Goal: Task Accomplishment & Management: Complete application form

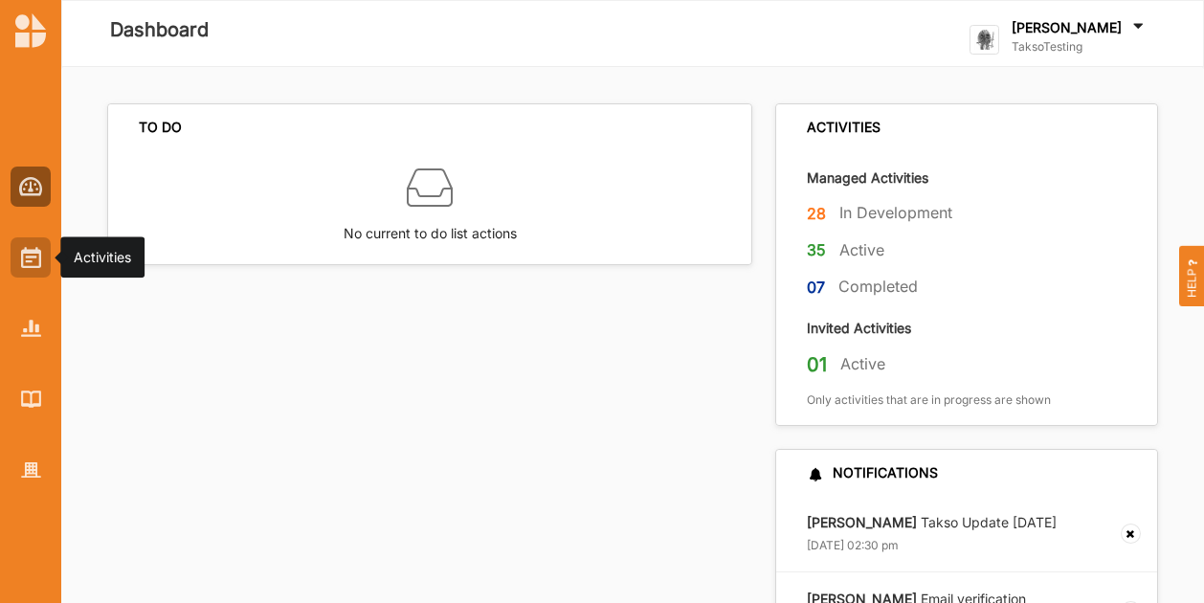
click at [34, 260] on img at bounding box center [31, 257] width 20 height 21
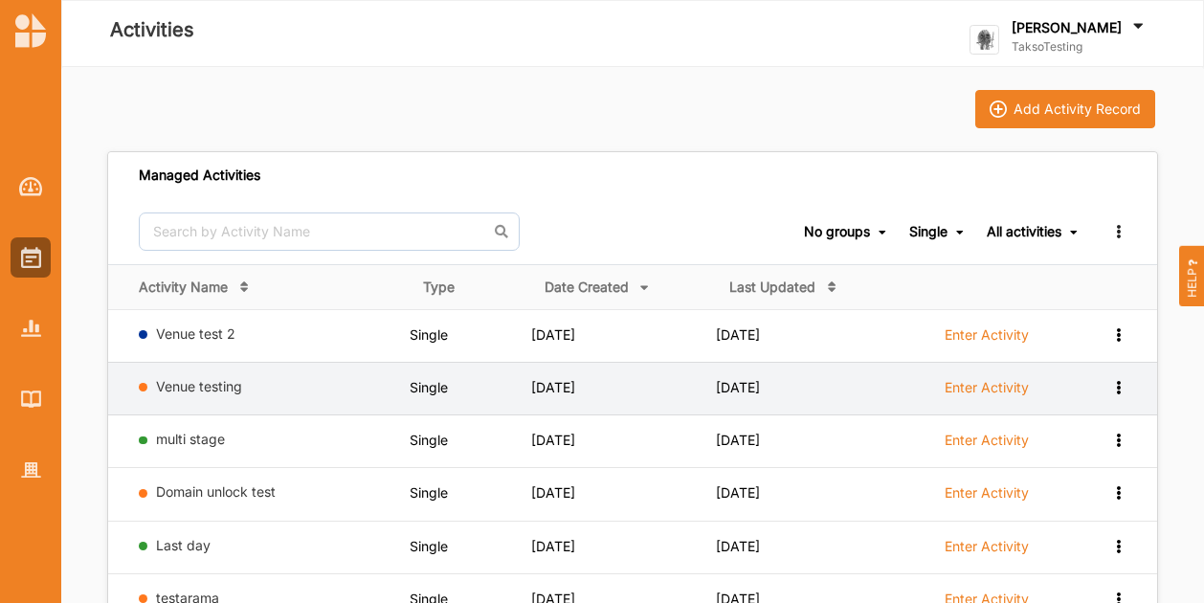
click at [984, 382] on label "Enter Activity" at bounding box center [987, 387] width 84 height 17
select select "1"
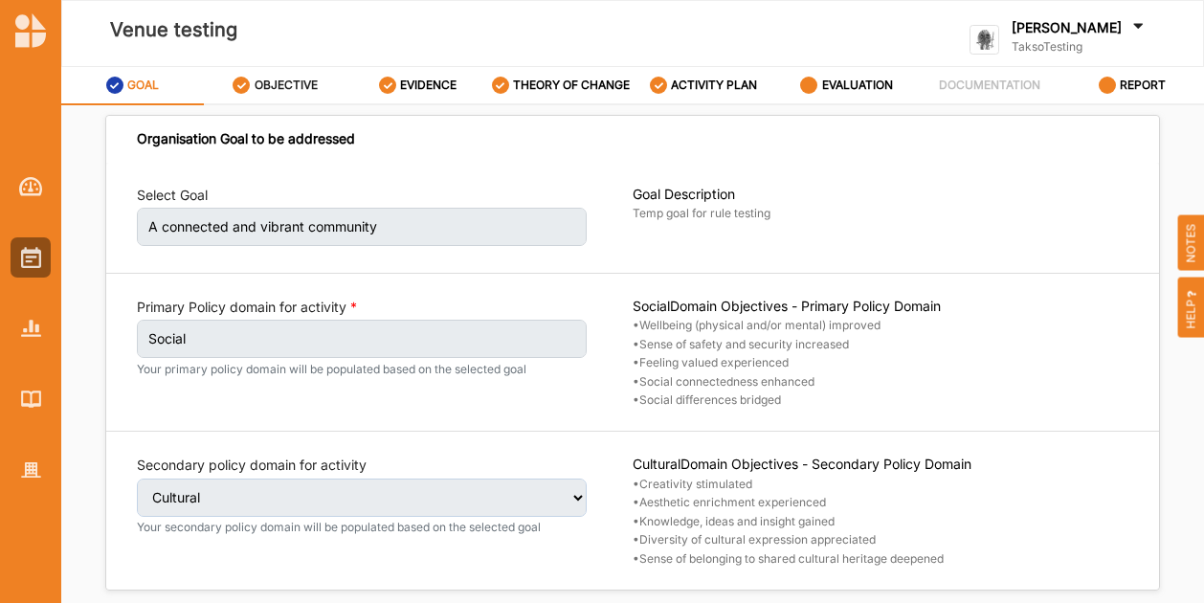
click at [266, 79] on label "OBJECTIVE" at bounding box center [286, 85] width 63 height 15
select select "8"
select select "3"
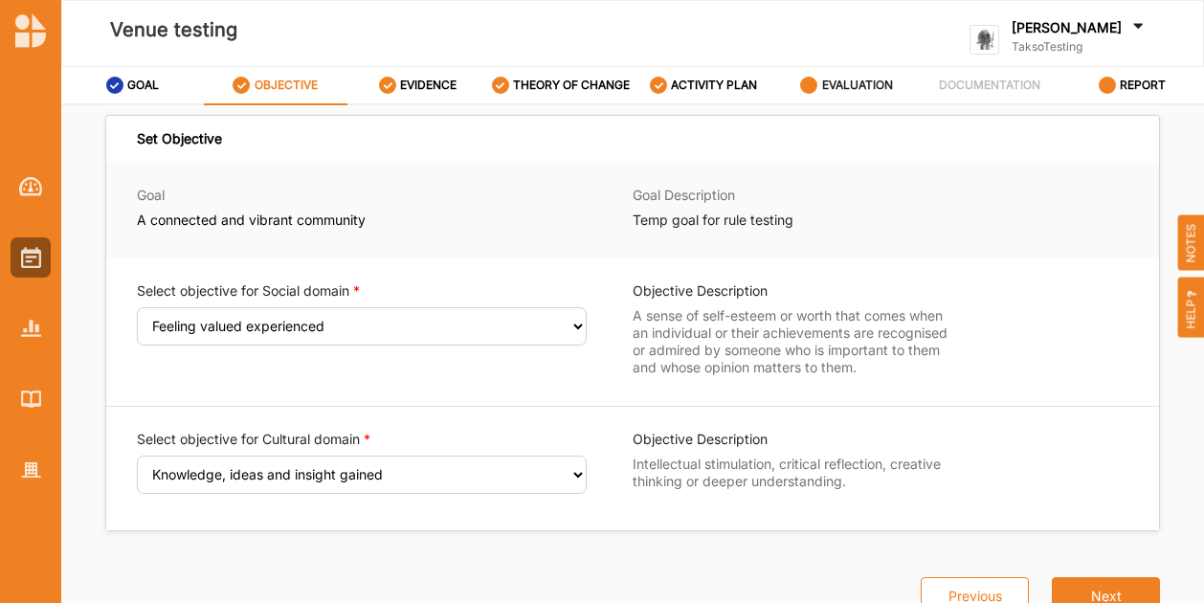
click at [869, 92] on label "EVALUATION" at bounding box center [857, 85] width 71 height 15
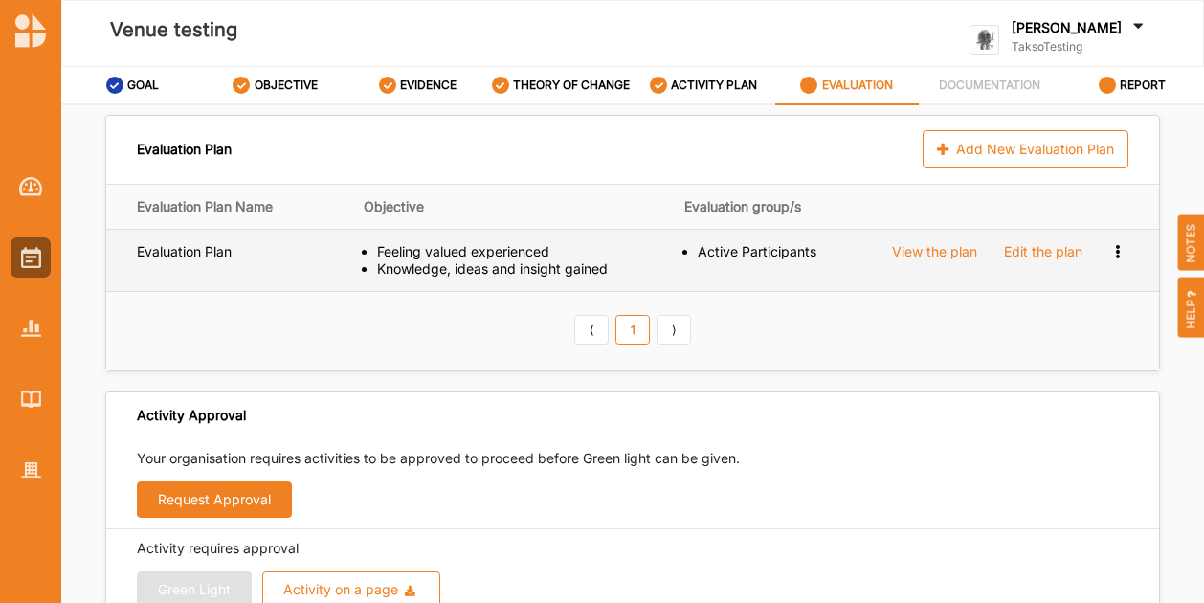
click at [1112, 248] on icon at bounding box center [1117, 249] width 16 height 13
click at [1061, 322] on div "Remove" at bounding box center [1063, 317] width 128 height 35
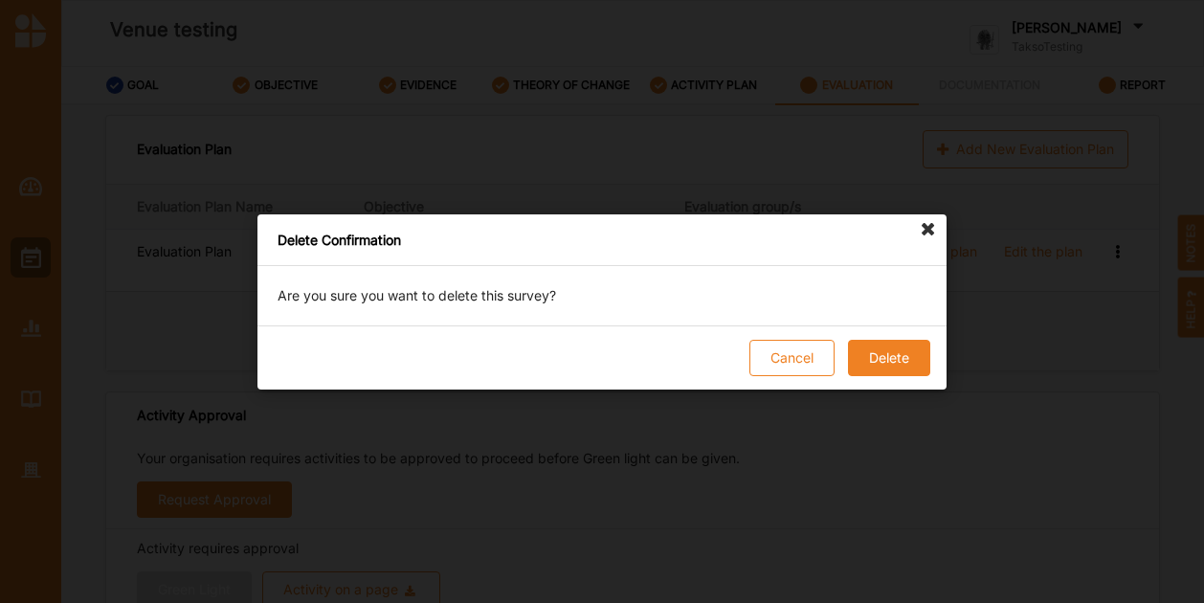
click at [861, 368] on button "Delete" at bounding box center [889, 358] width 82 height 36
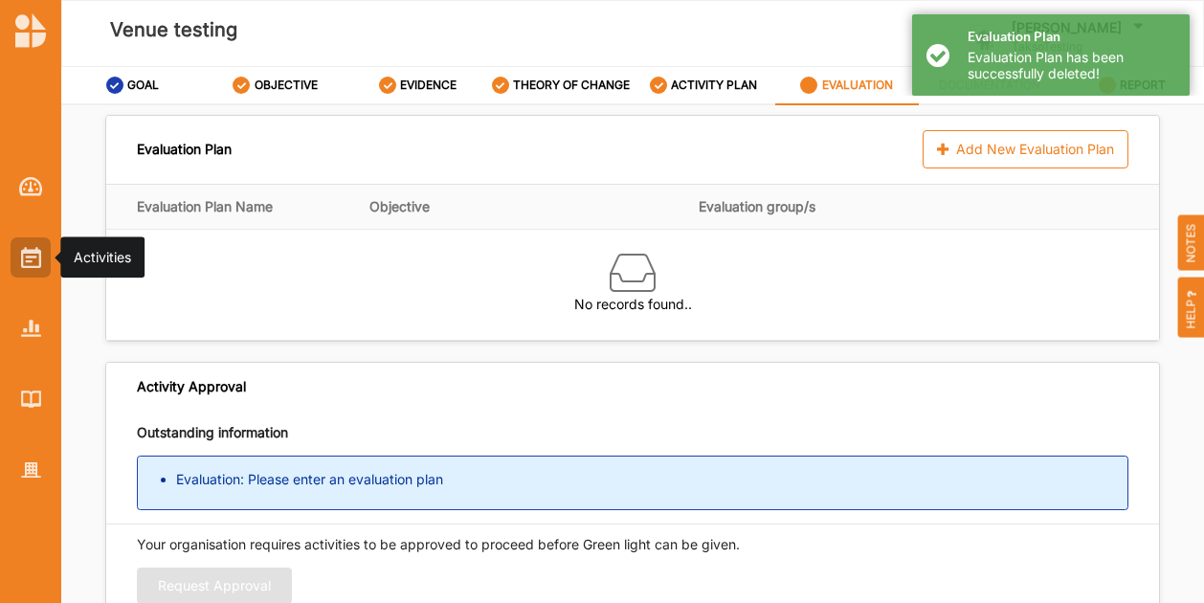
click at [12, 261] on div at bounding box center [31, 257] width 40 height 40
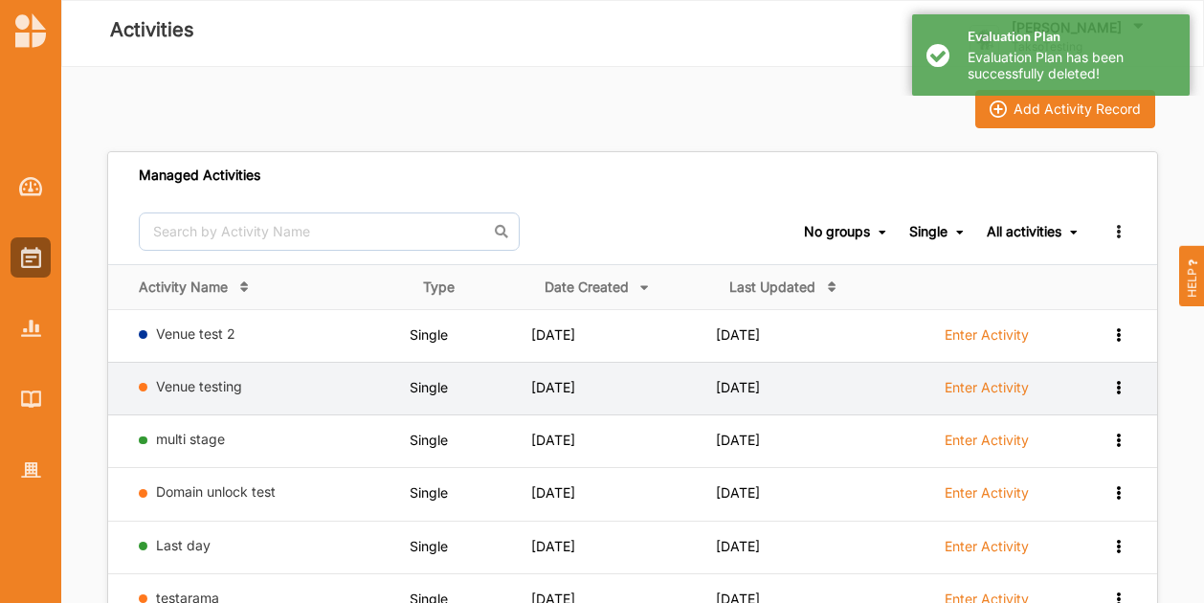
click at [1126, 384] on icon at bounding box center [1118, 385] width 16 height 13
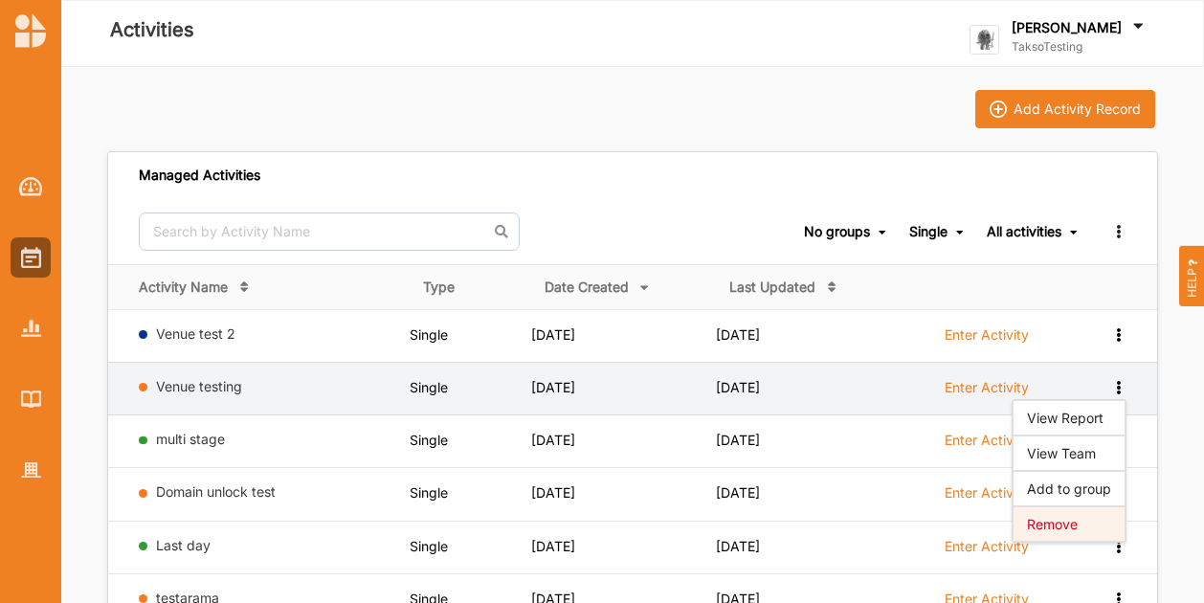
click at [1047, 522] on div "Remove" at bounding box center [1069, 524] width 84 height 13
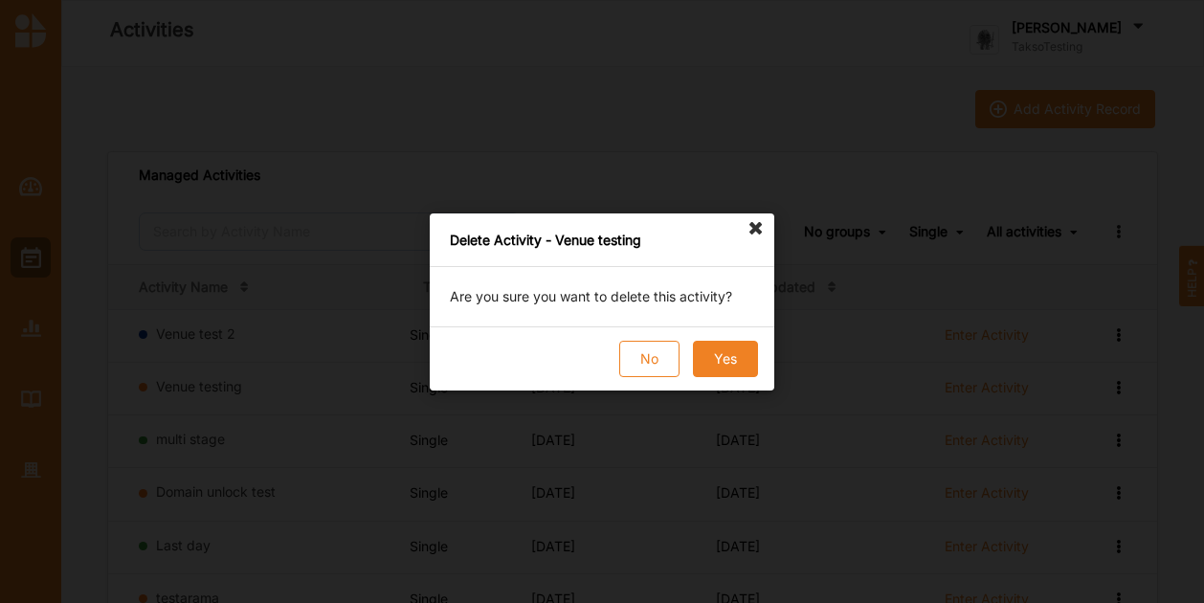
click at [735, 356] on button "Yes" at bounding box center [725, 359] width 65 height 36
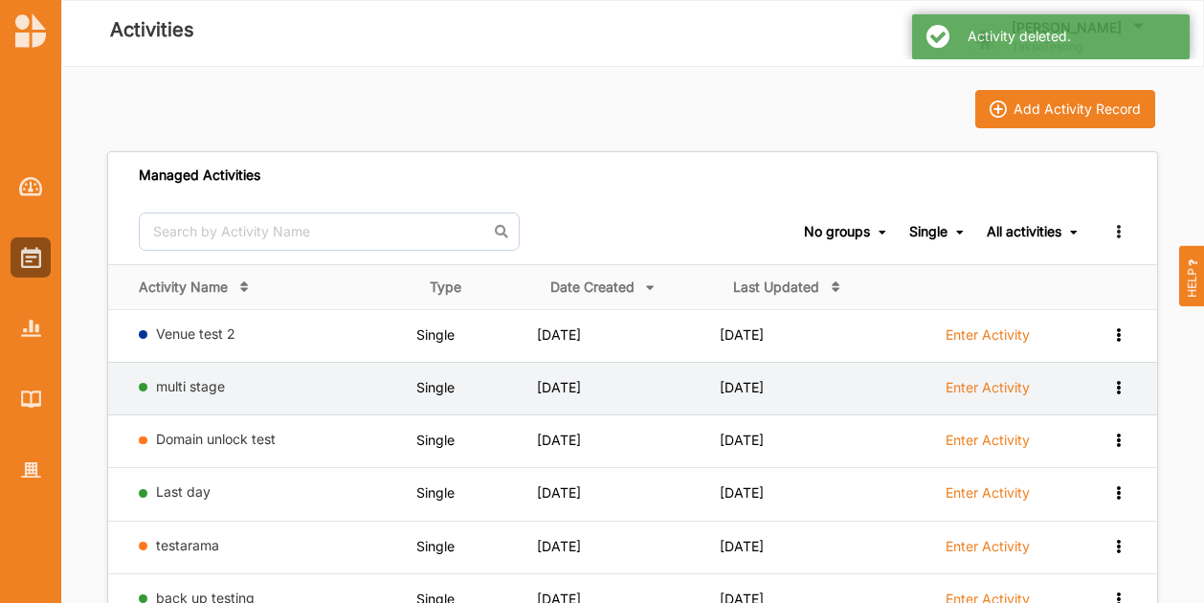
click at [996, 386] on label "Enter Activity" at bounding box center [988, 387] width 84 height 17
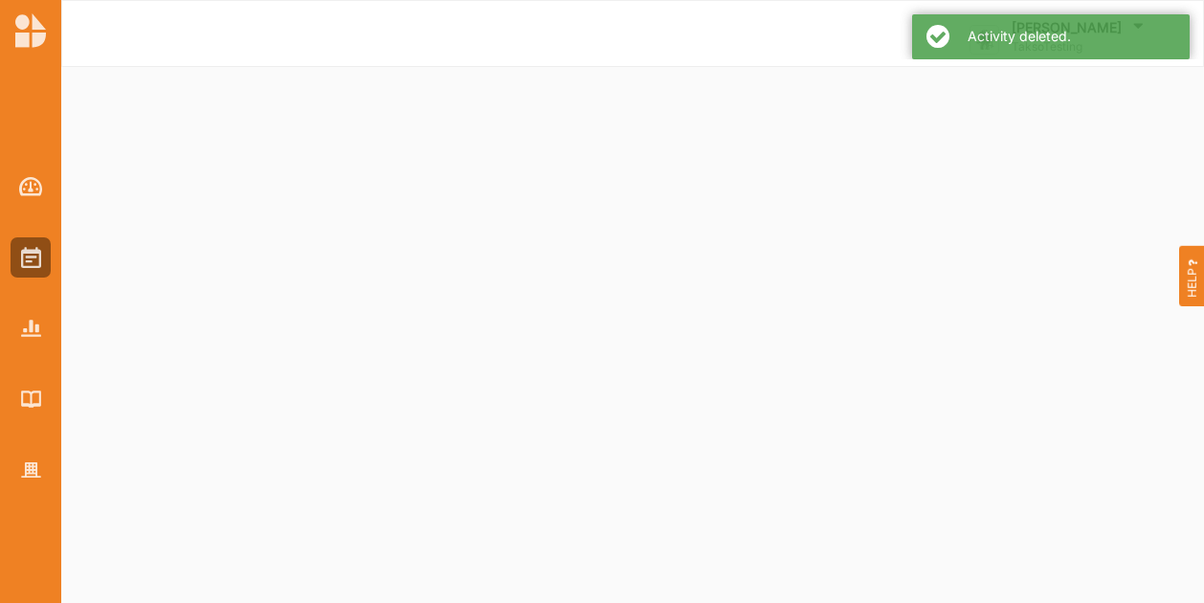
select select "1"
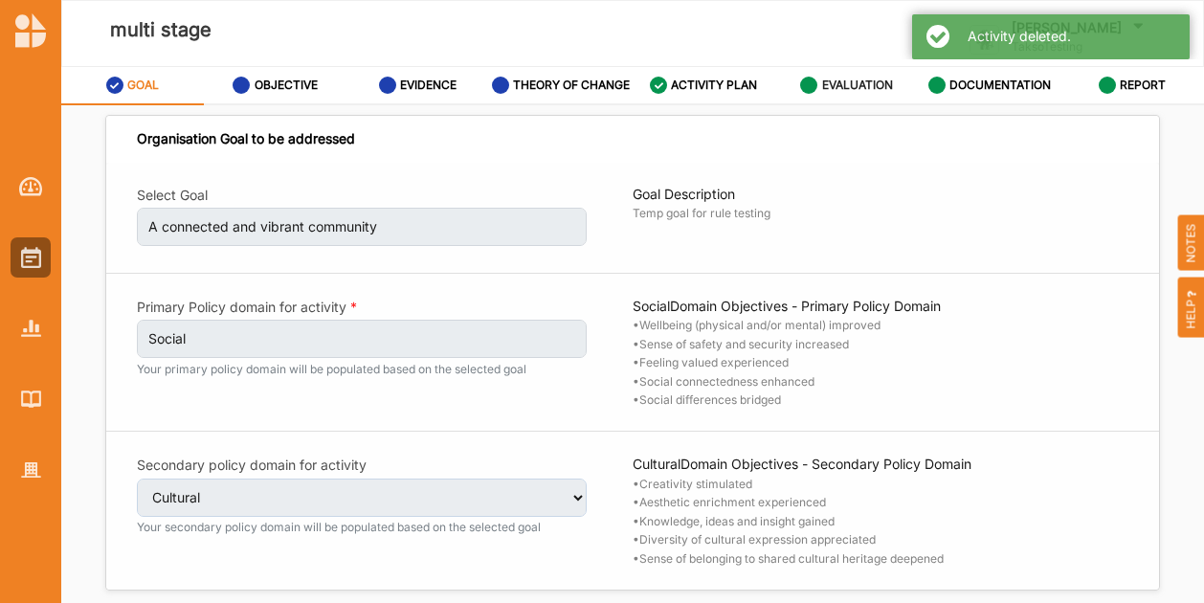
click at [842, 88] on label "EVALUATION" at bounding box center [857, 85] width 71 height 15
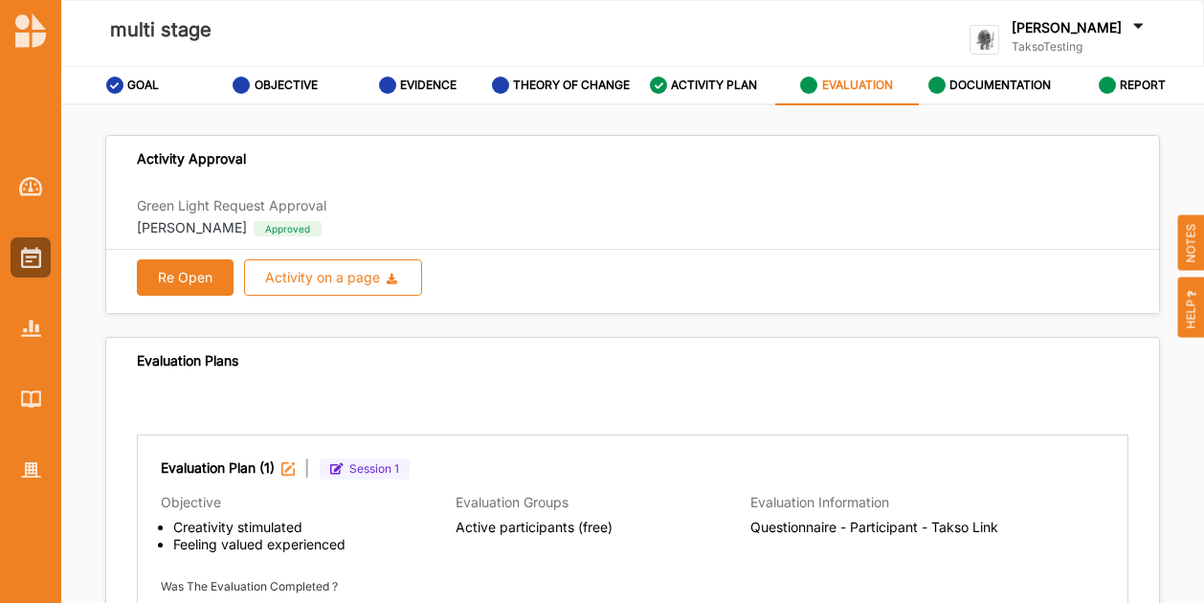
click at [174, 284] on button "Re Open" at bounding box center [185, 277] width 97 height 36
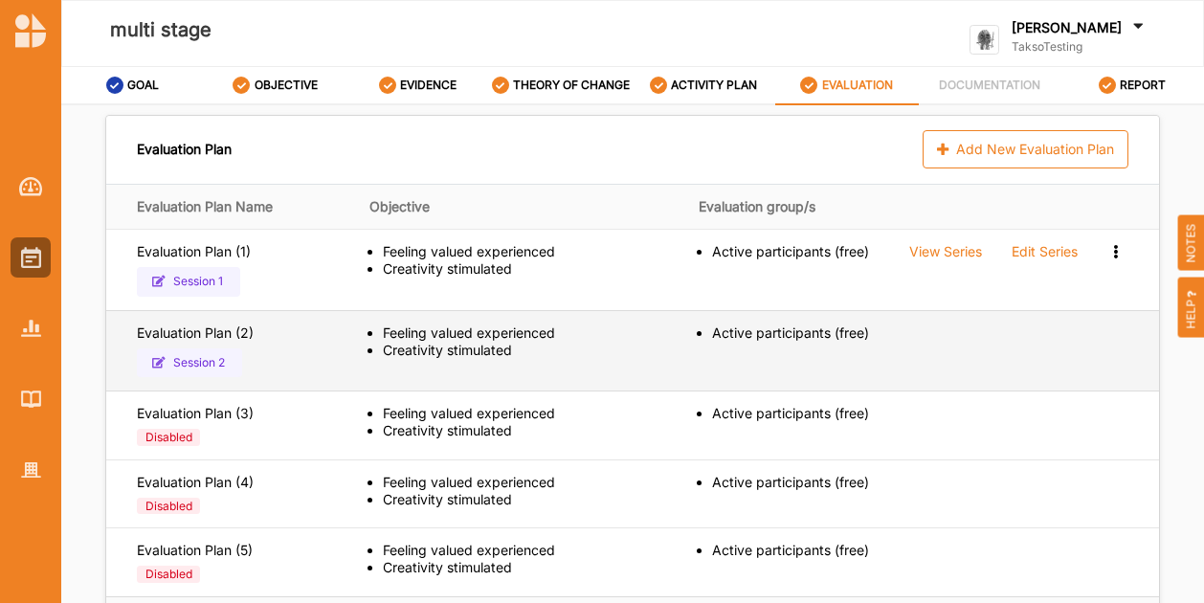
scroll to position [389, 0]
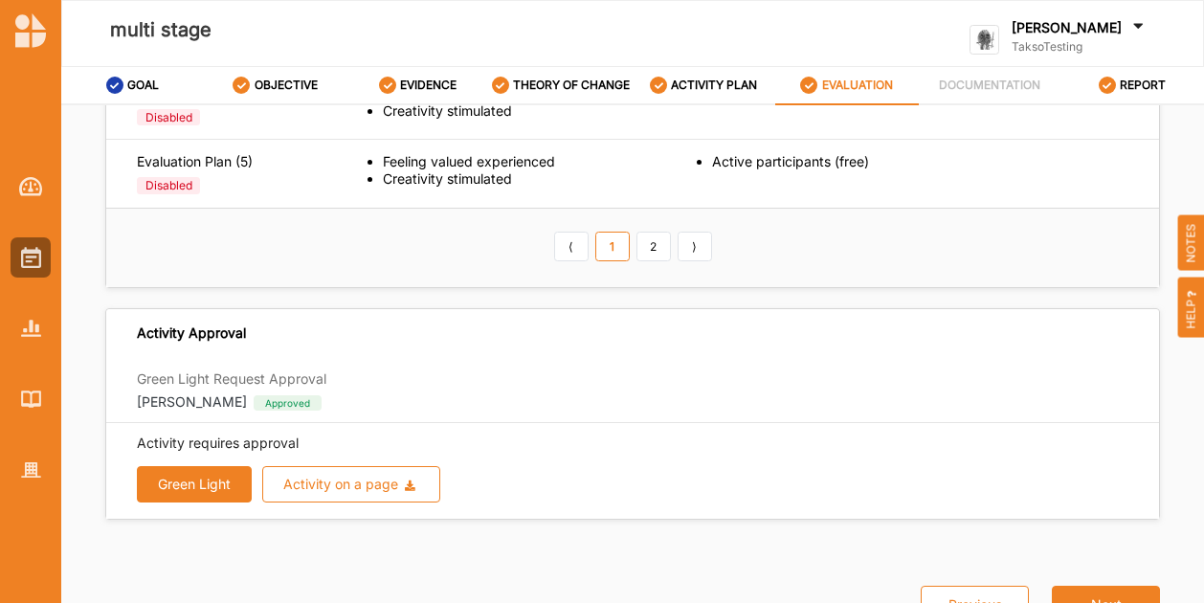
click at [175, 478] on button "Green Light" at bounding box center [194, 484] width 115 height 36
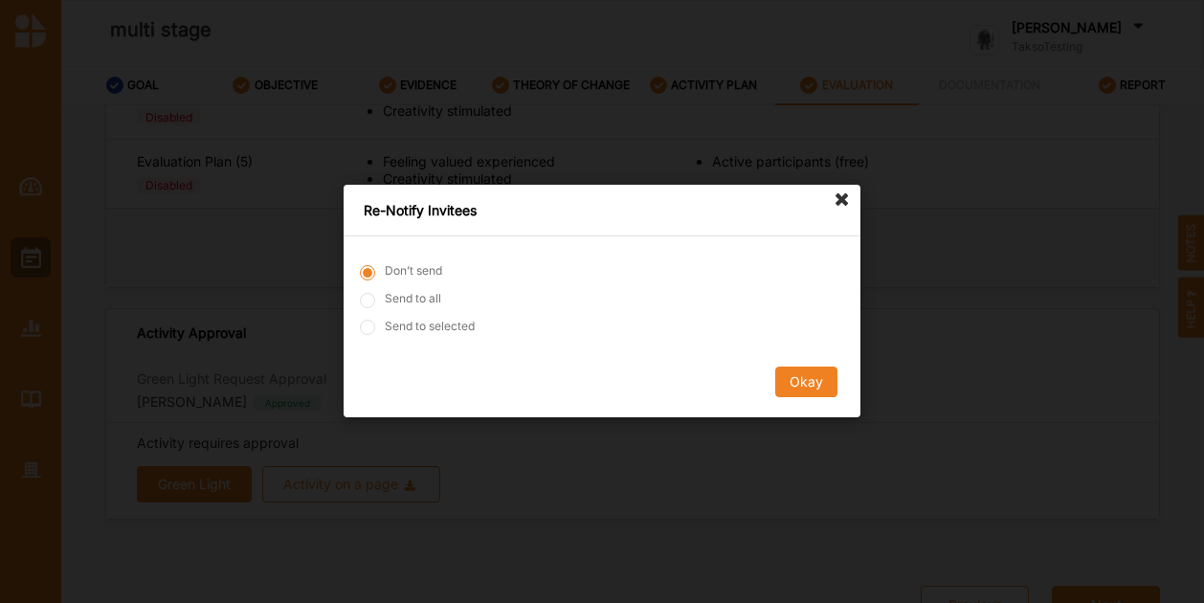
drag, startPoint x: 804, startPoint y: 370, endPoint x: 812, endPoint y: 382, distance: 13.8
click at [803, 370] on button "Okay" at bounding box center [806, 383] width 62 height 31
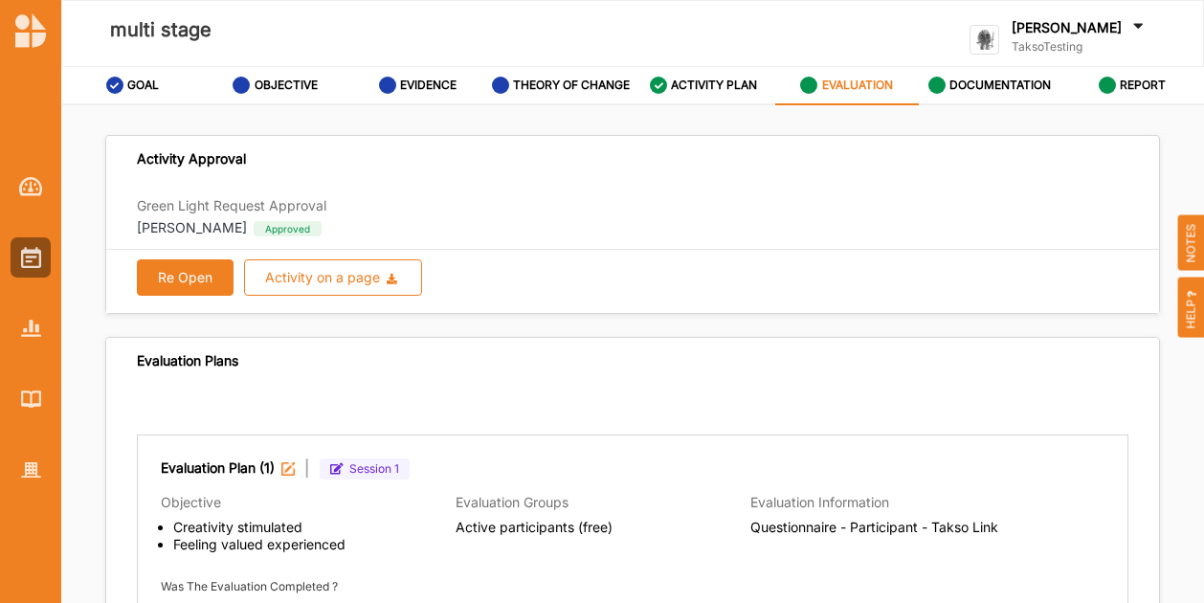
click at [9, 255] on div at bounding box center [30, 313] width 61 height 354
click at [19, 252] on div at bounding box center [31, 257] width 40 height 40
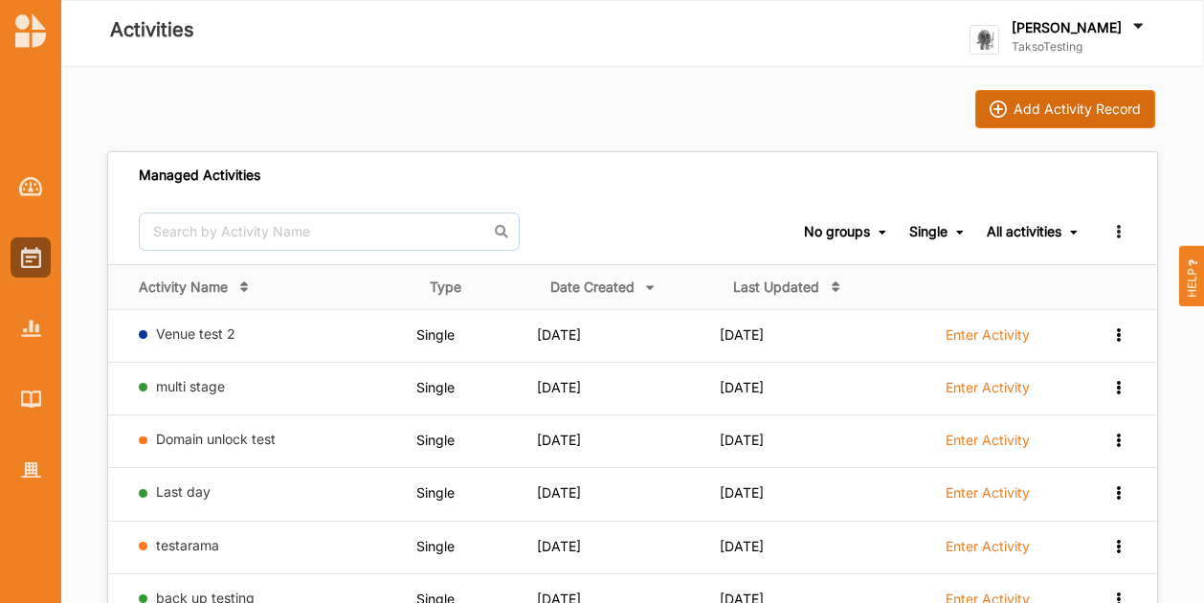
click at [1085, 99] on button "Add Activity Record" at bounding box center [1065, 109] width 180 height 38
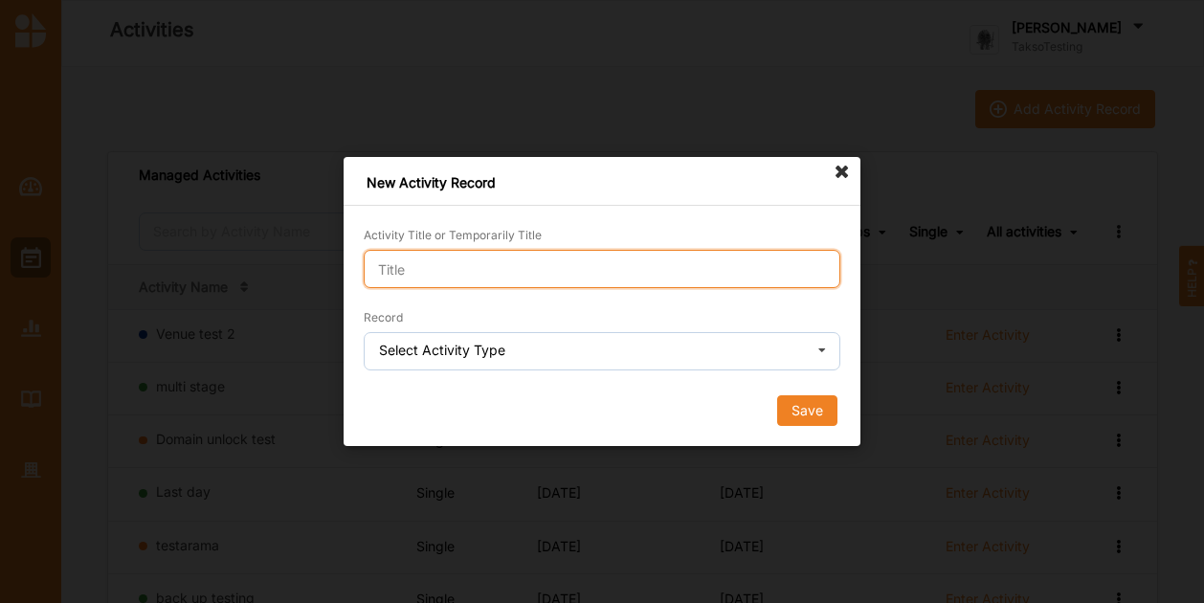
click at [502, 259] on input "Activity Title or Temporarily Title" at bounding box center [602, 269] width 477 height 38
type input "In2Tennis"
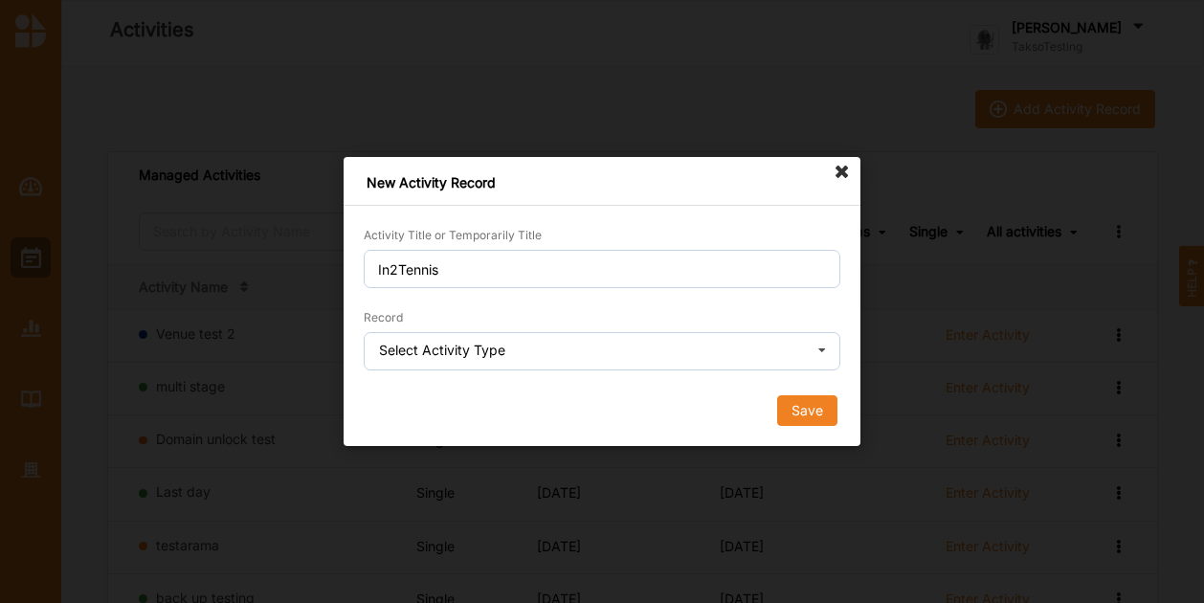
click at [470, 344] on div "Select Activity Type" at bounding box center [442, 350] width 126 height 13
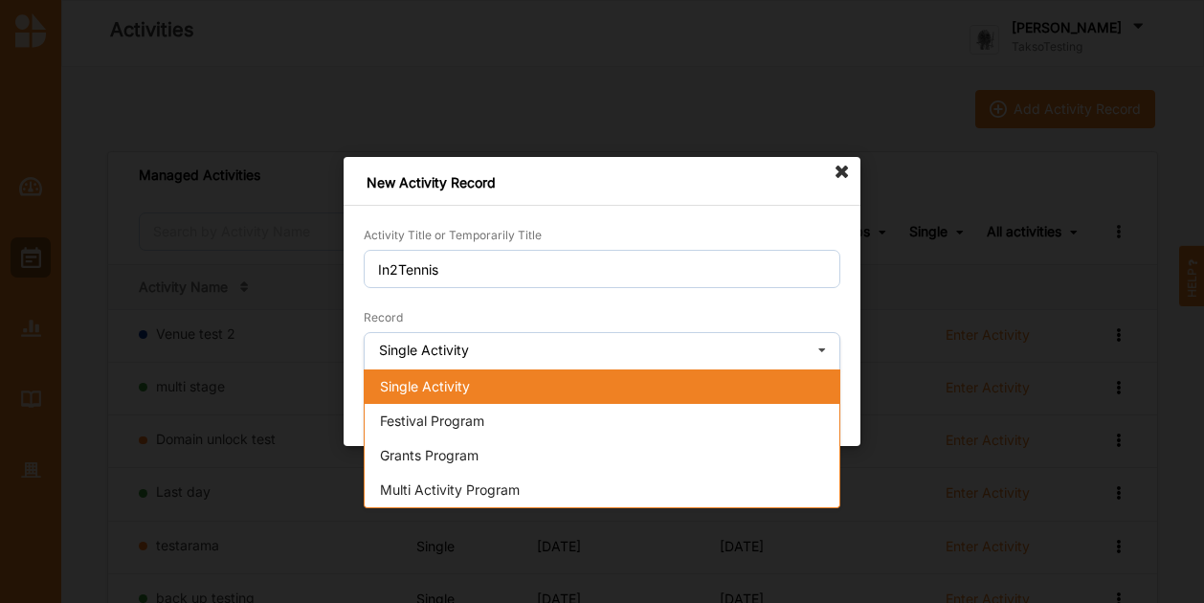
click at [493, 388] on div "Single Activity" at bounding box center [602, 386] width 475 height 34
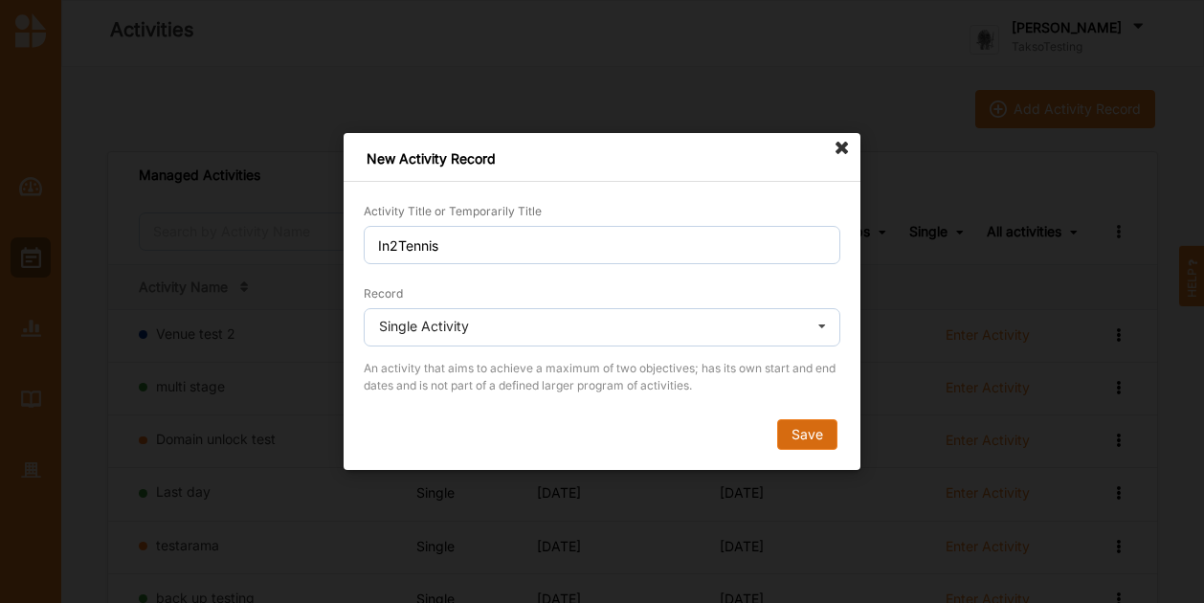
click at [814, 440] on button "Save" at bounding box center [807, 434] width 60 height 31
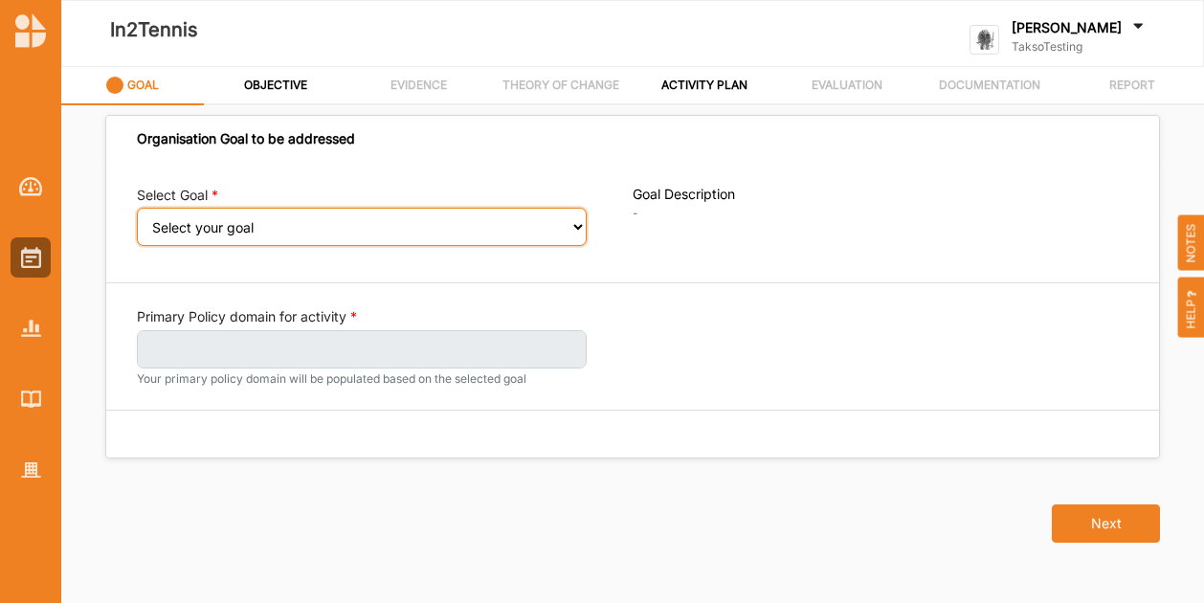
click at [337, 219] on select "Select your goal A connected and vibrant community" at bounding box center [362, 227] width 450 height 38
select select "396"
click at [137, 220] on select "Select your goal A connected and vibrant community" at bounding box center [362, 227] width 450 height 38
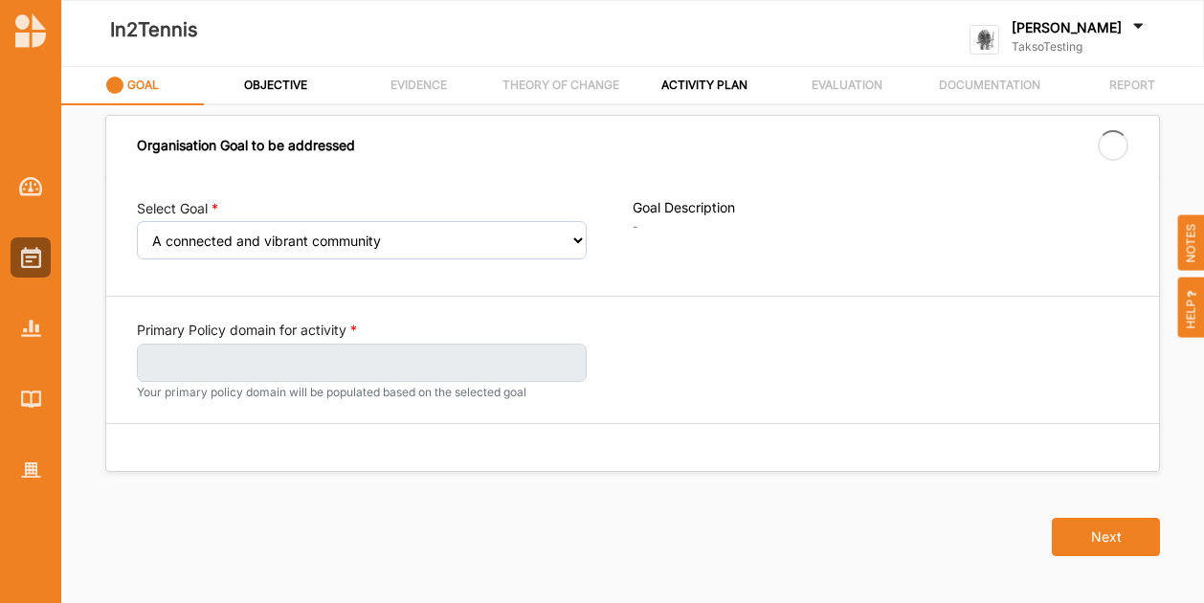
select select "396"
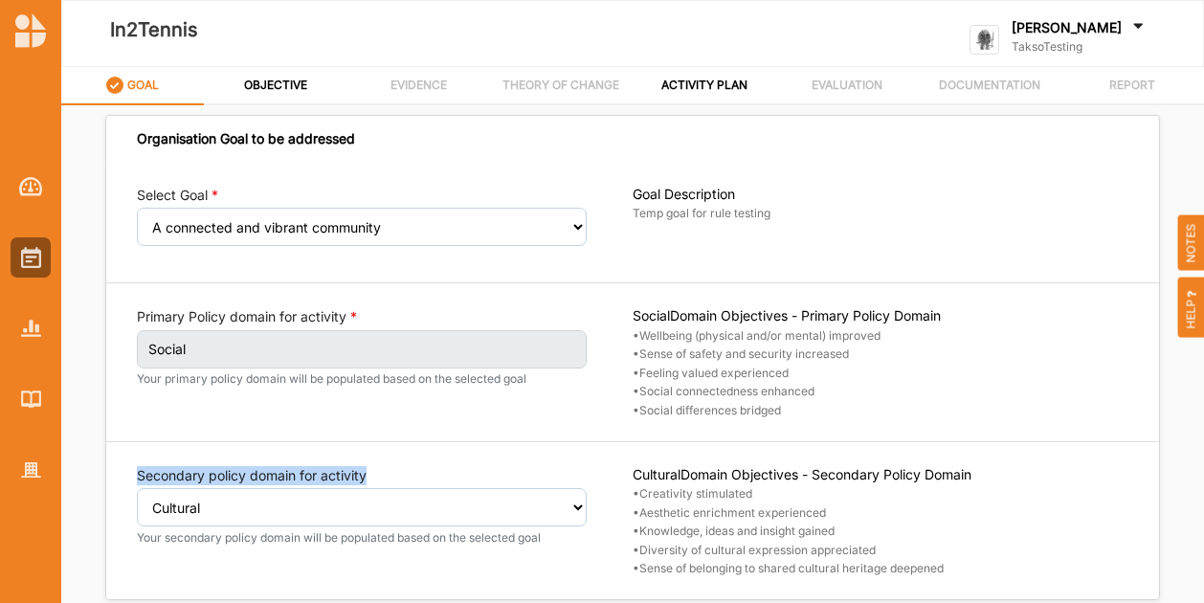
click at [369, 486] on div "Secondary policy domain for activity Select secondary policy domain No second d…" at bounding box center [362, 505] width 450 height 79
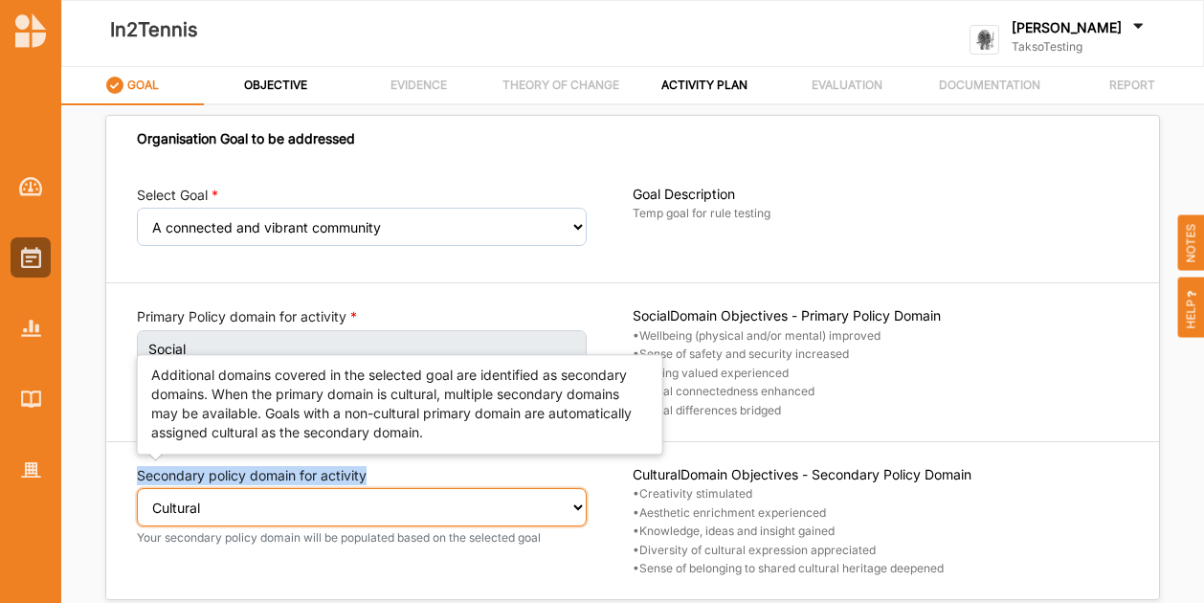
click at [369, 507] on select "Select secondary policy domain No second domain for this activity Cultural Soci…" at bounding box center [362, 507] width 450 height 38
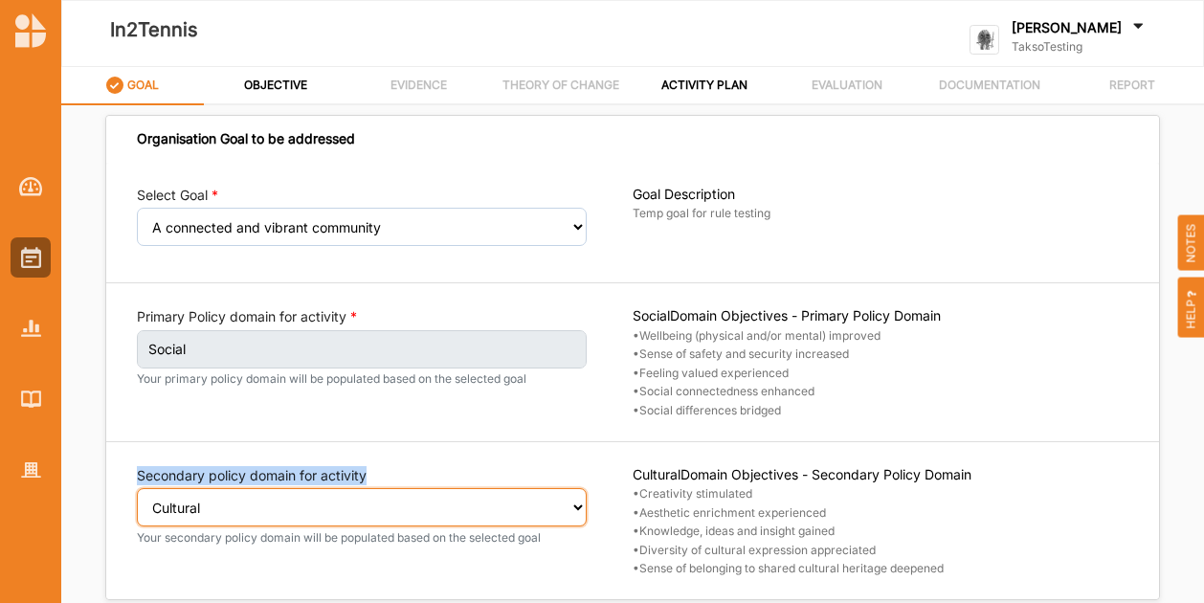
select select "2"
click at [137, 500] on select "Select secondary policy domain No second domain for this activity Cultural Soci…" at bounding box center [362, 507] width 450 height 38
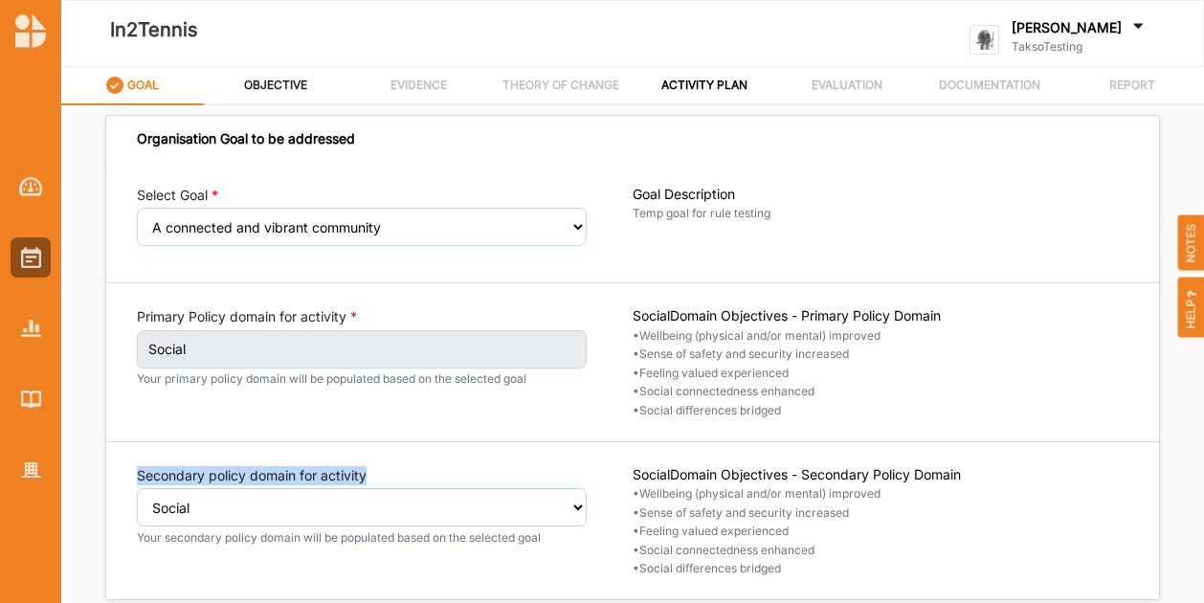
click at [301, 72] on div "OBJECTIVE" at bounding box center [275, 85] width 65 height 34
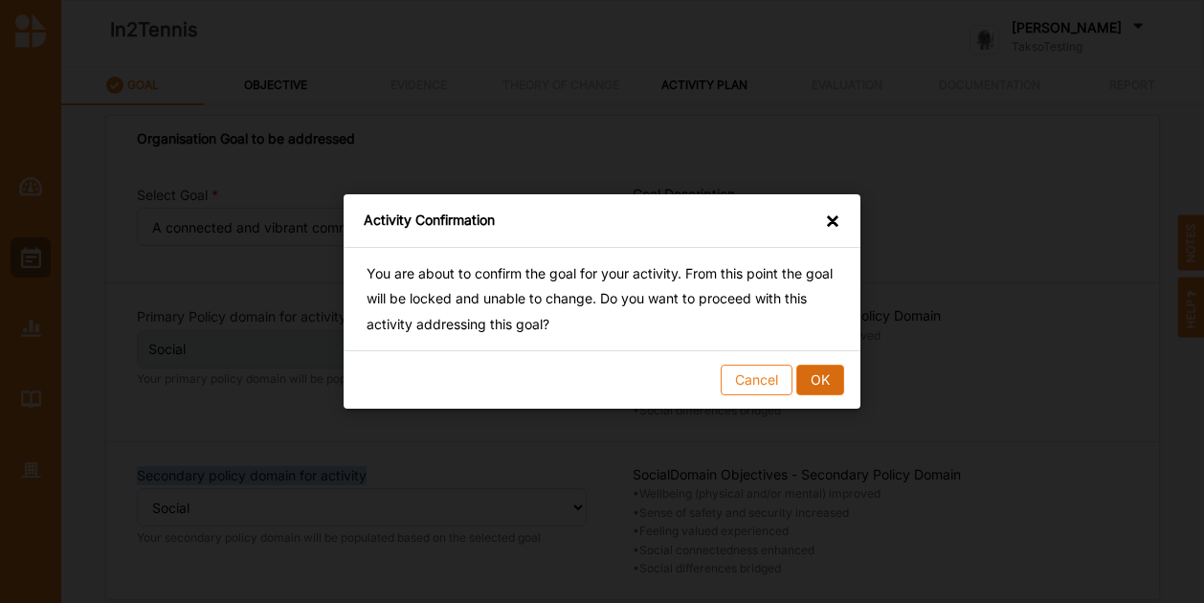
click at [819, 381] on button "OK" at bounding box center [820, 380] width 48 height 31
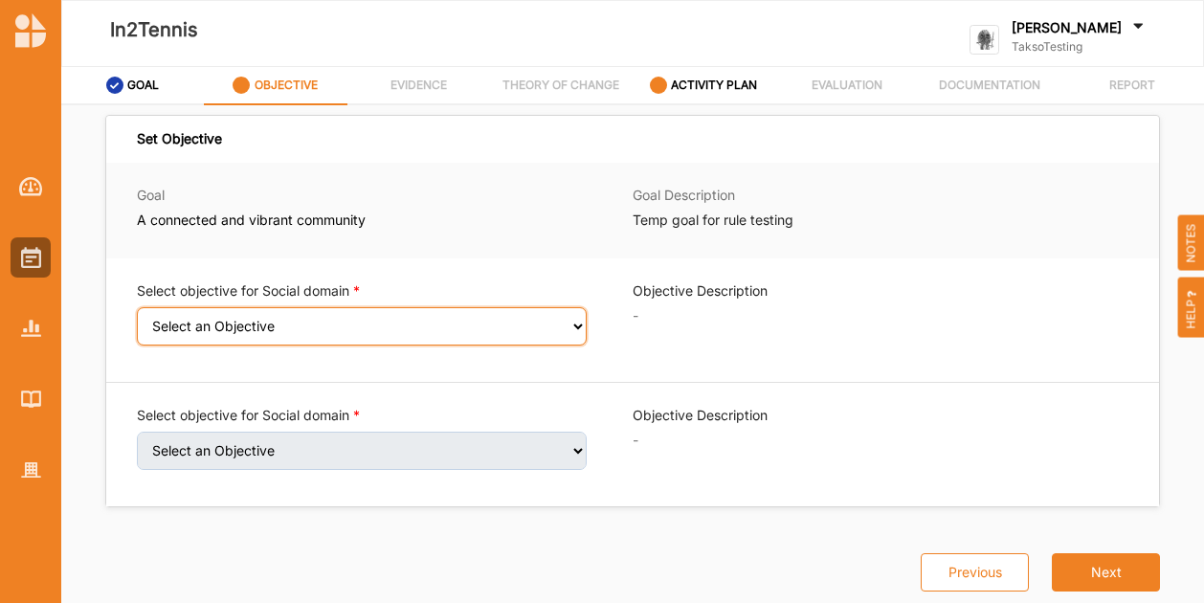
click at [264, 323] on select "Select an Objective Wellbeing (physical and/or mental) improved Sense of safety…" at bounding box center [362, 326] width 450 height 38
select select "6"
click at [137, 319] on select "Select an Objective Wellbeing (physical and/or mental) improved Sense of safety…" at bounding box center [362, 326] width 450 height 38
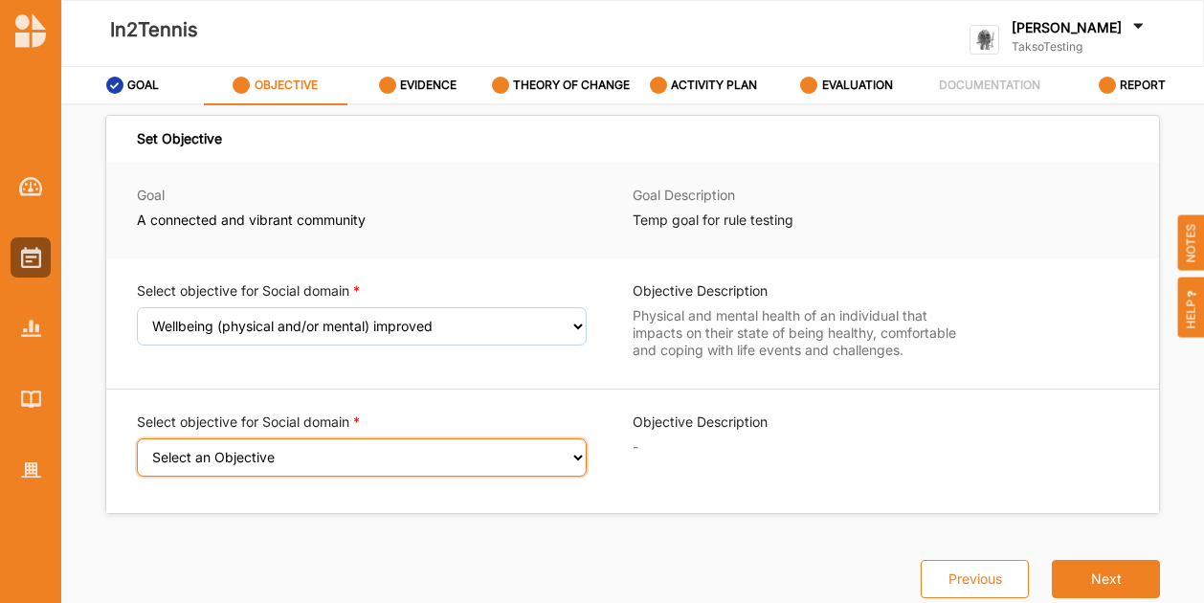
drag, startPoint x: 254, startPoint y: 460, endPoint x: 255, endPoint y: 475, distance: 14.4
click at [254, 465] on select "Select an Objective Sense of safety and security increased Feeling valued exper…" at bounding box center [362, 457] width 450 height 38
select select "9"
click at [137, 467] on select "Select an Objective Sense of safety and security increased Feeling valued exper…" at bounding box center [362, 457] width 450 height 38
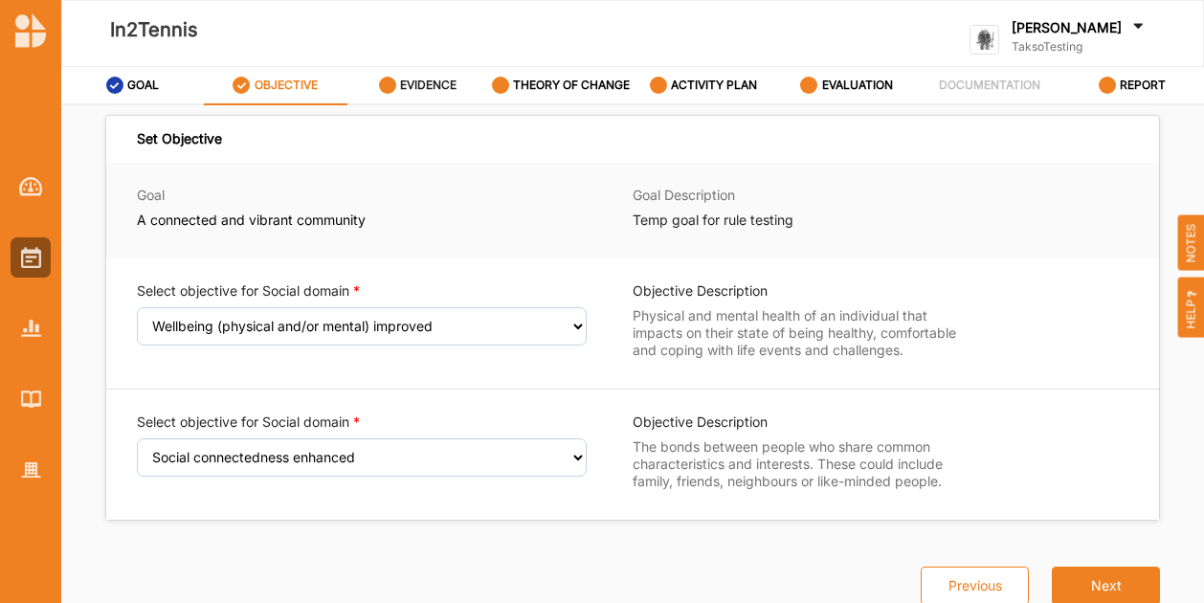
click at [457, 85] on label "EVIDENCE" at bounding box center [428, 85] width 56 height 15
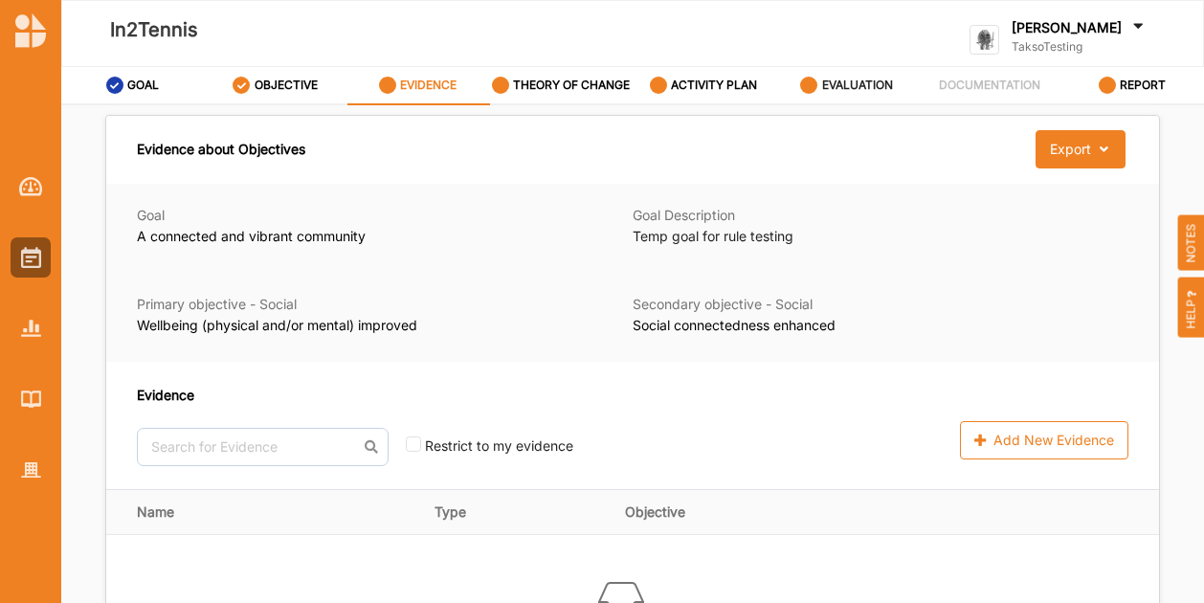
drag, startPoint x: 877, startPoint y: 74, endPoint x: 871, endPoint y: 108, distance: 34.9
click at [877, 78] on div "EVALUATION" at bounding box center [846, 85] width 93 height 34
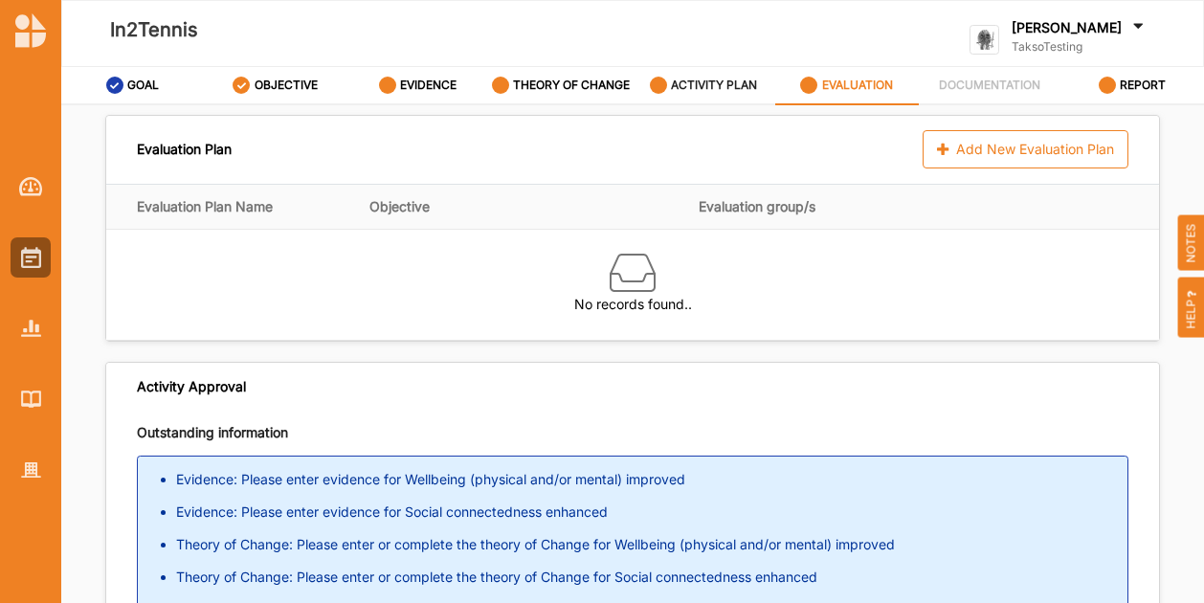
click at [681, 79] on label "ACTIVITY PLAN" at bounding box center [714, 85] width 86 height 15
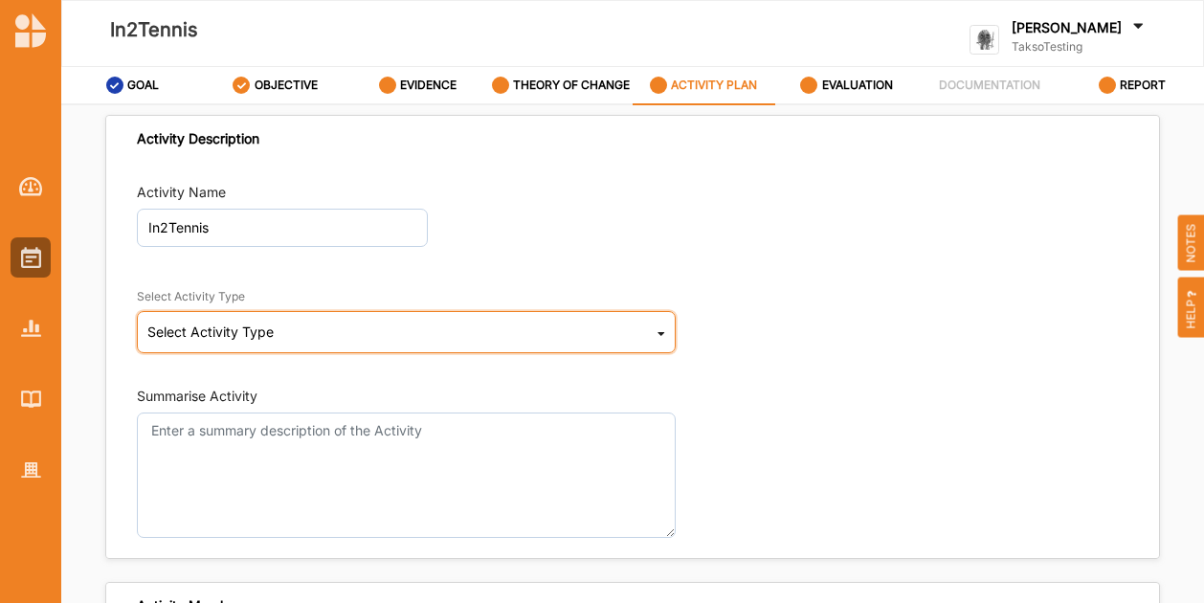
click at [233, 322] on div "Select Activity Type Cultural infrastructure development Acquisitions and Commi…" at bounding box center [406, 332] width 539 height 42
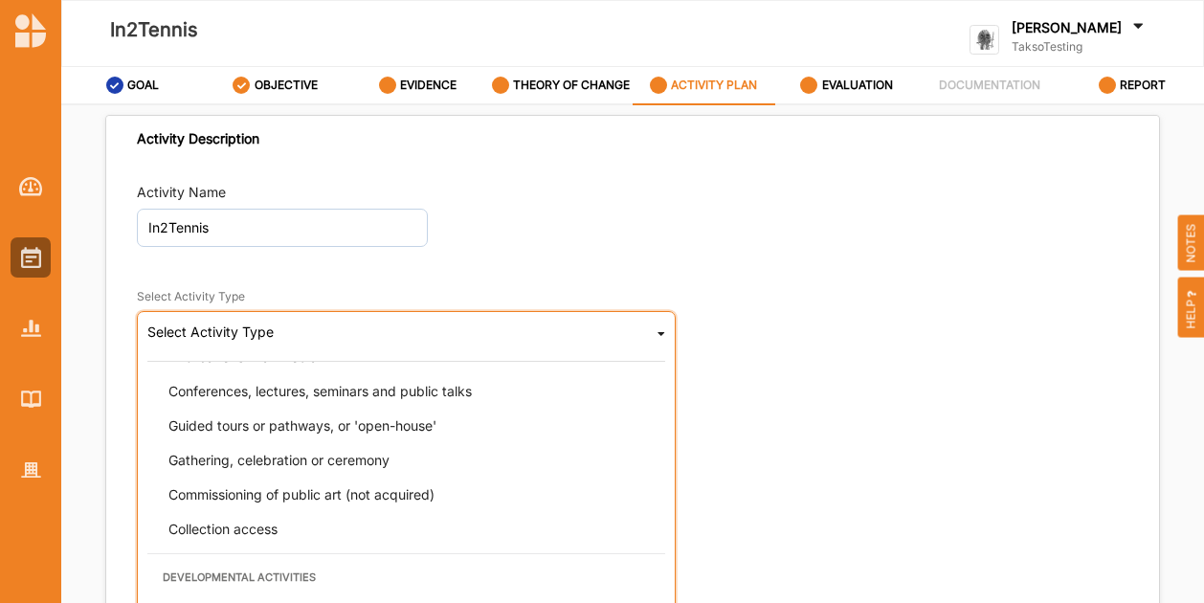
scroll to position [479, 0]
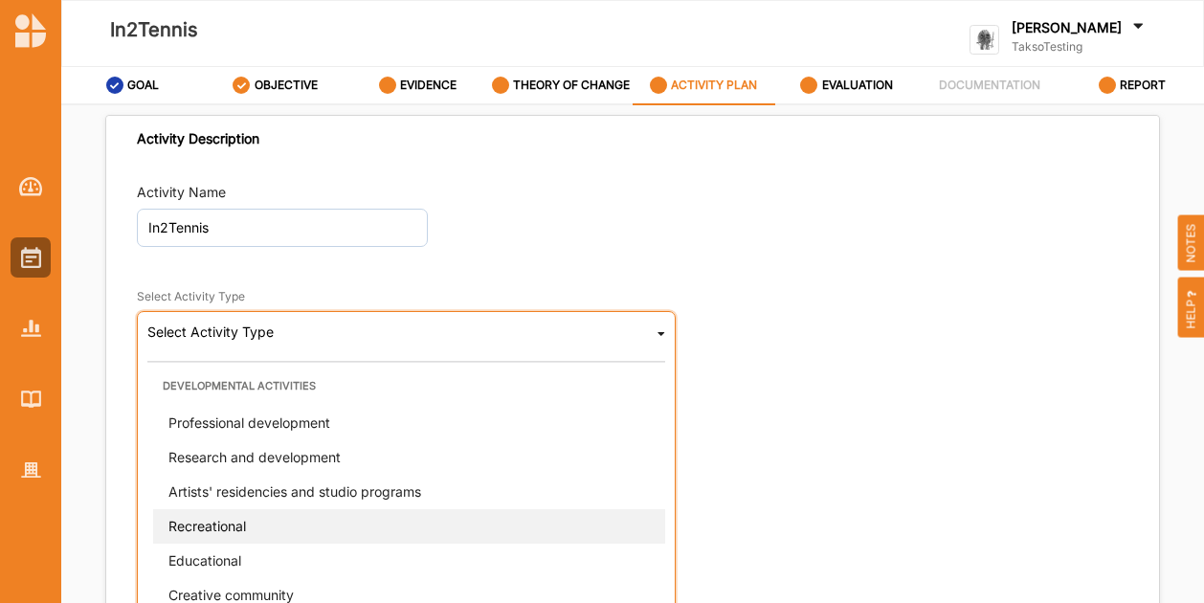
click at [275, 539] on div "Recreational" at bounding box center [412, 525] width 518 height 34
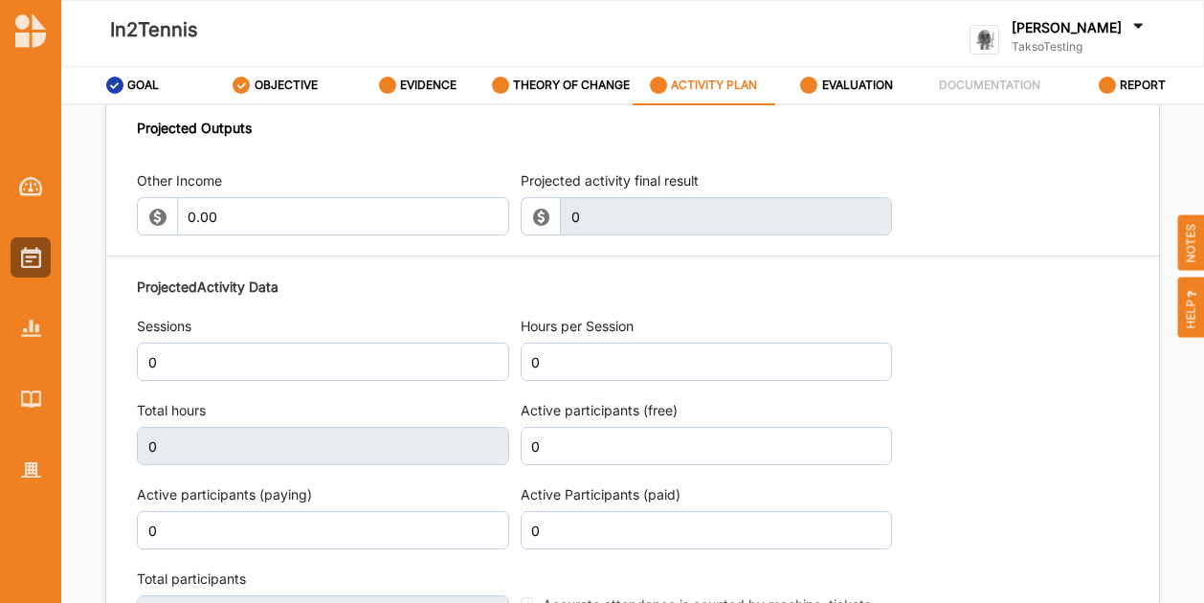
scroll to position [2010, 0]
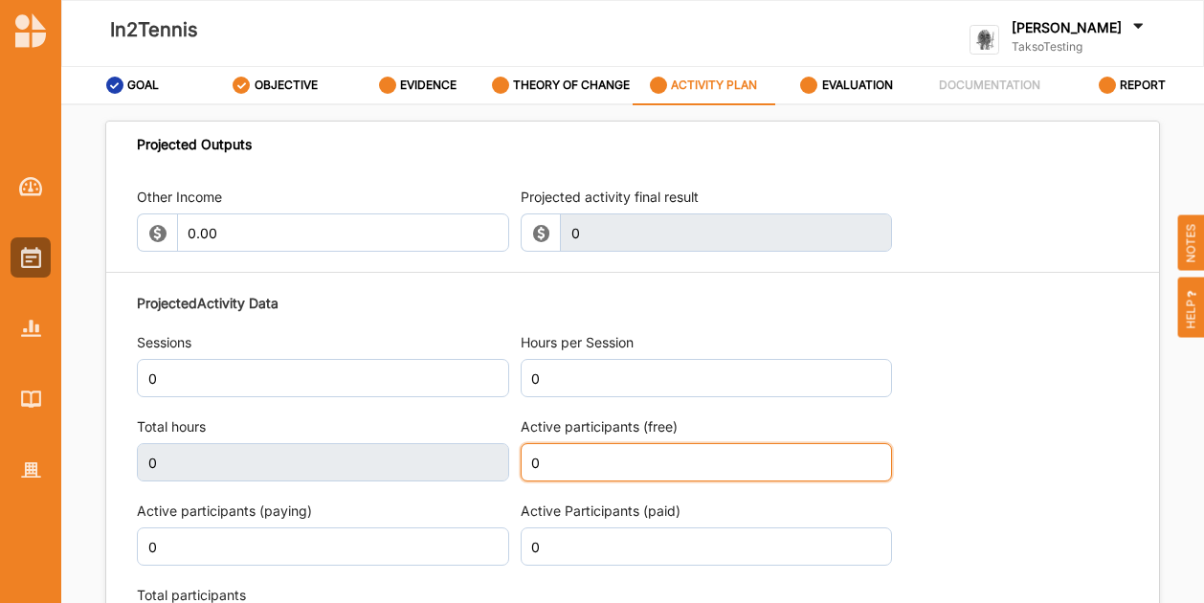
click at [459, 439] on body "In2Tennis [PERSON_NAME] TaksoTesting TaksoTesting User Profile Help Log Out GOA…" at bounding box center [602, 301] width 1204 height 603
type input "25"
click at [1101, 348] on div "Projected Activity Data Sessions 0 Hours per Session 0 Total hours 0 Active par…" at bounding box center [633, 514] width 992 height 460
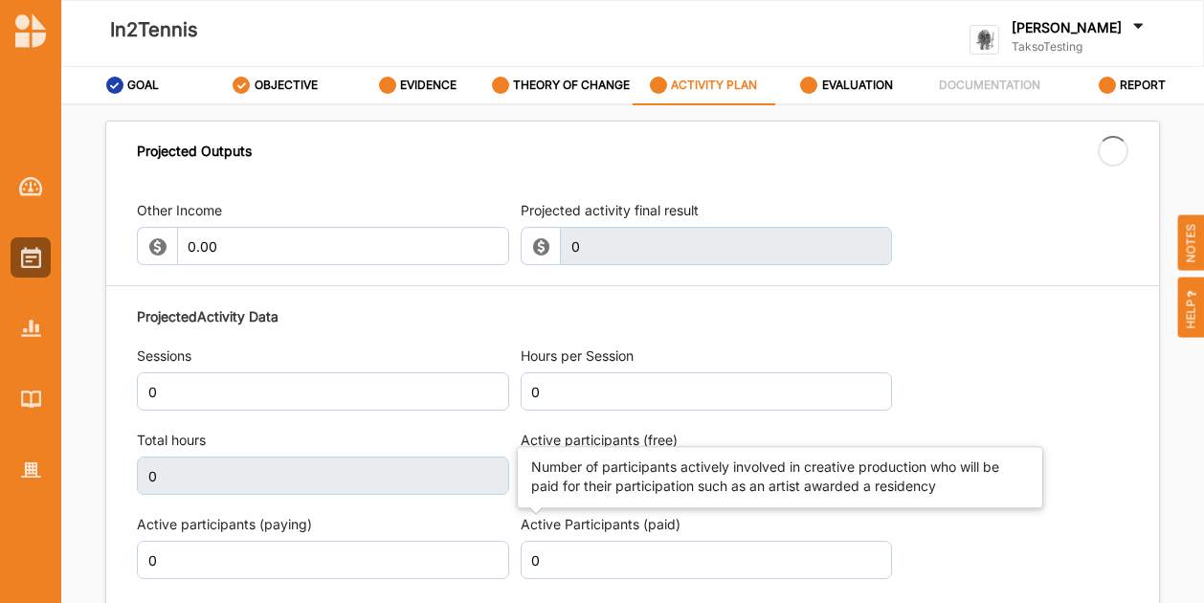
type input "25"
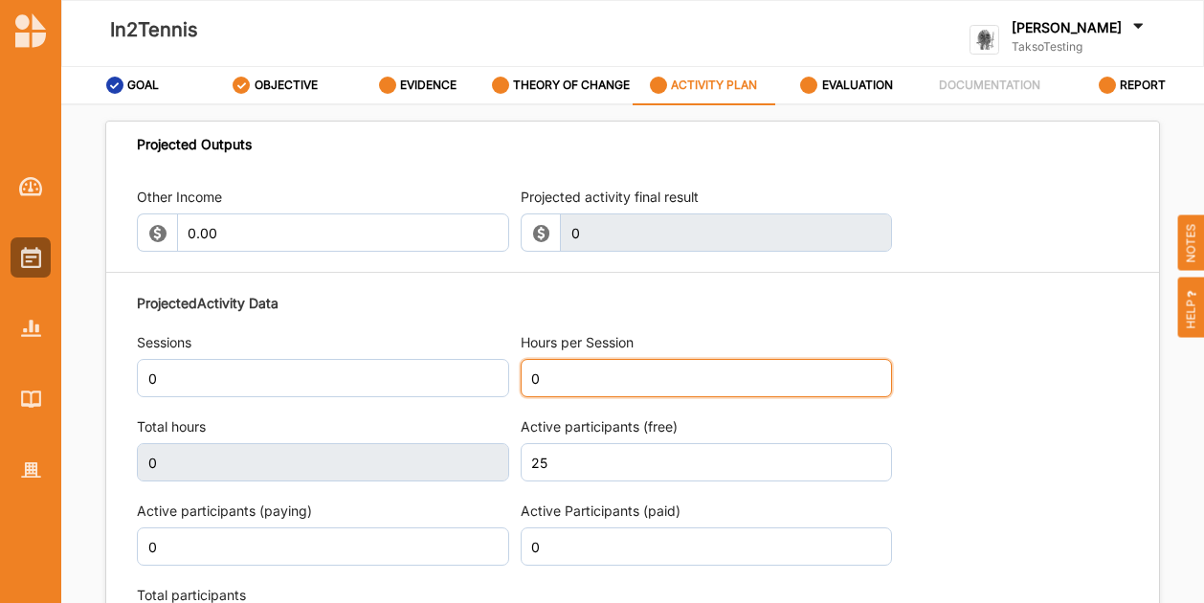
click at [592, 394] on input "0" at bounding box center [707, 378] width 372 height 38
type input "2"
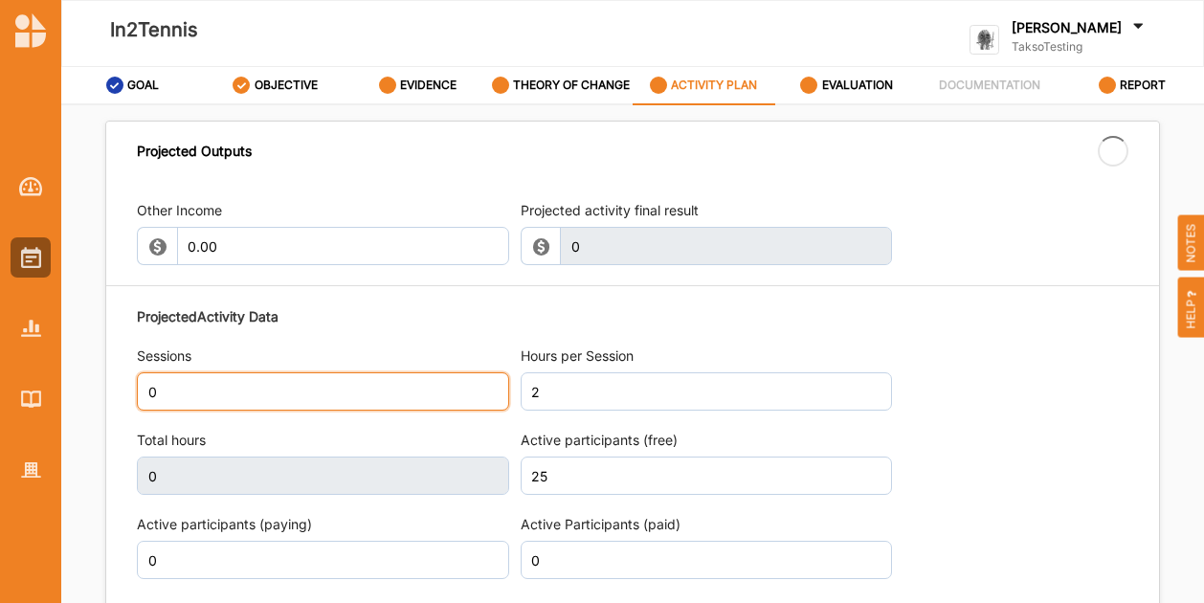
click at [349, 388] on input "0" at bounding box center [323, 391] width 372 height 38
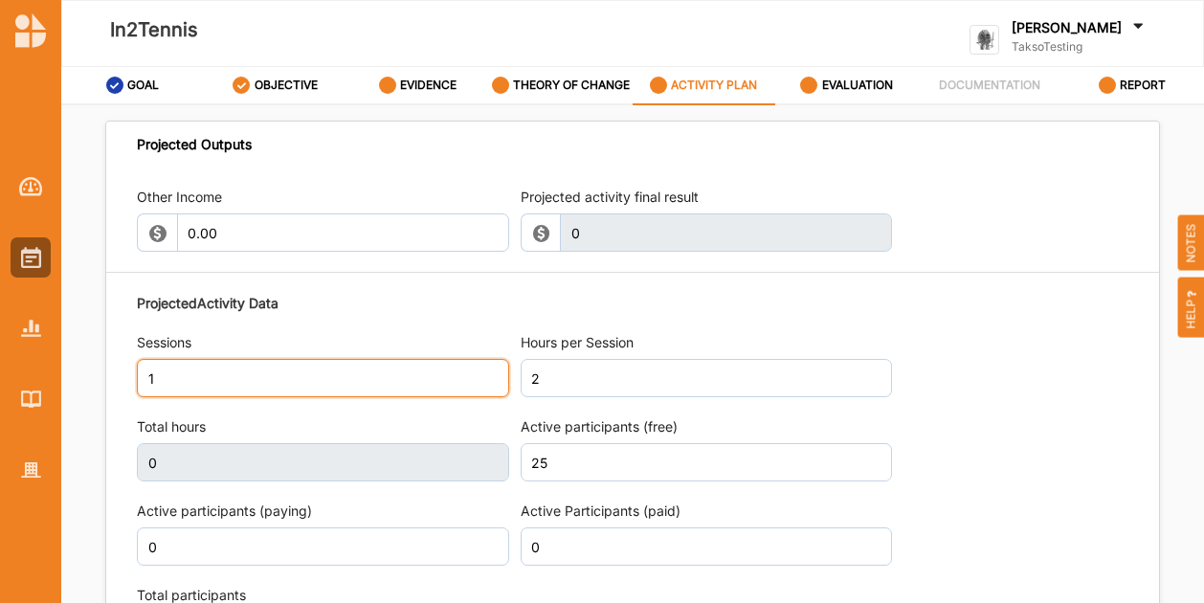
type input "1"
click at [999, 388] on div "Projected Activity Data Sessions 1 Hours per Session 2 Total hours 0 Active par…" at bounding box center [633, 514] width 992 height 460
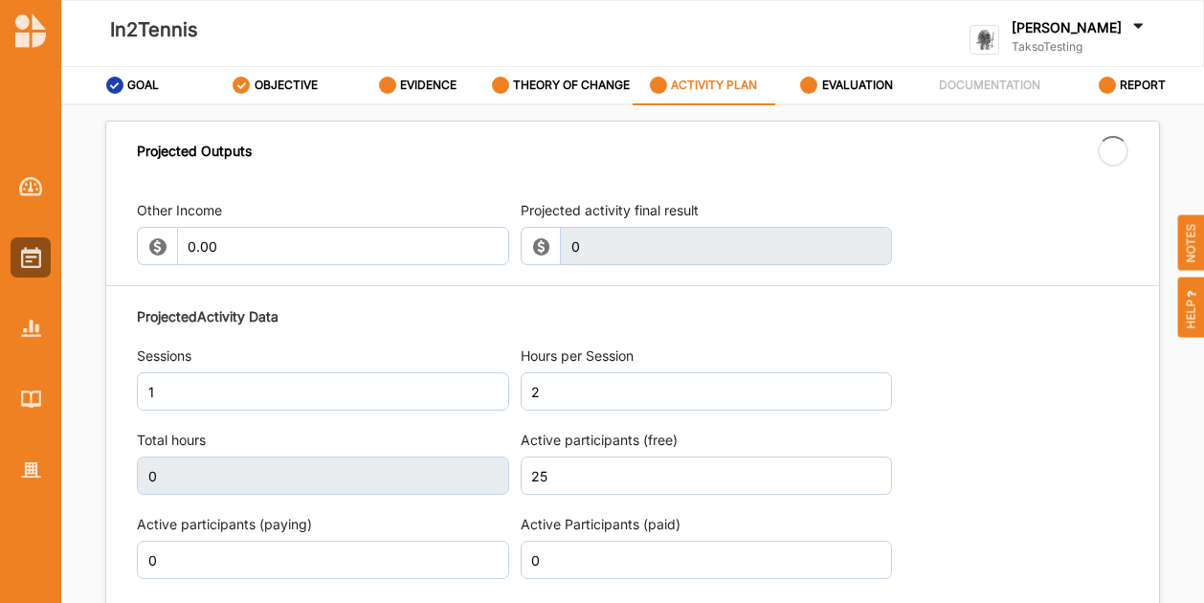
type input "2"
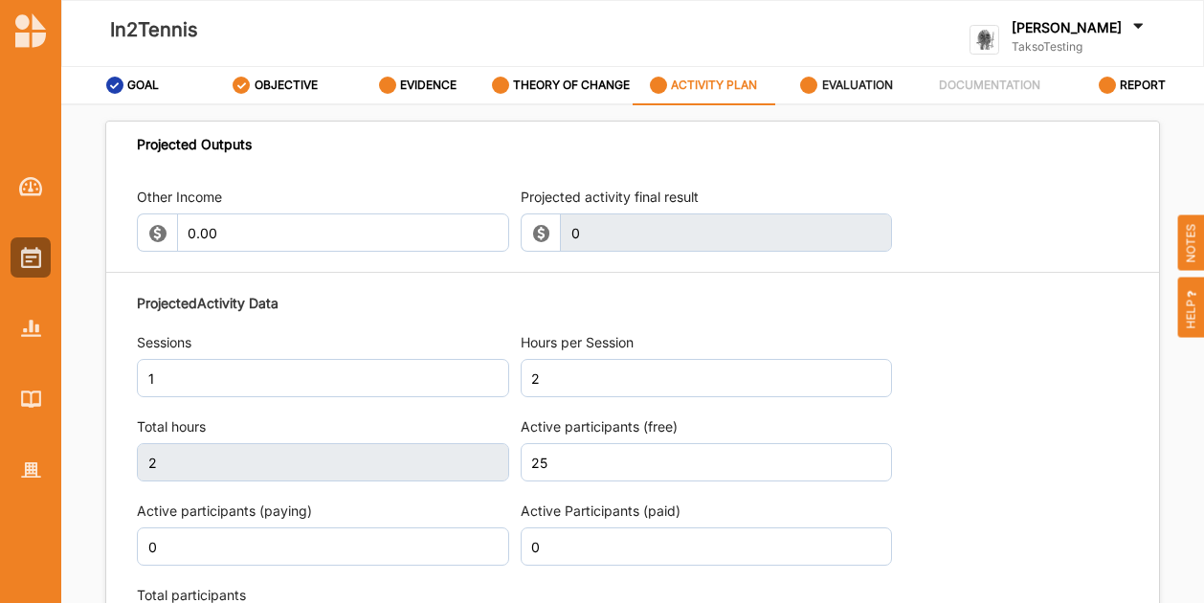
click at [829, 83] on label "EVALUATION" at bounding box center [857, 85] width 71 height 15
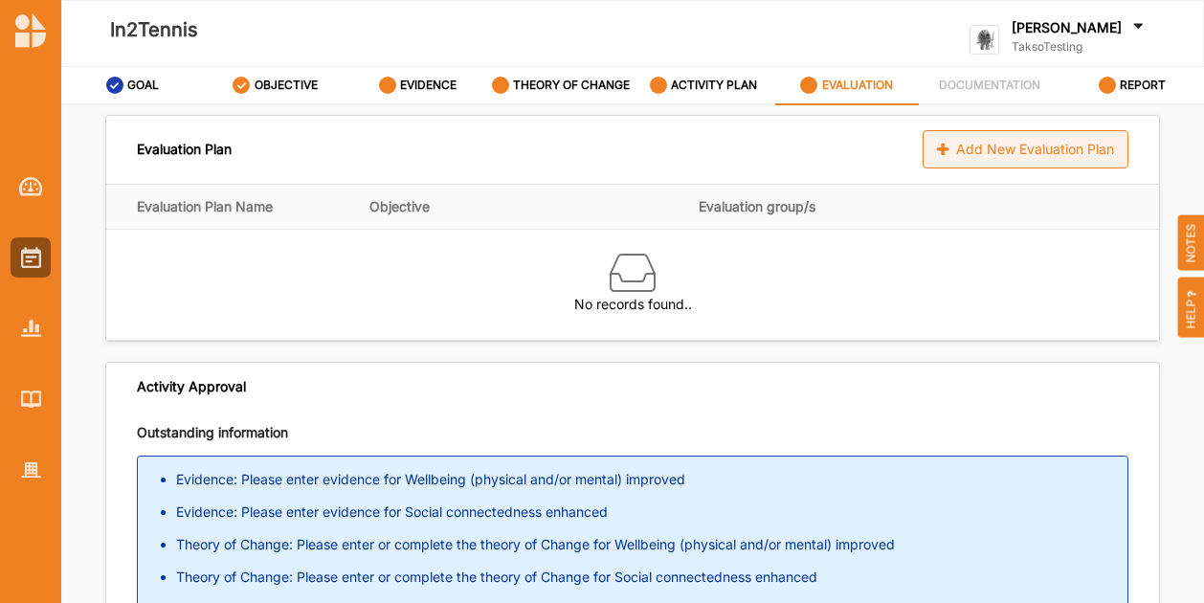
click at [972, 151] on div "Add New Evaluation Plan" at bounding box center [1026, 149] width 206 height 38
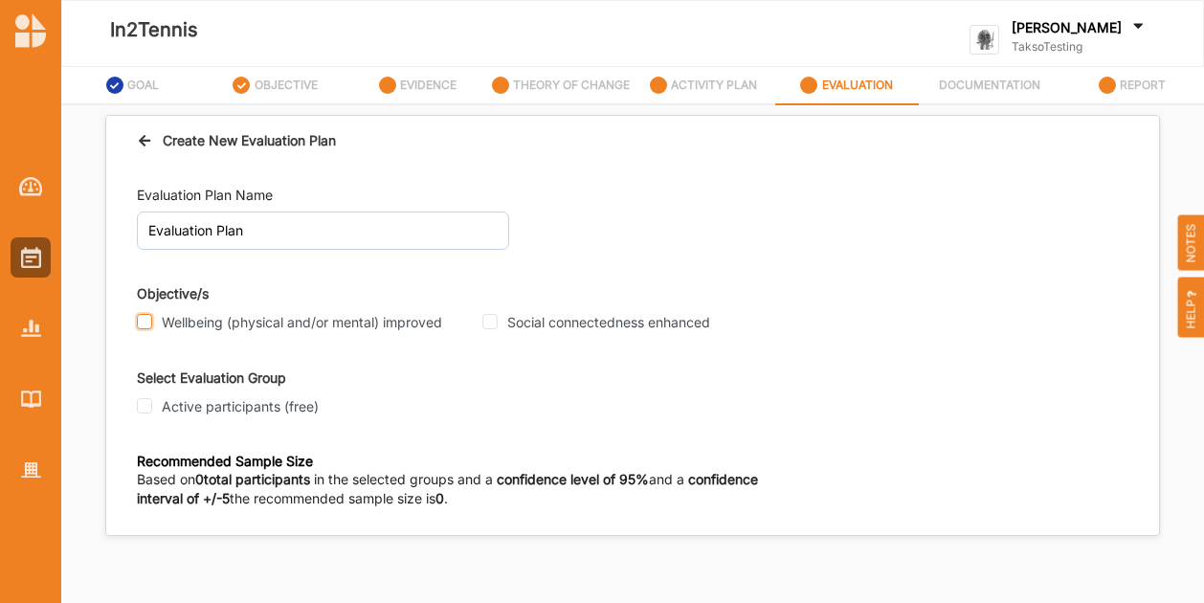
click at [145, 322] on input "Wellbeing (physical and/or mental) improved" at bounding box center [144, 321] width 15 height 15
checkbox input "true"
click at [478, 321] on div "Wellbeing (physical and/or mental) improved" at bounding box center [310, 322] width 346 height 25
drag, startPoint x: 482, startPoint y: 321, endPoint x: 468, endPoint y: 331, distance: 17.8
click at [480, 324] on div "Wellbeing (physical and/or mental) improved Social connectedness enhanced" at bounding box center [598, 322] width 922 height 25
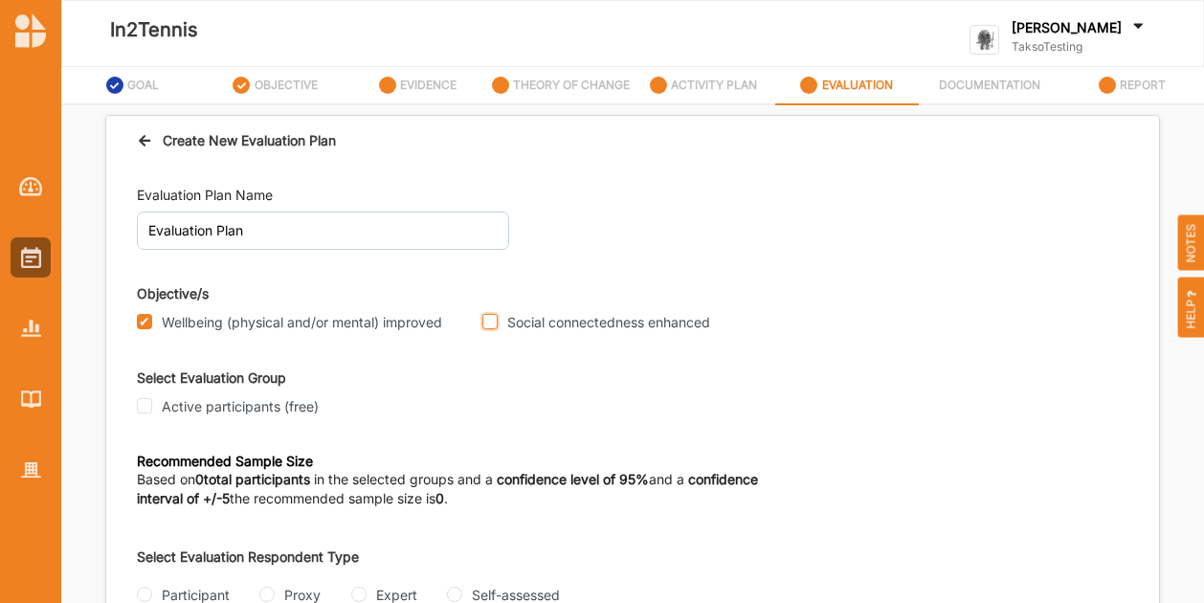
click at [487, 323] on input "Social connectedness enhanced" at bounding box center [489, 321] width 15 height 15
checkbox input "true"
click at [148, 402] on input "Active participants (free)" at bounding box center [144, 405] width 15 height 15
checkbox input "true"
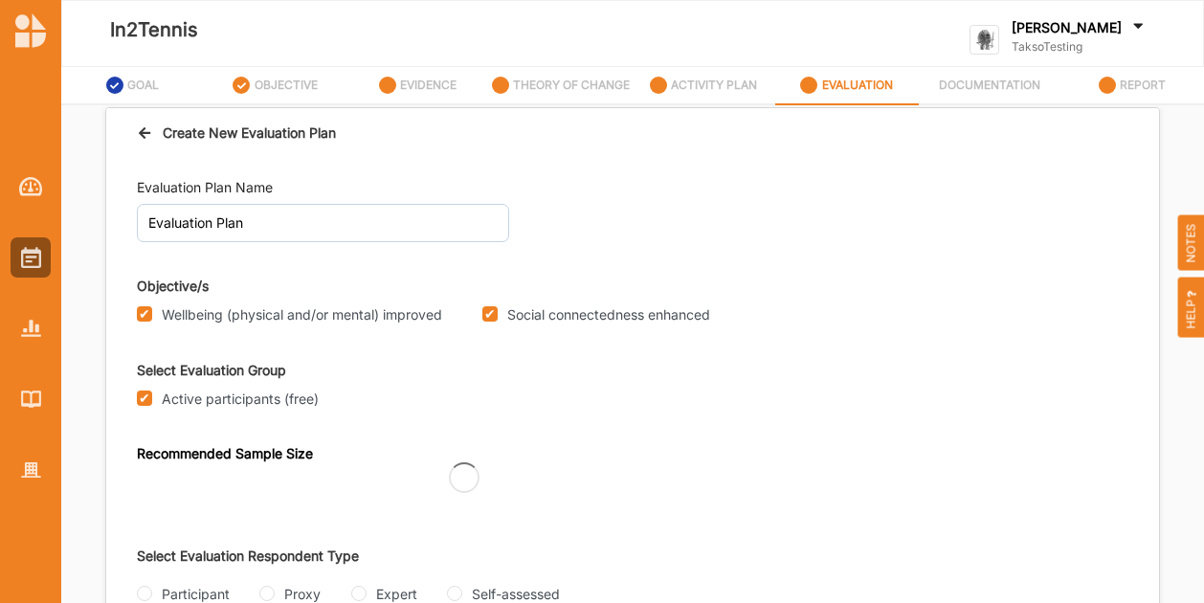
scroll to position [3, 0]
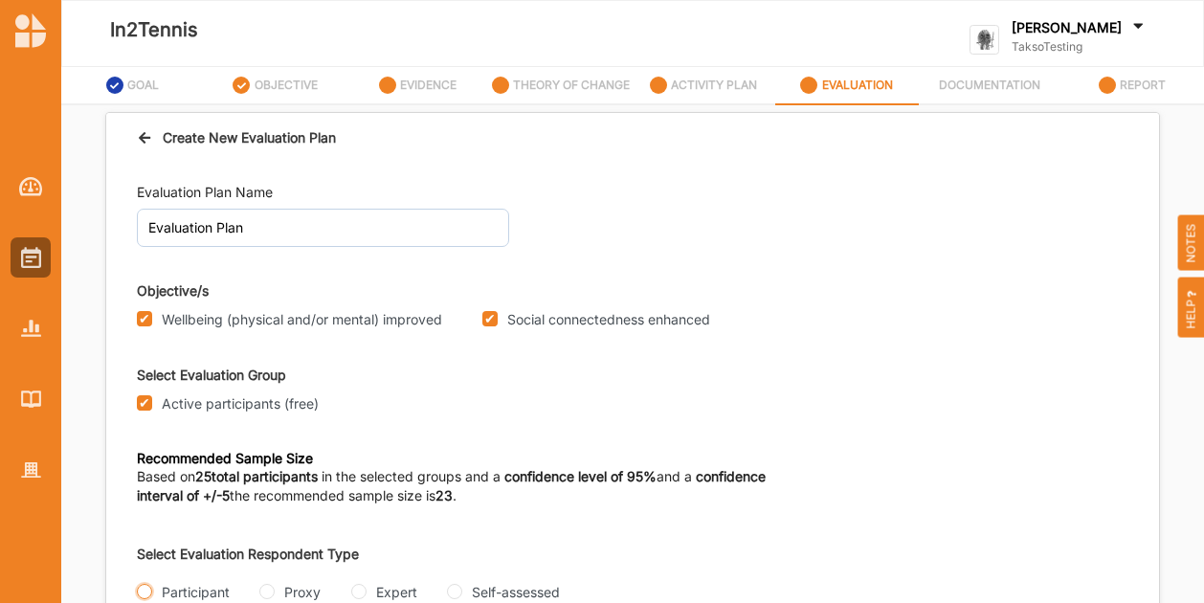
click at [147, 588] on input "Participant" at bounding box center [144, 591] width 15 height 15
radio input "true"
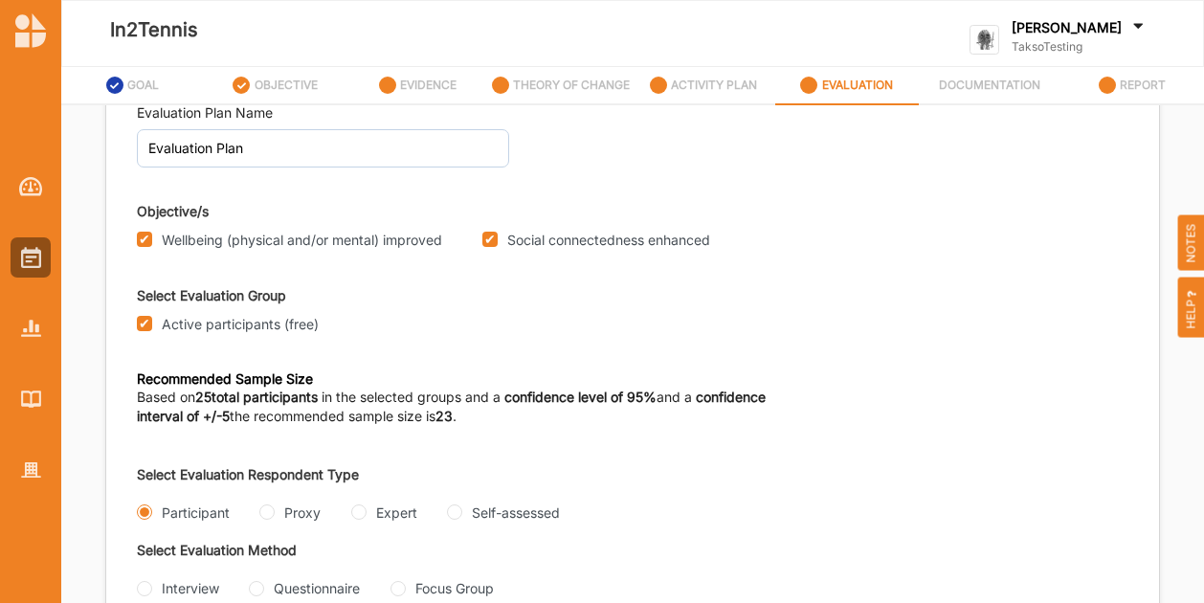
scroll to position [178, 0]
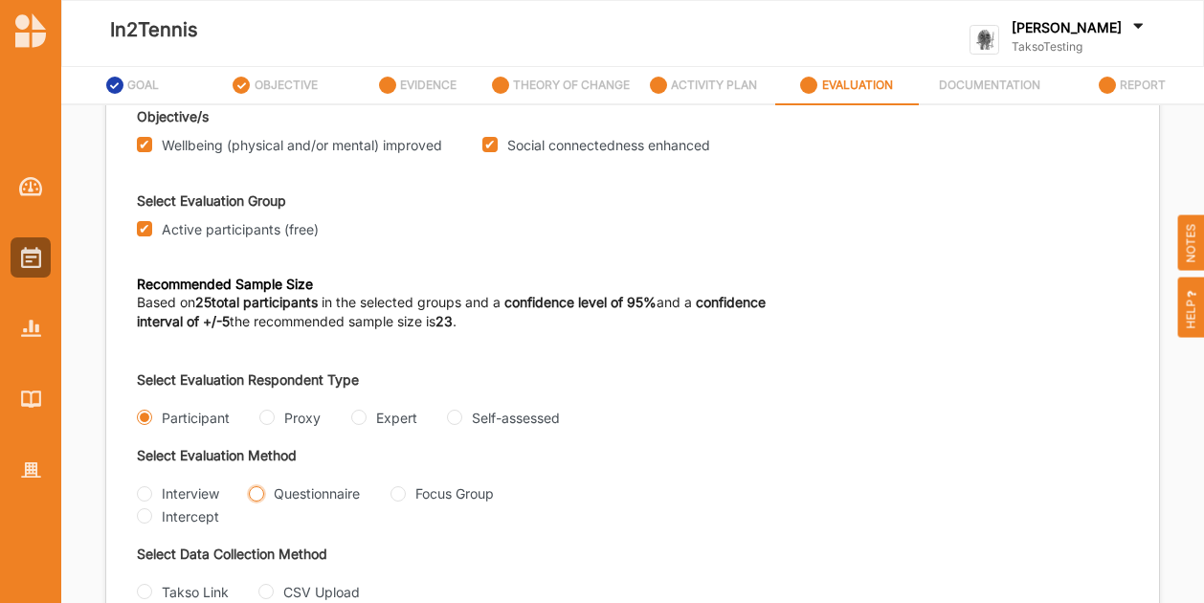
click at [257, 492] on input "Questionnaire" at bounding box center [256, 493] width 15 height 15
radio input "true"
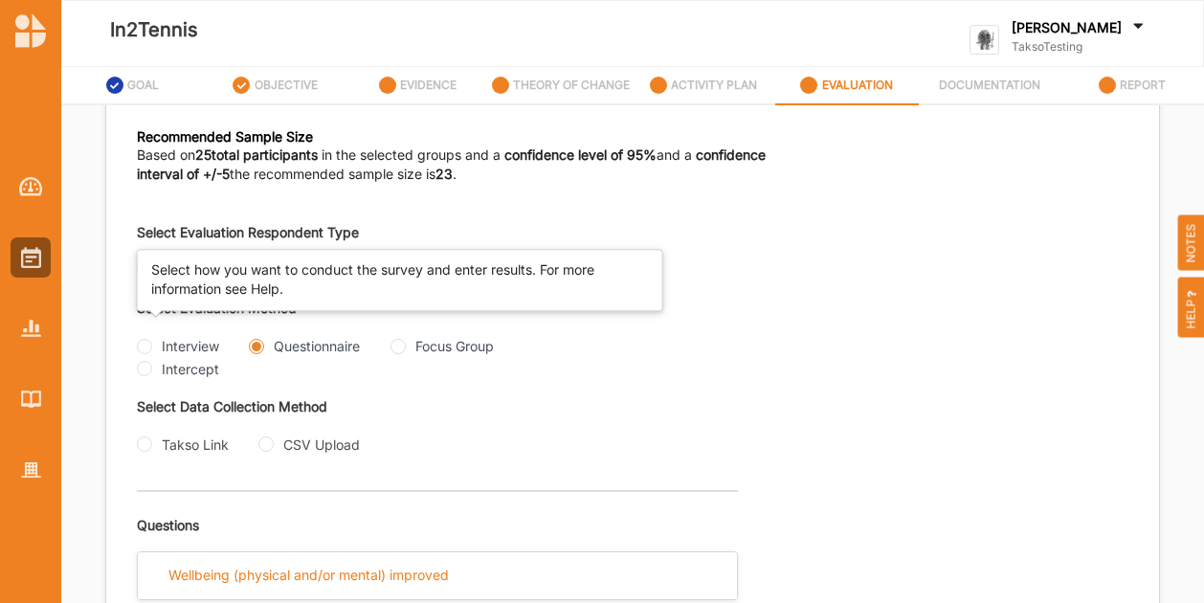
scroll to position [433, 0]
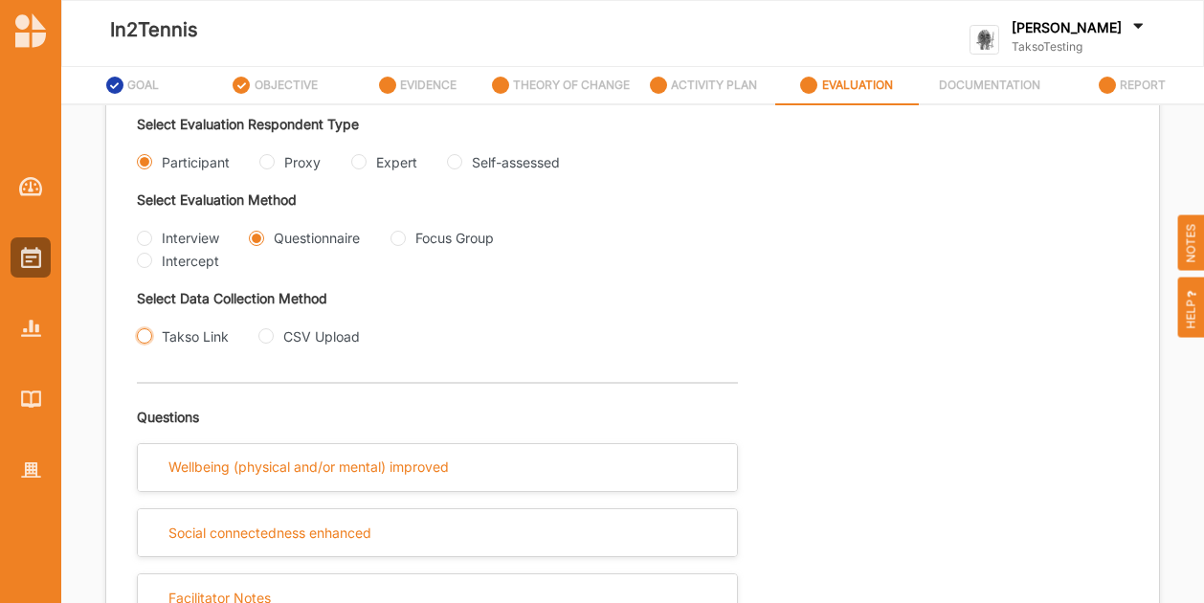
click at [143, 340] on input "Takso Link" at bounding box center [144, 335] width 15 height 15
radio input "true"
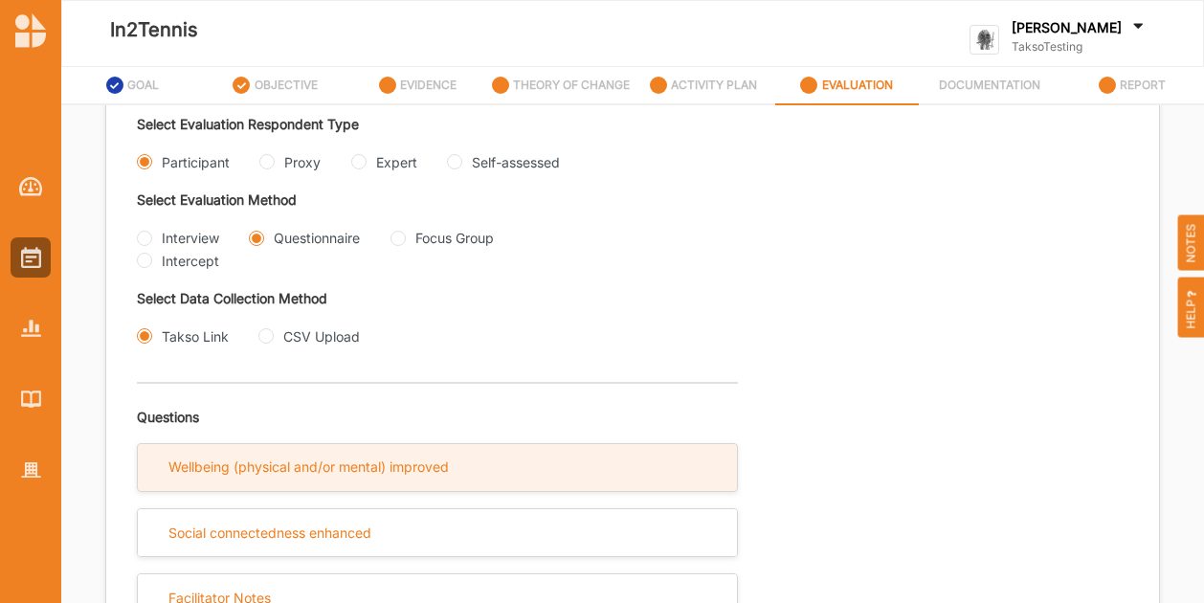
drag, startPoint x: 447, startPoint y: 446, endPoint x: 496, endPoint y: 466, distance: 52.8
click at [448, 447] on div "Wellbeing (physical and/or mental) improved" at bounding box center [437, 467] width 599 height 47
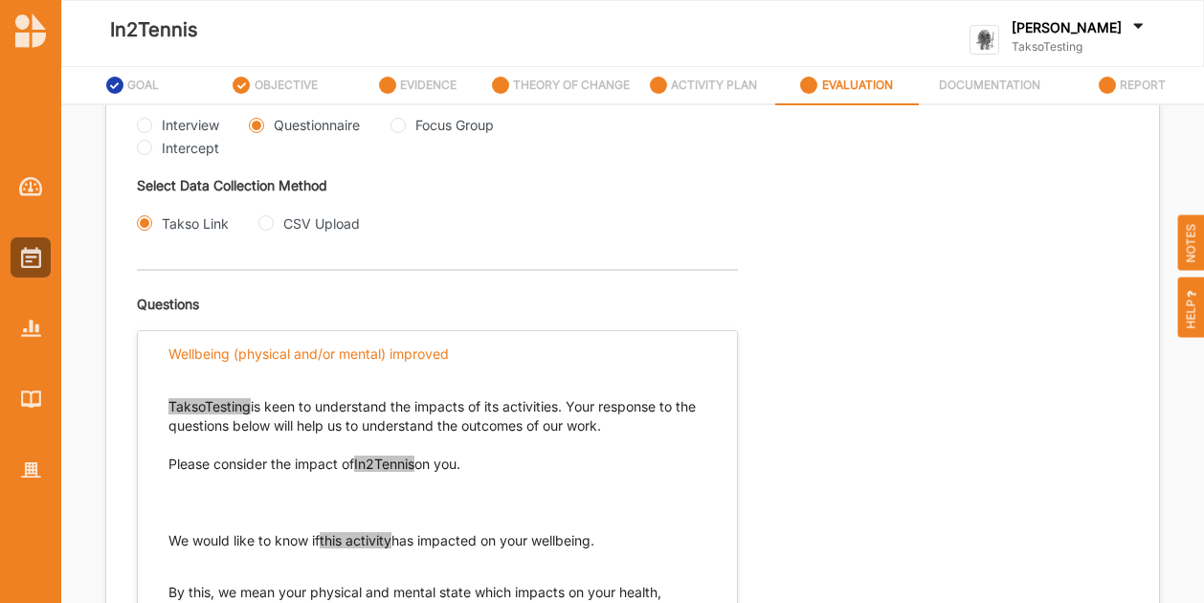
scroll to position [720, 0]
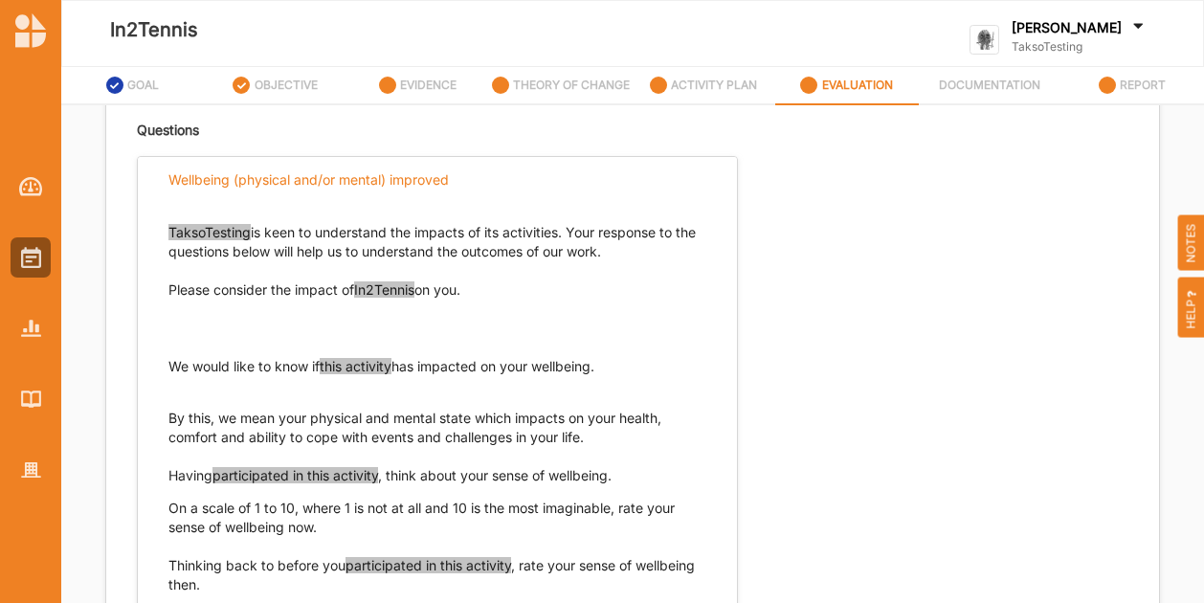
click at [352, 361] on span "this activity" at bounding box center [356, 366] width 72 height 16
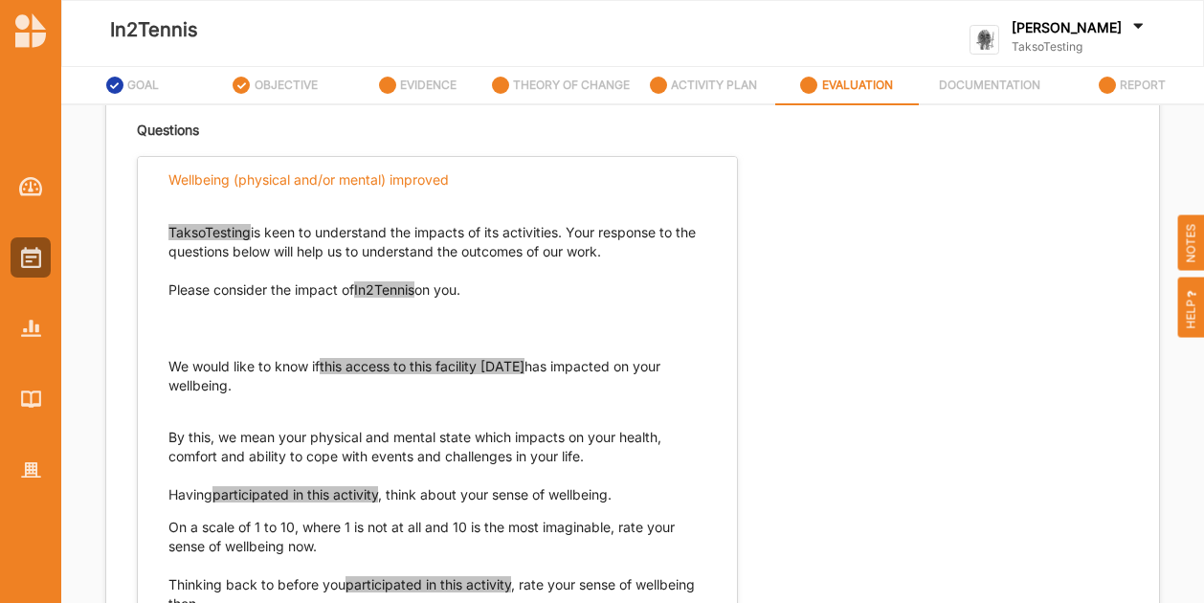
click at [364, 491] on span "participated in this activity" at bounding box center [295, 494] width 166 height 16
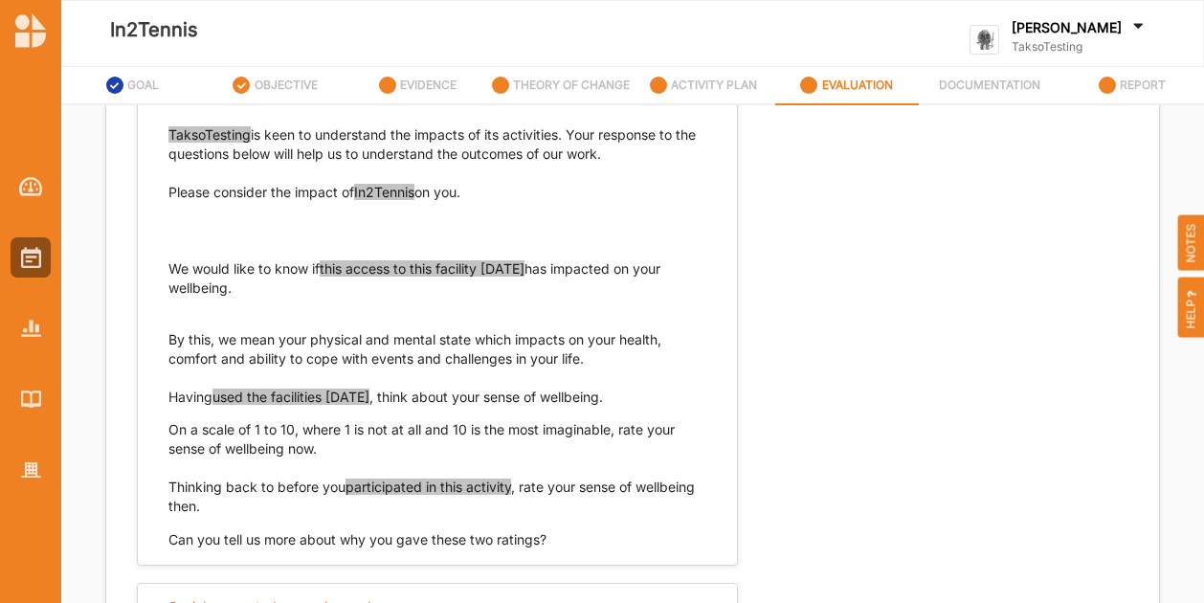
scroll to position [911, 0]
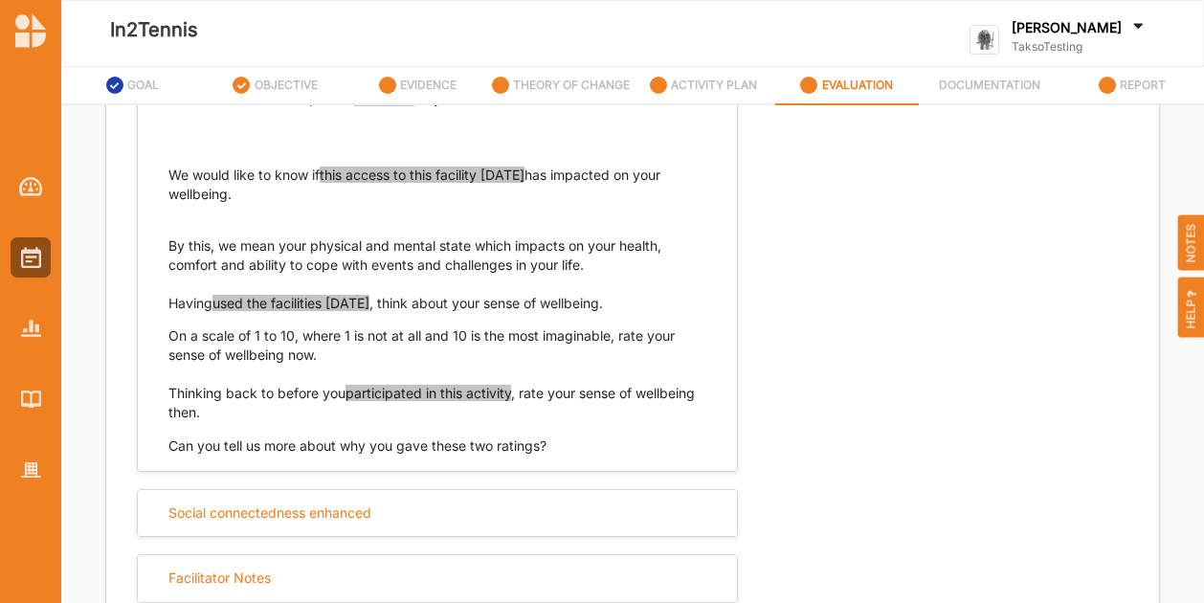
click at [461, 388] on span "participated in this activity" at bounding box center [429, 393] width 166 height 16
click at [853, 425] on div "Select Evaluation Respondent Type Participant Proxy Expert Self-assessed Select…" at bounding box center [633, 316] width 992 height 1393
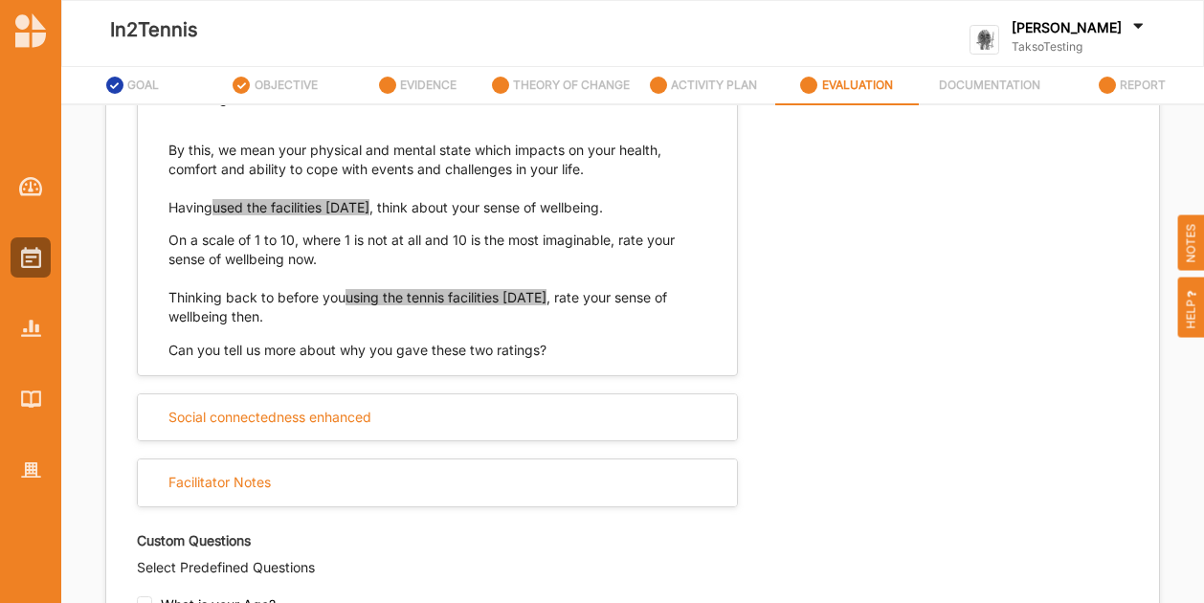
scroll to position [1103, 0]
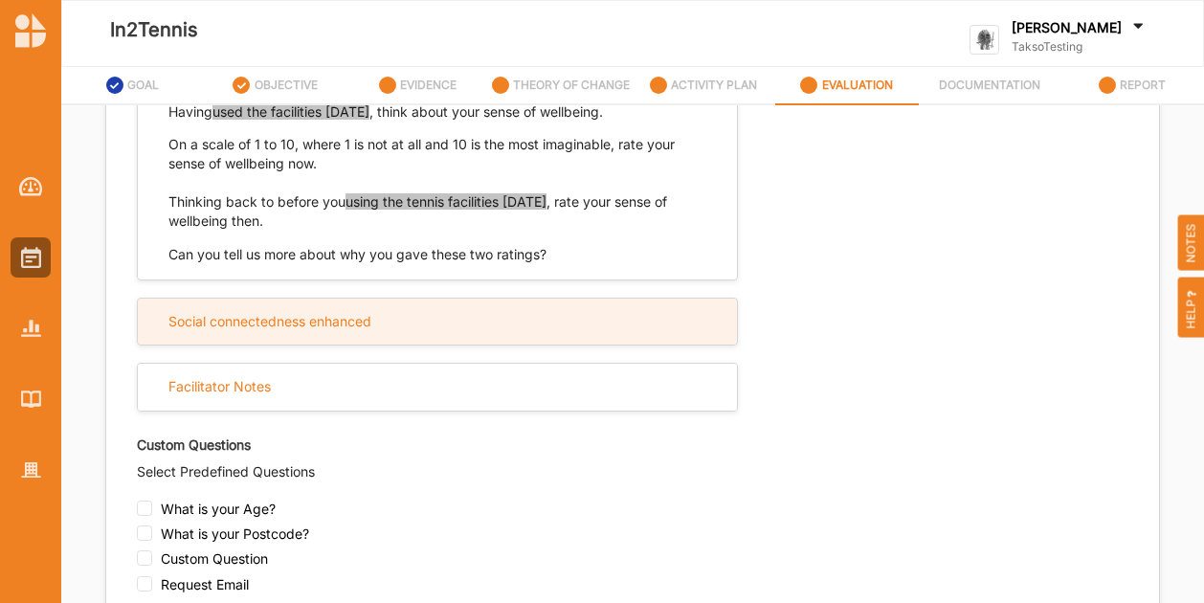
drag, startPoint x: 214, startPoint y: 314, endPoint x: 266, endPoint y: 309, distance: 51.9
click at [215, 317] on div "Social connectedness enhanced" at bounding box center [269, 321] width 203 height 17
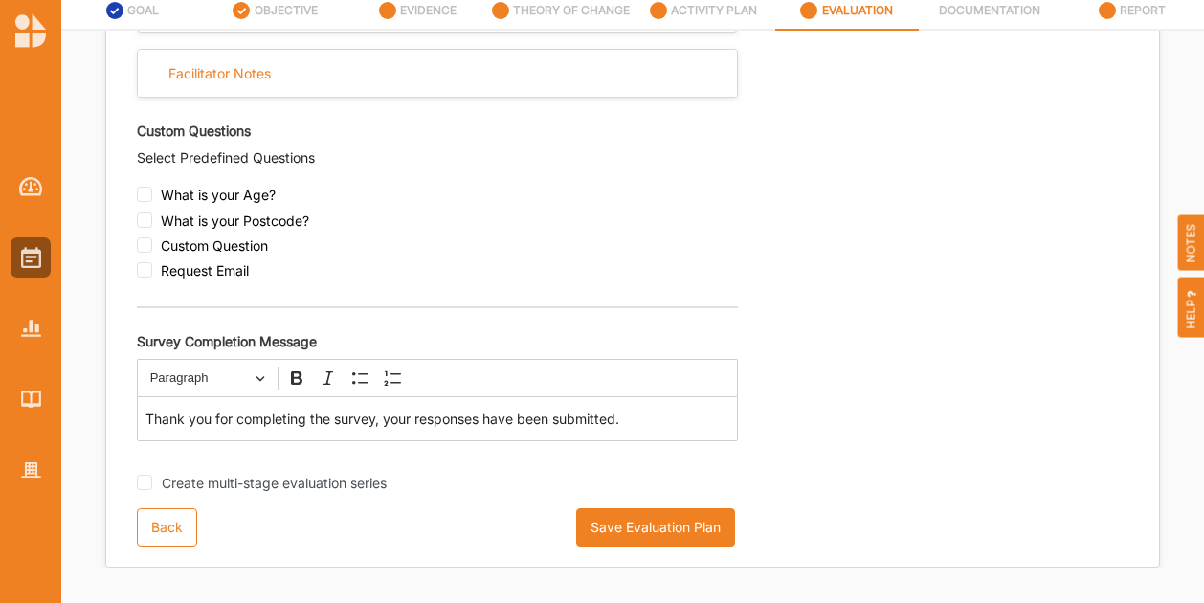
scroll to position [77, 0]
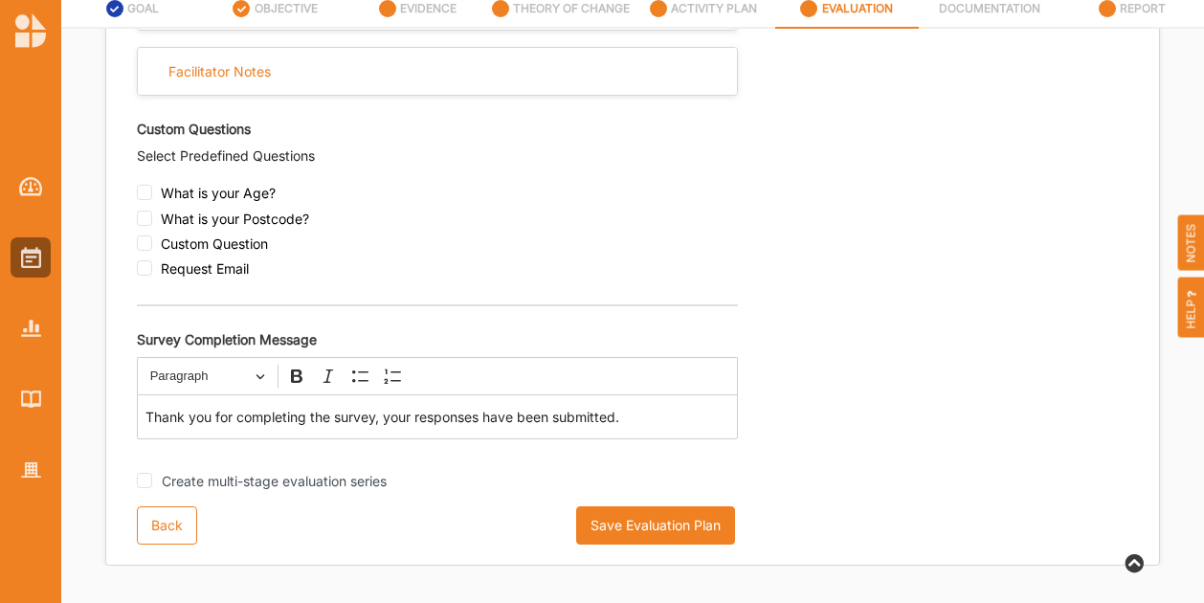
drag, startPoint x: 605, startPoint y: 525, endPoint x: 930, endPoint y: 277, distance: 409.7
drag, startPoint x: 892, startPoint y: 309, endPoint x: 446, endPoint y: 241, distance: 451.2
click at [446, 241] on div "Custom Question" at bounding box center [437, 247] width 601 height 25
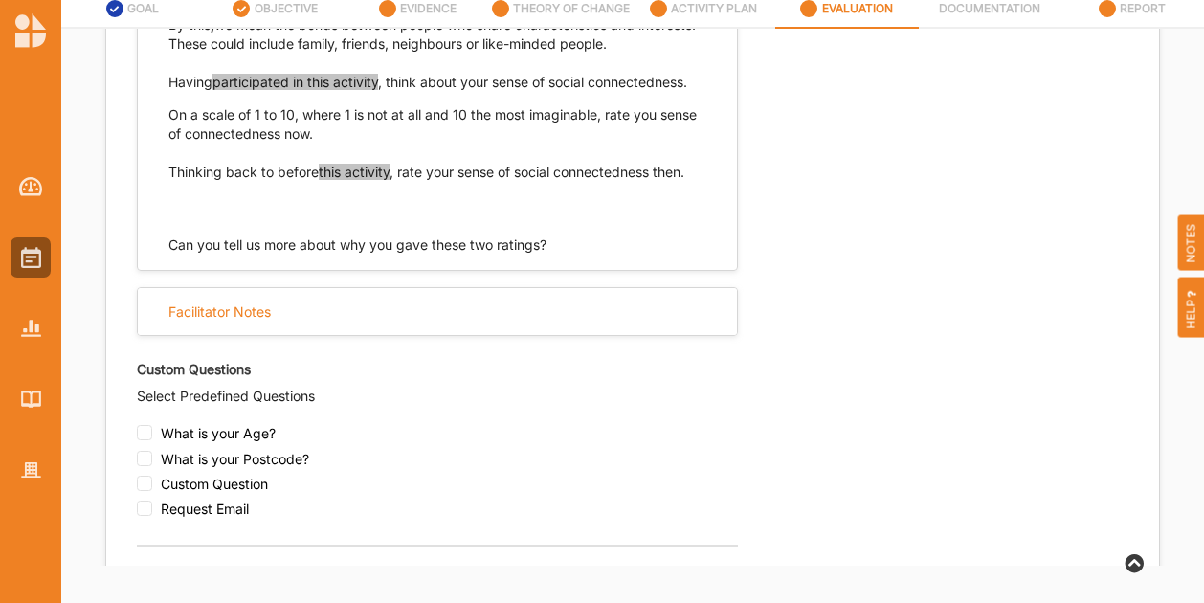
scroll to position [1300, 0]
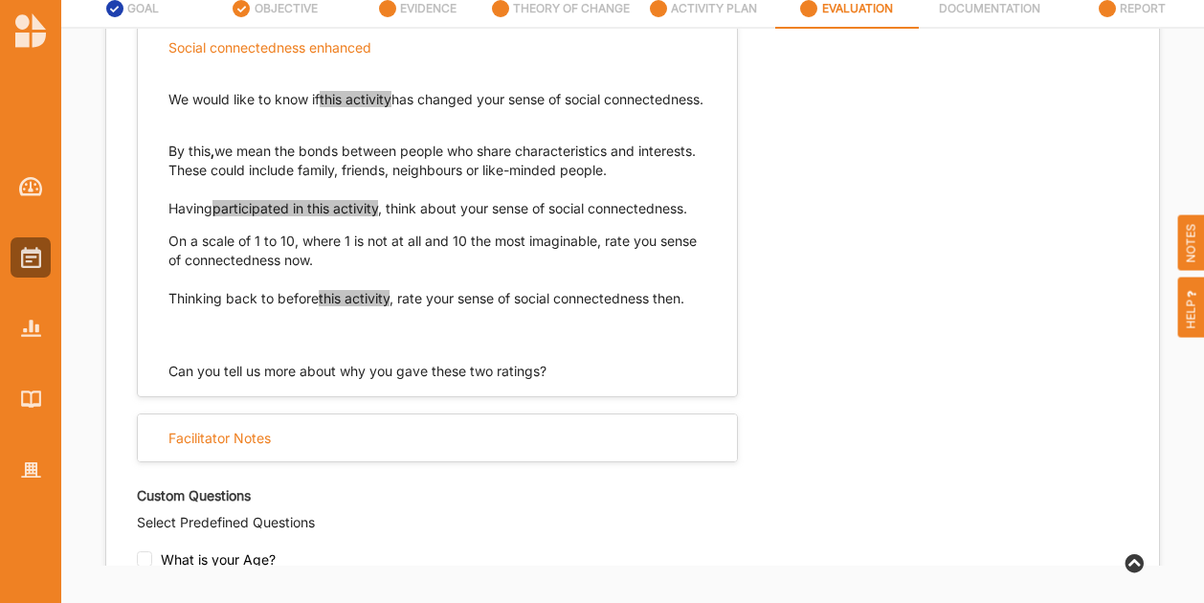
click at [349, 96] on span "this activity" at bounding box center [356, 99] width 72 height 16
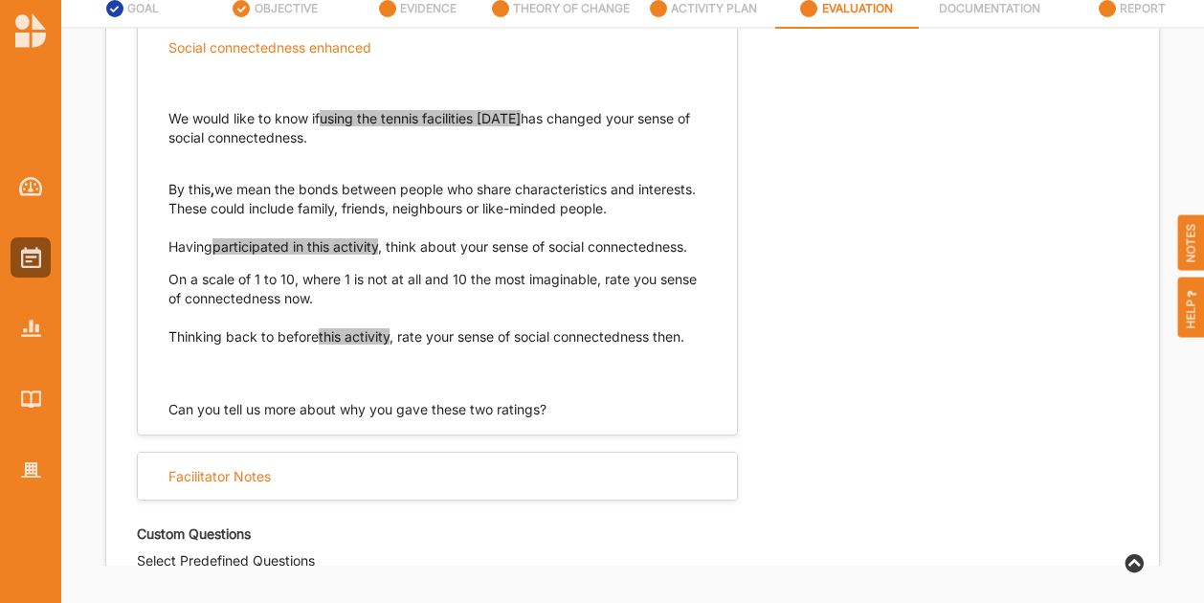
click at [356, 244] on span "participated in this activity" at bounding box center [295, 246] width 166 height 16
click at [378, 238] on span "participated in this activity" at bounding box center [295, 246] width 166 height 16
click at [277, 244] on span "participated in this activity" at bounding box center [295, 246] width 166 height 16
click at [364, 332] on span "this activity" at bounding box center [354, 336] width 71 height 16
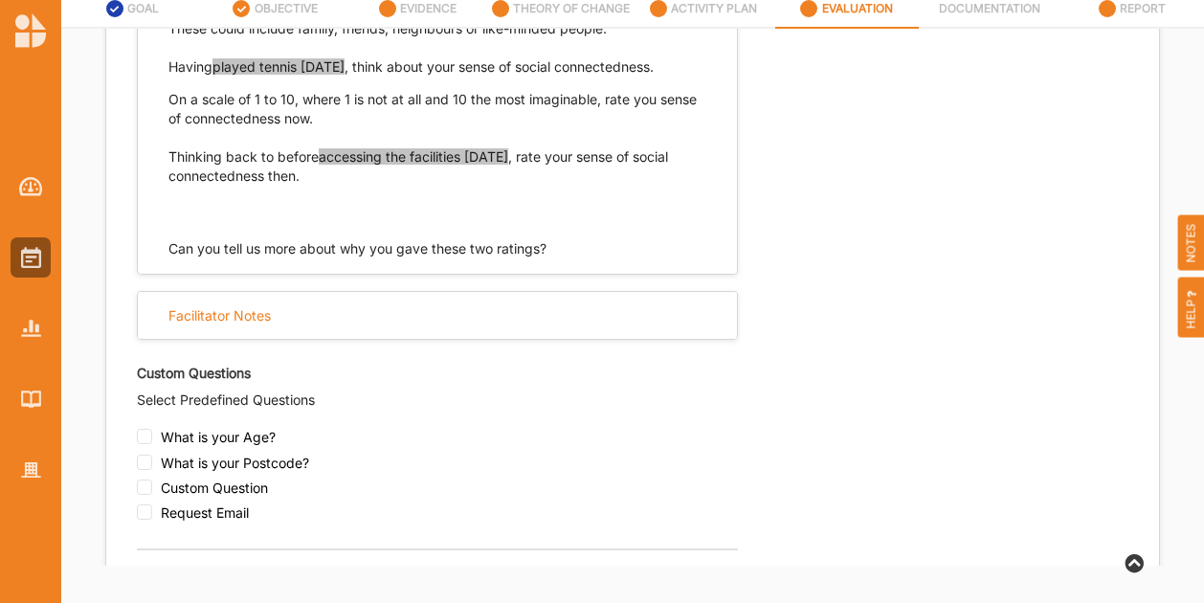
scroll to position [1721, 0]
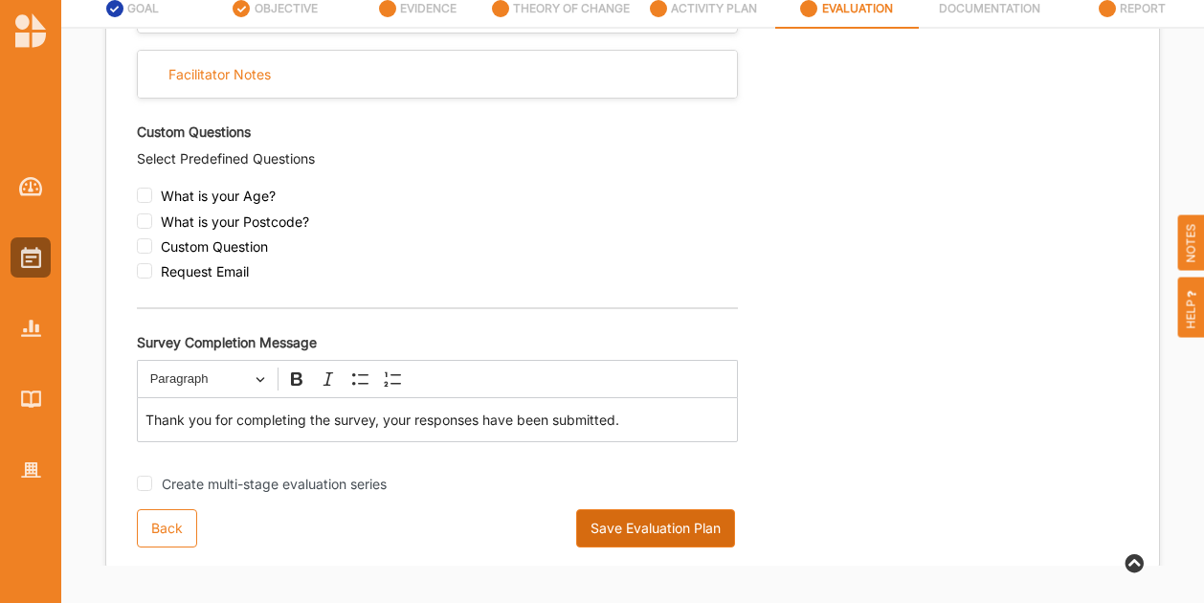
click at [603, 524] on button "Save Evaluation Plan" at bounding box center [655, 528] width 159 height 38
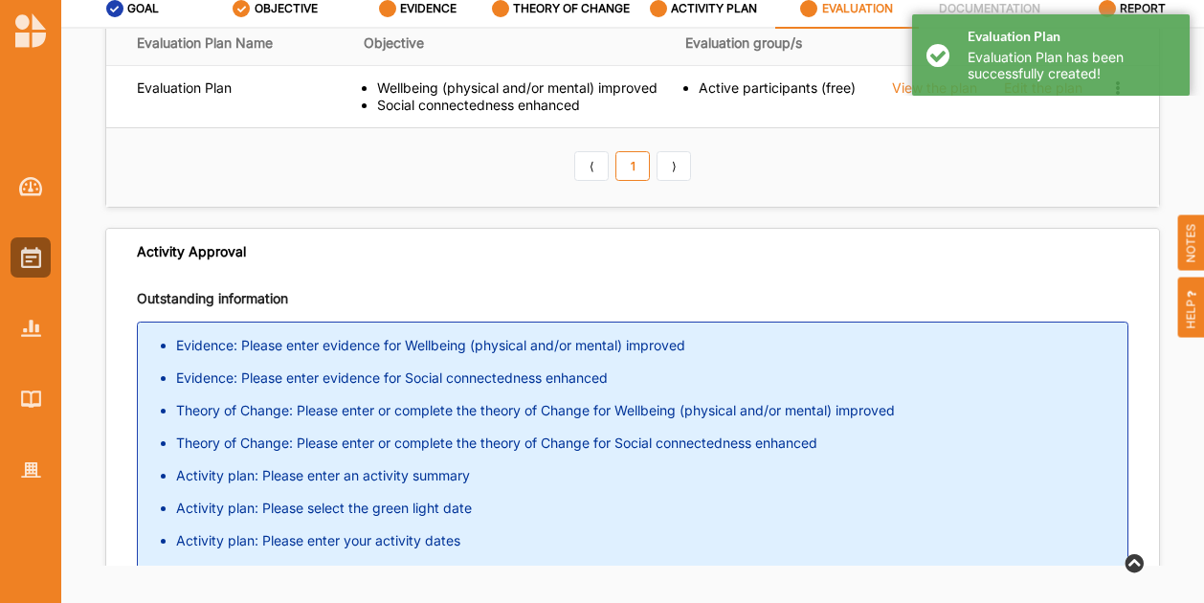
scroll to position [0, 0]
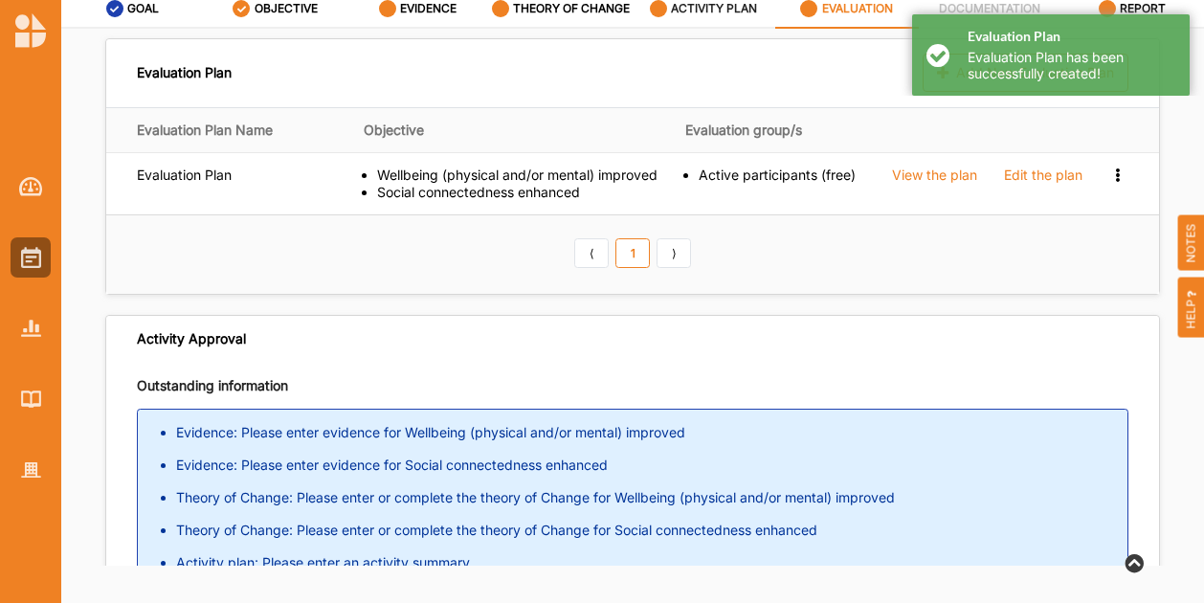
click at [709, 11] on label "ACTIVITY PLAN" at bounding box center [714, 8] width 86 height 15
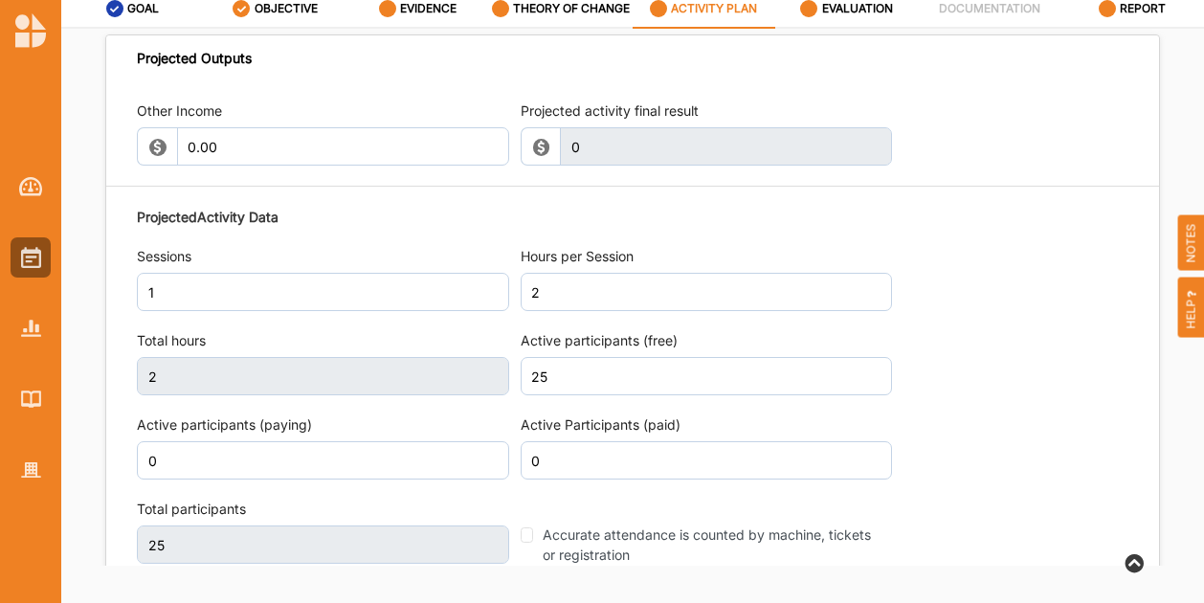
scroll to position [2402, 0]
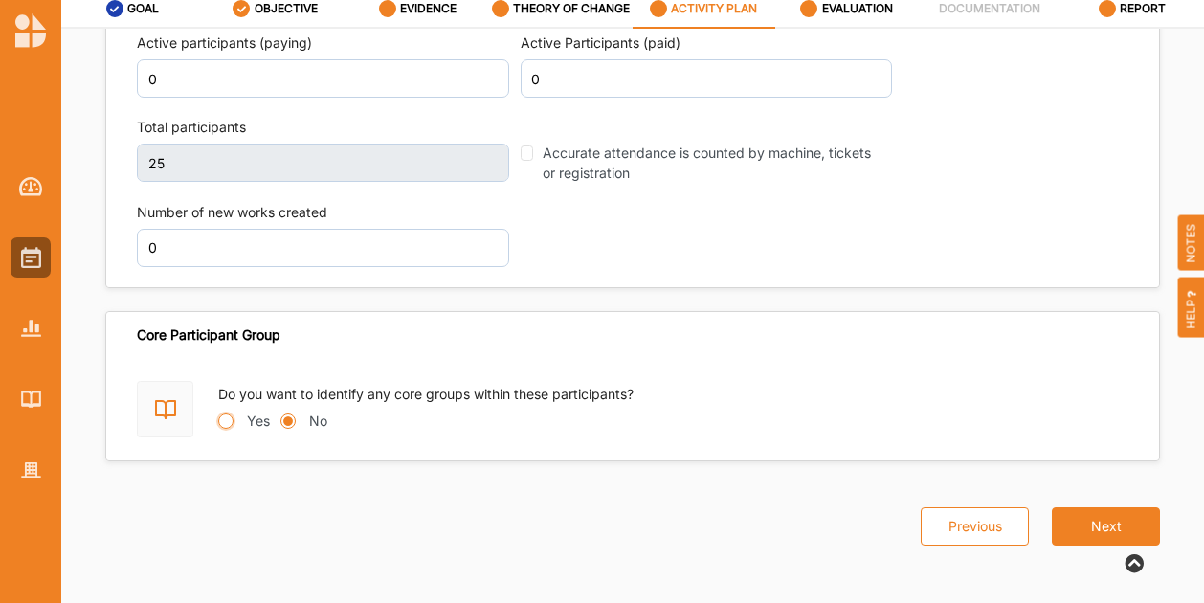
click at [231, 420] on input "Yes" at bounding box center [225, 420] width 15 height 15
radio input "true"
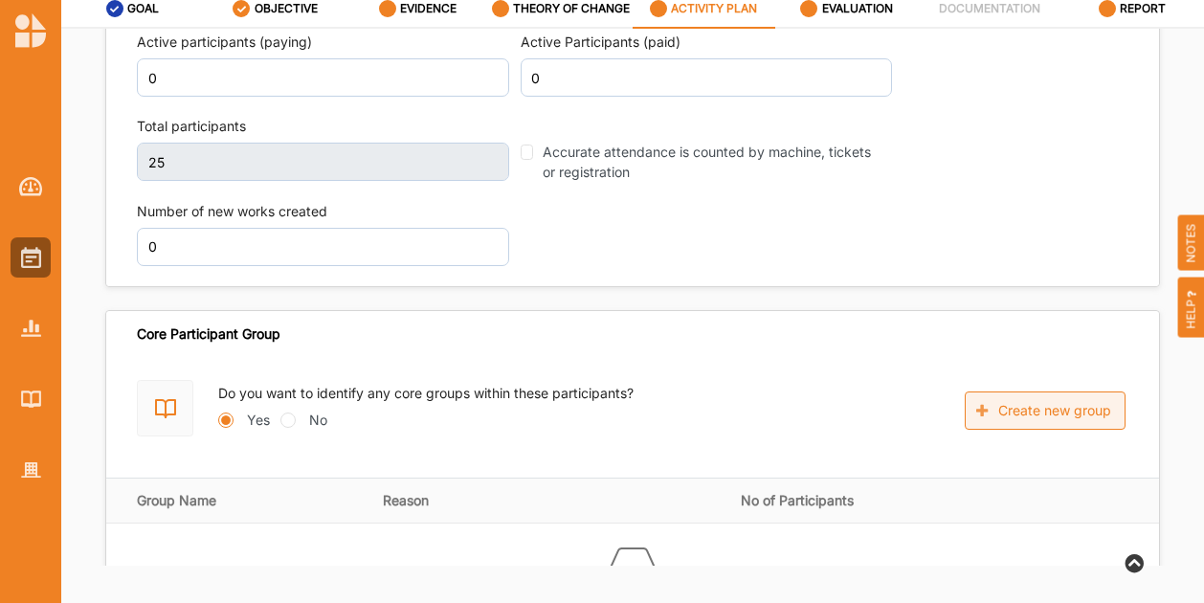
click at [1036, 407] on button "Create new group" at bounding box center [1045, 410] width 161 height 38
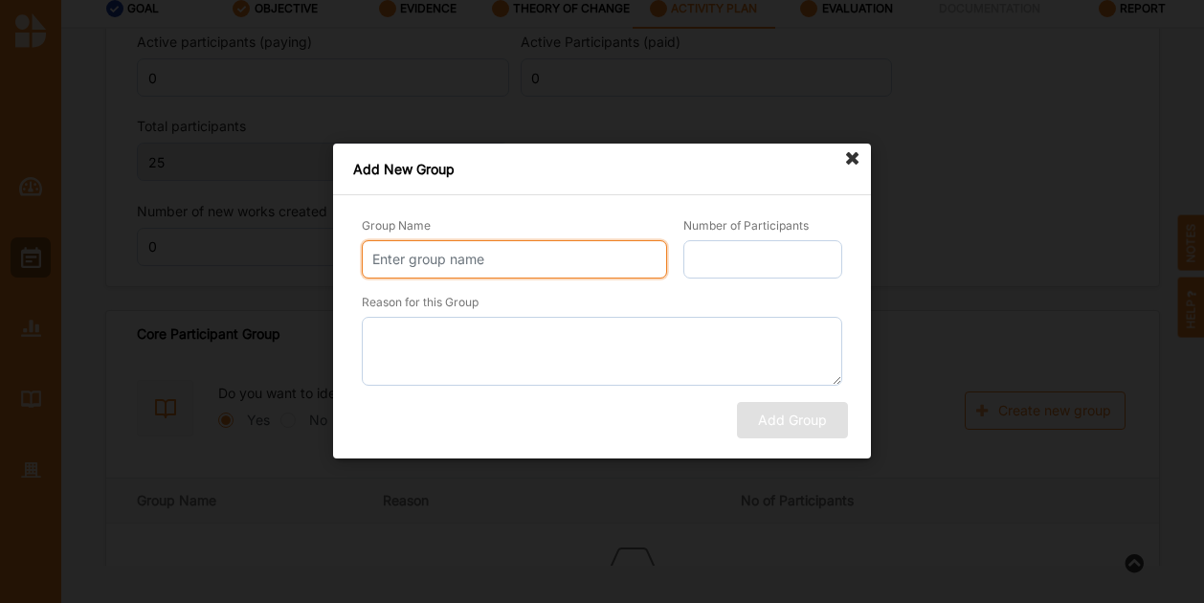
click at [495, 267] on input "Group Name" at bounding box center [514, 259] width 305 height 38
type input "Testing group 1"
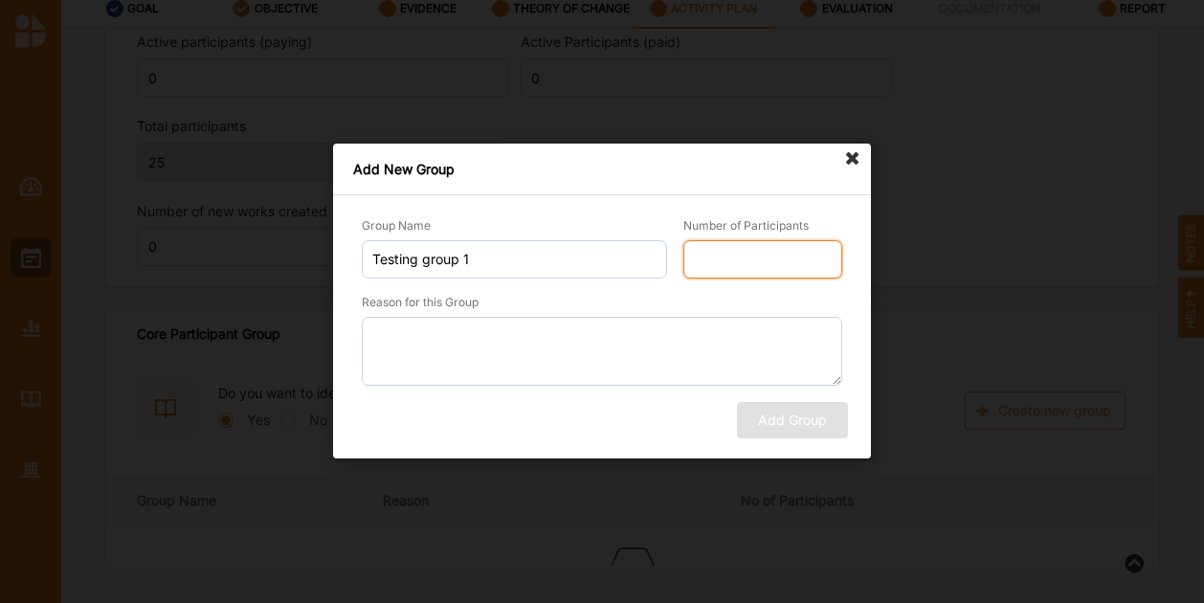
click at [737, 267] on input "Number of Participants" at bounding box center [762, 259] width 159 height 38
type input "5"
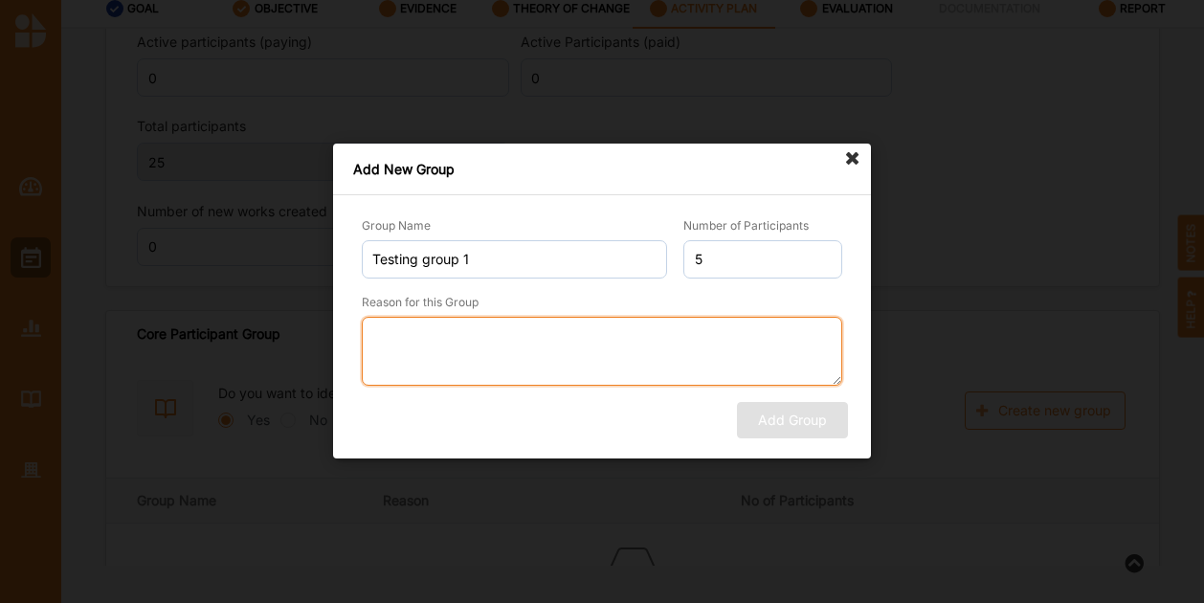
click at [574, 340] on textarea "Reason for this Group" at bounding box center [602, 351] width 481 height 69
type textarea "test"
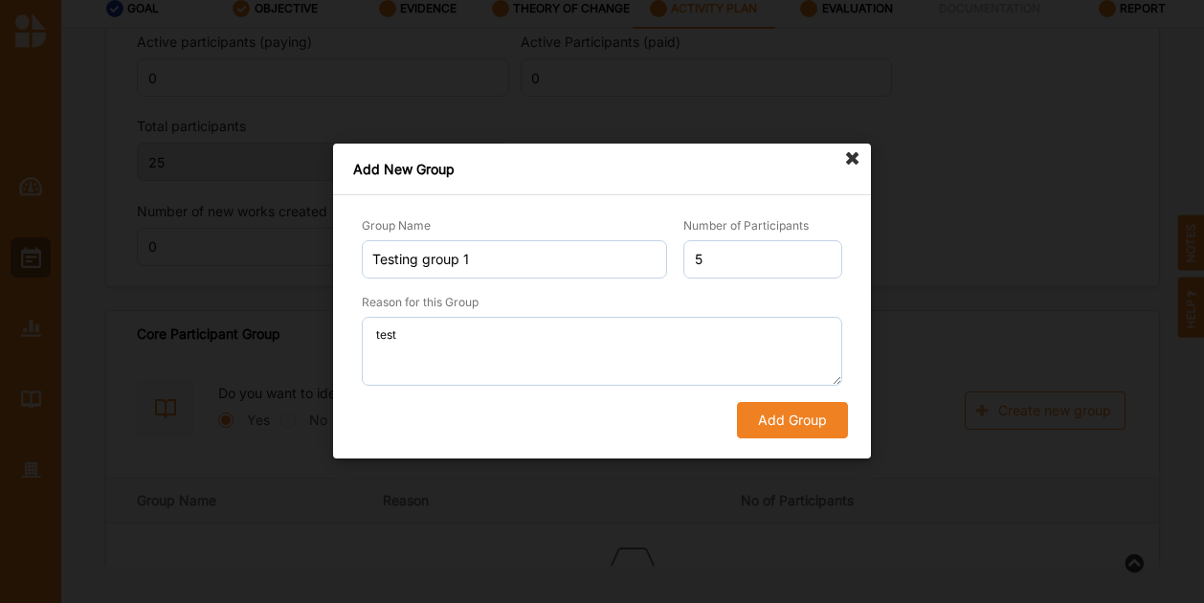
click at [754, 414] on button "Add Group" at bounding box center [792, 421] width 111 height 36
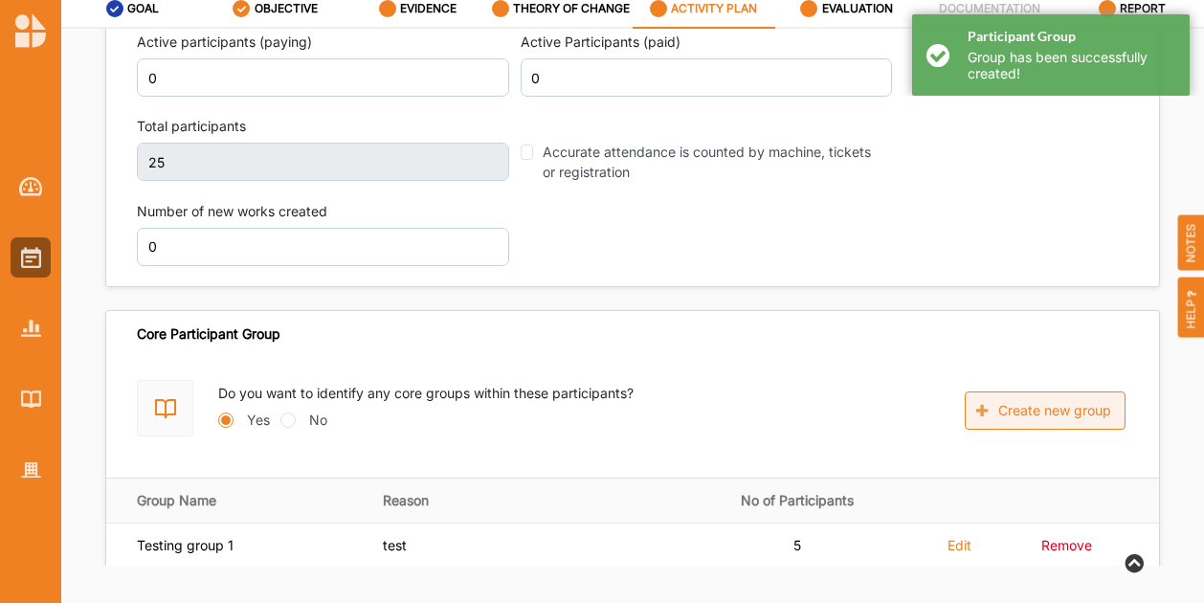
click at [1070, 414] on button "Create new group" at bounding box center [1045, 410] width 161 height 38
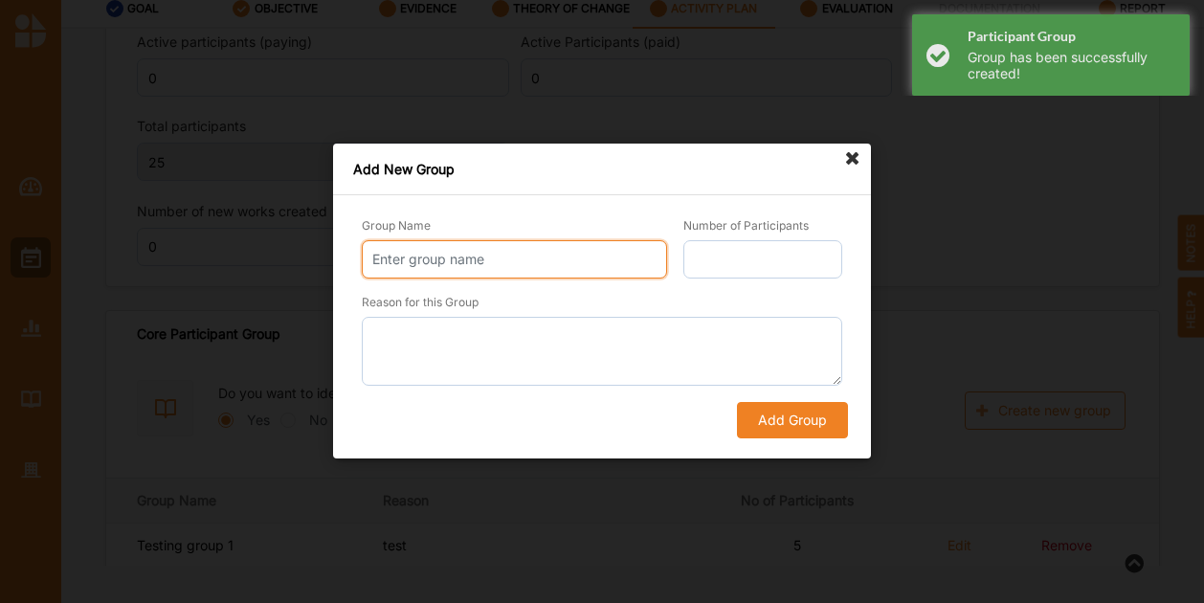
click at [463, 267] on input "Group Name" at bounding box center [514, 259] width 305 height 38
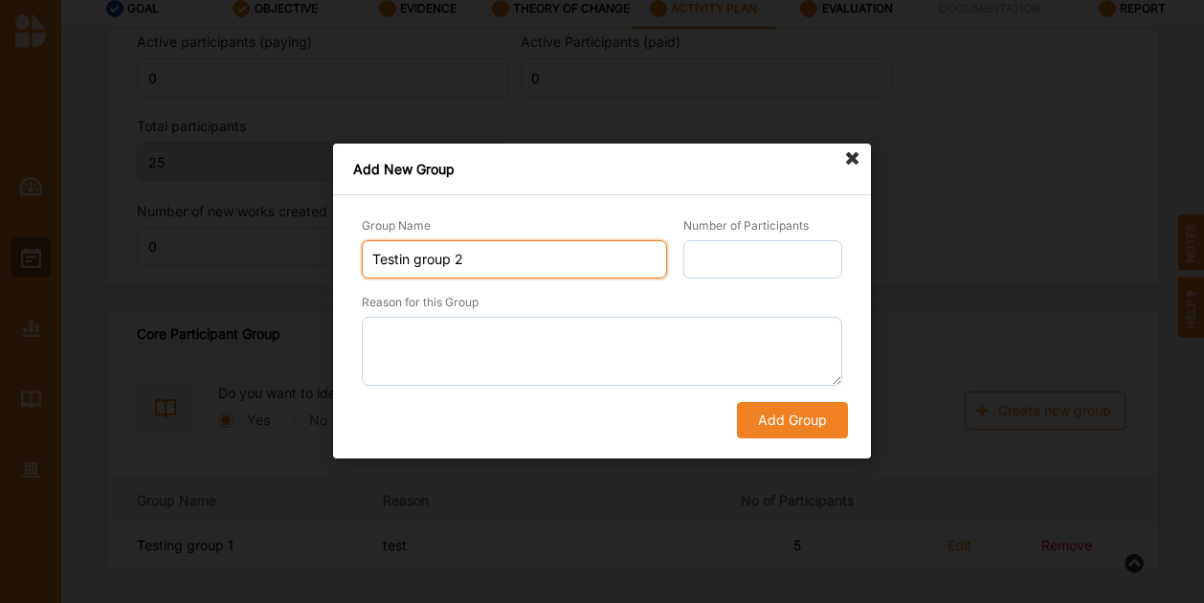
type input "Testin group 2"
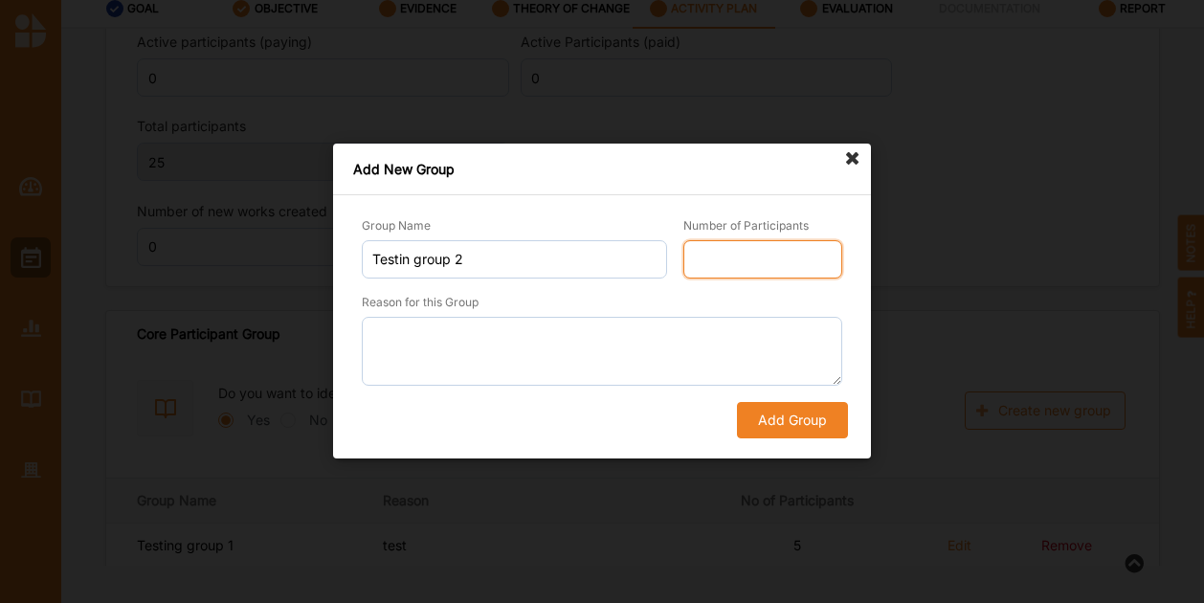
click at [773, 267] on input "Number of Participants" at bounding box center [762, 259] width 159 height 38
type input "5"
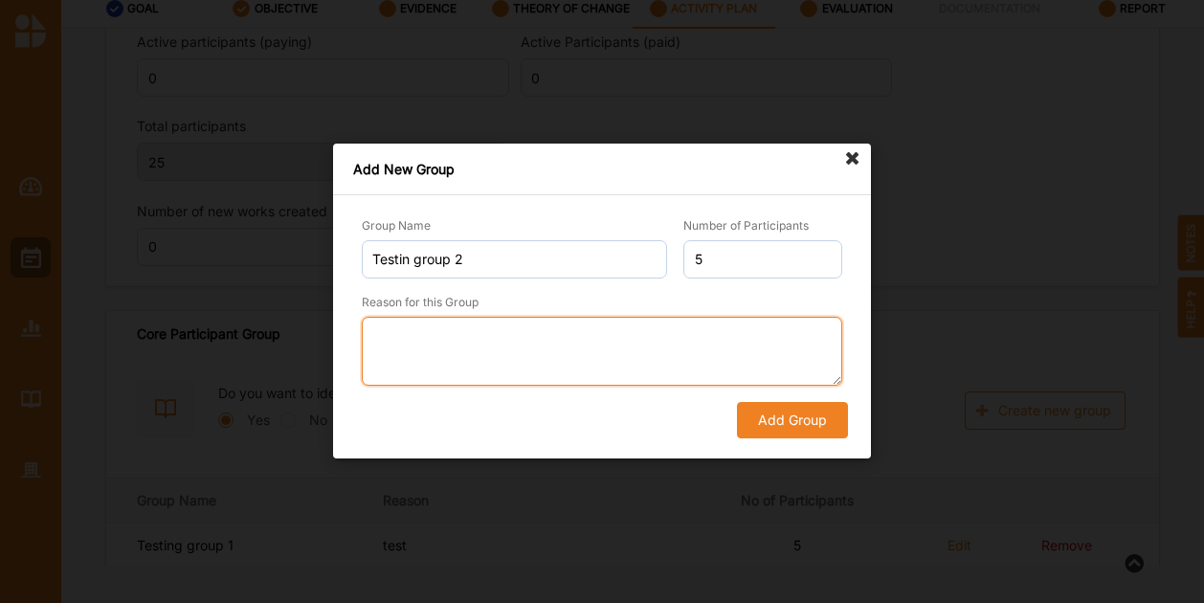
drag, startPoint x: 549, startPoint y: 351, endPoint x: 534, endPoint y: 355, distance: 15.8
click at [544, 355] on textarea "Reason for this Group" at bounding box center [602, 351] width 481 height 69
type textarea "test"
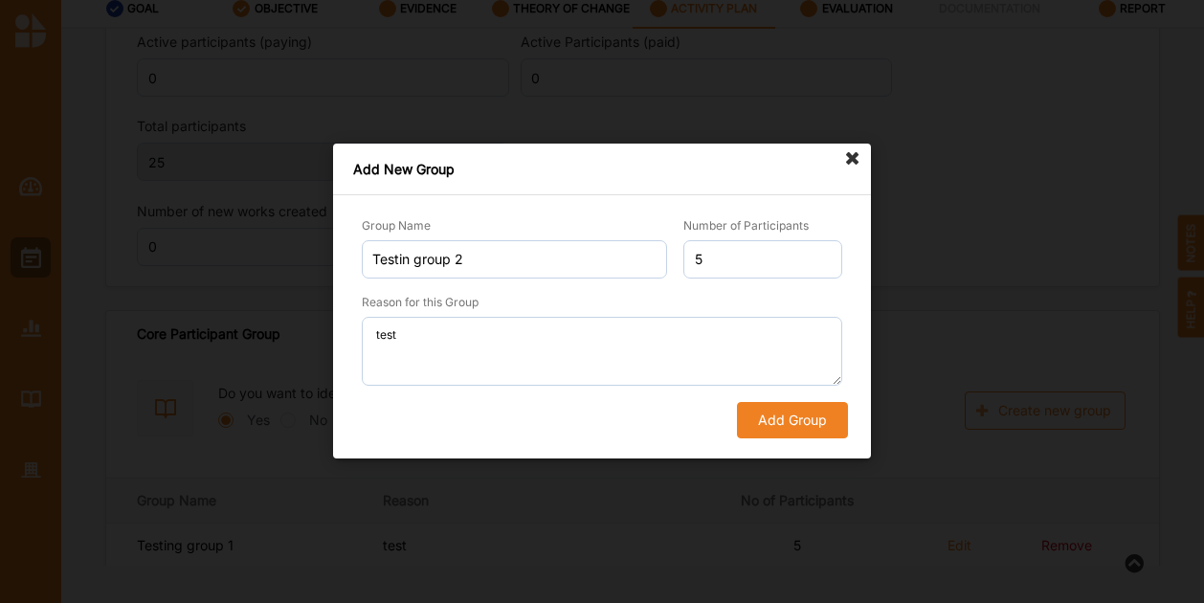
click at [822, 431] on button "Add Group" at bounding box center [792, 421] width 111 height 36
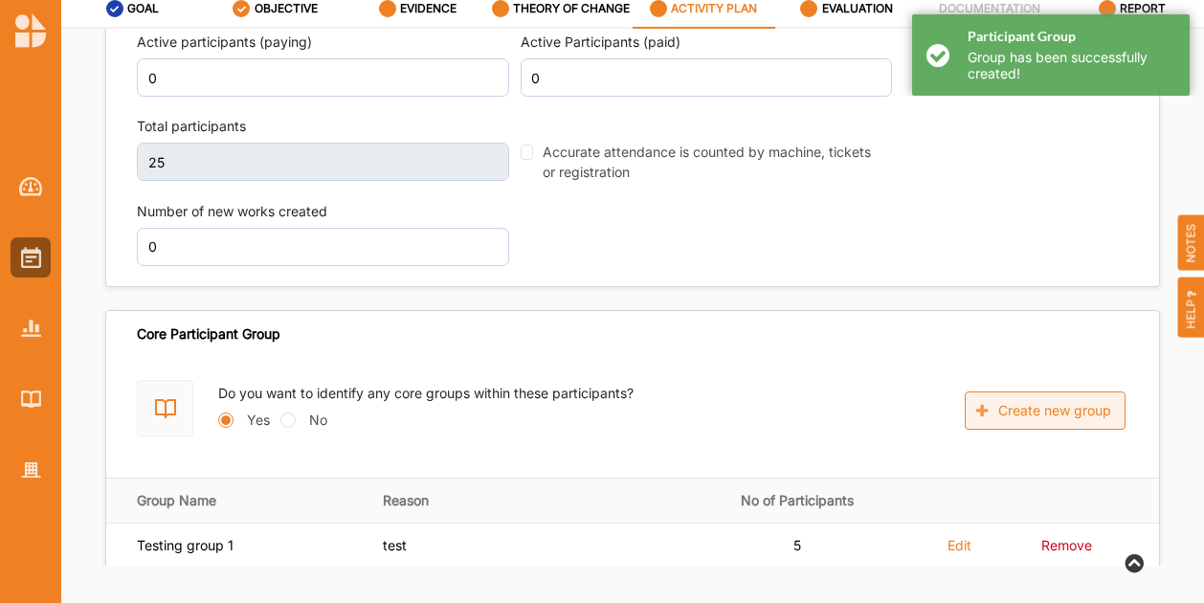
click at [1067, 412] on button "Create new group" at bounding box center [1045, 410] width 161 height 38
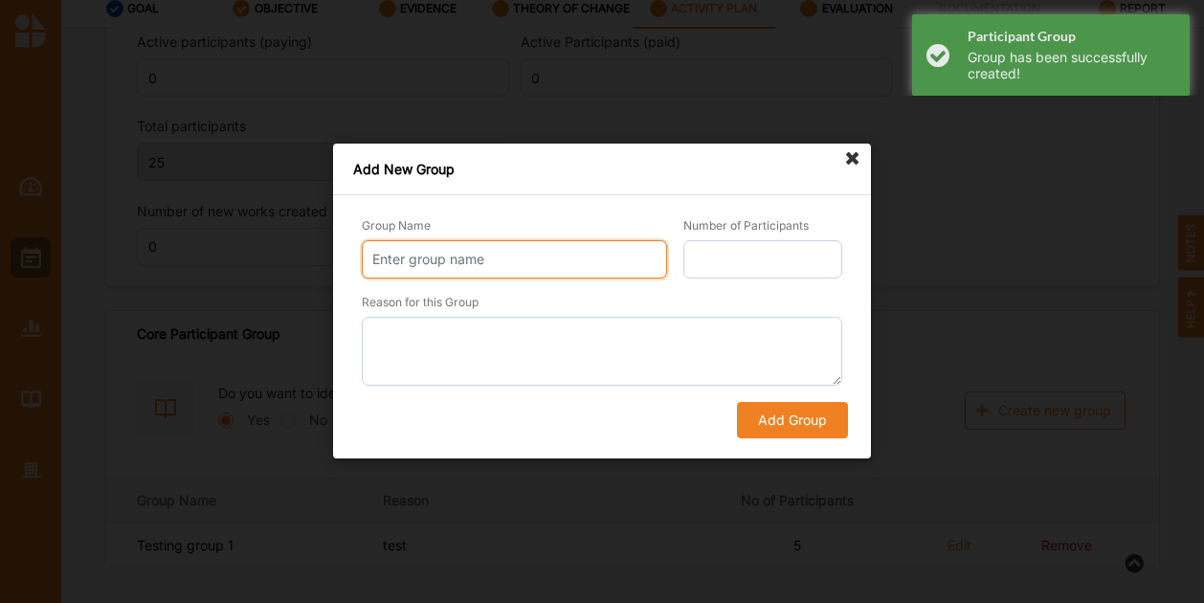
click at [387, 254] on input "Group Name" at bounding box center [514, 259] width 305 height 38
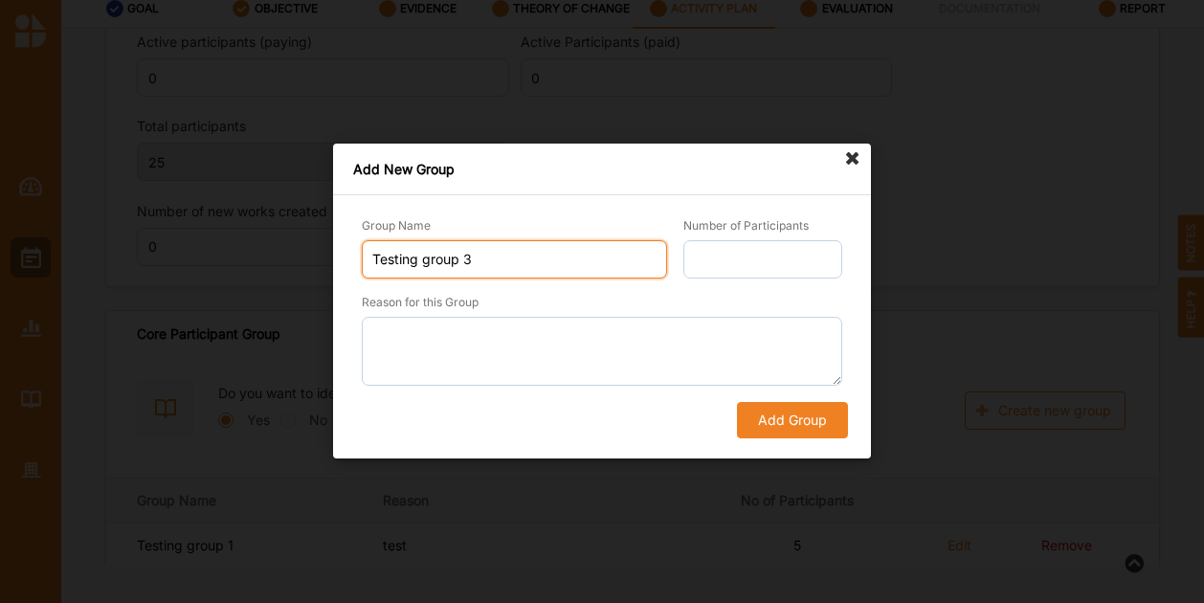
type input "Testing group 3"
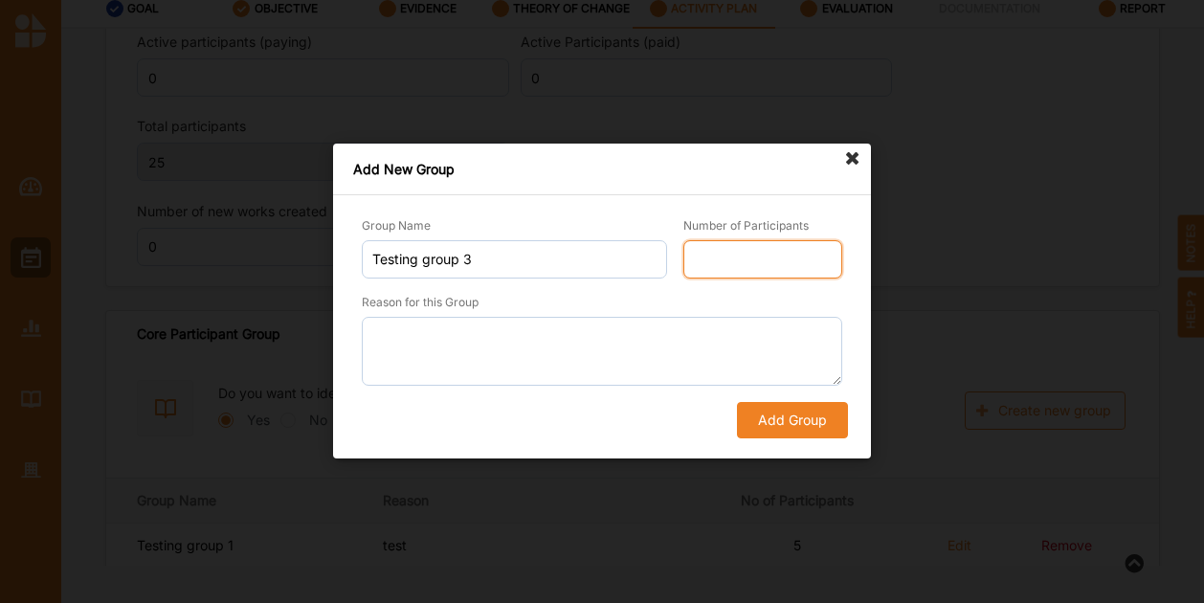
click at [713, 272] on input "Number of Participants" at bounding box center [762, 259] width 159 height 38
type input "5"
click at [585, 388] on form "Group Name Testing group 3 Number of Participants 5 Reason for this Group Add G…" at bounding box center [602, 326] width 498 height 223
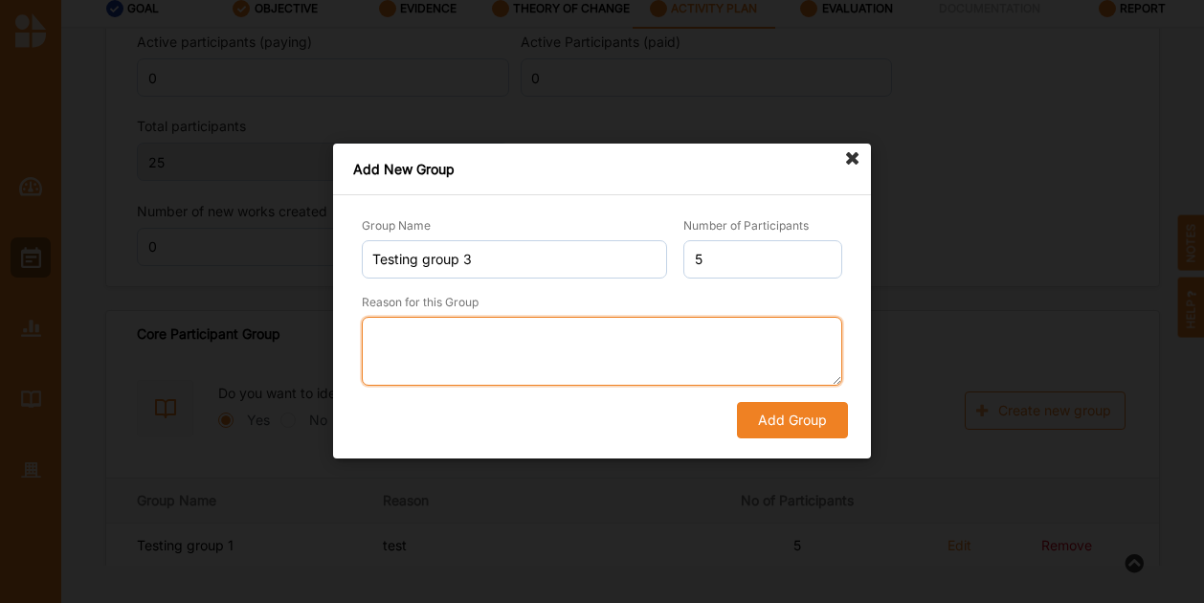
drag, startPoint x: 557, startPoint y: 347, endPoint x: 547, endPoint y: 353, distance: 11.2
click at [551, 350] on textarea "Reason for this Group" at bounding box center [602, 351] width 481 height 69
type textarea "test"
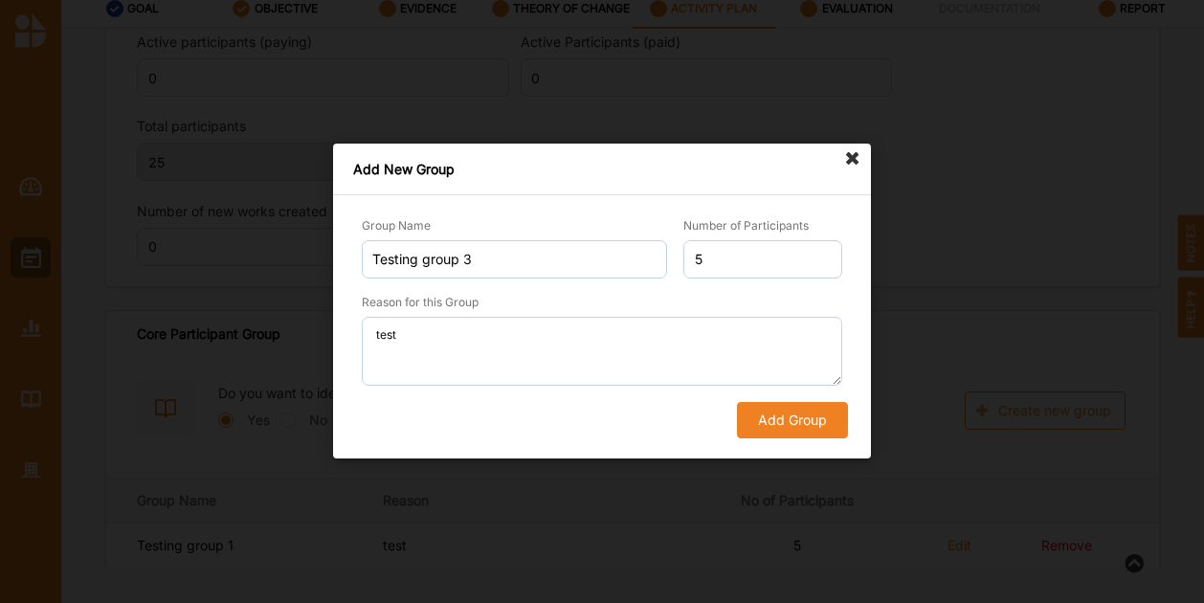
drag, startPoint x: 754, startPoint y: 405, endPoint x: 840, endPoint y: 432, distance: 90.2
click at [752, 409] on button "Add Group" at bounding box center [792, 421] width 111 height 36
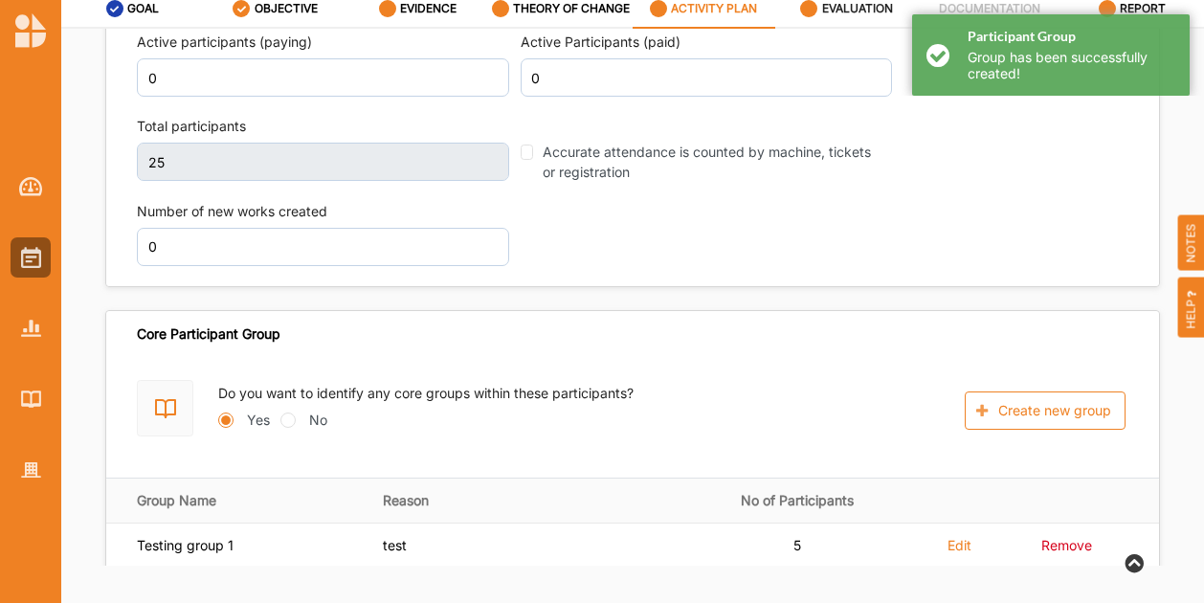
click at [850, 17] on div "EVALUATION" at bounding box center [846, 8] width 93 height 34
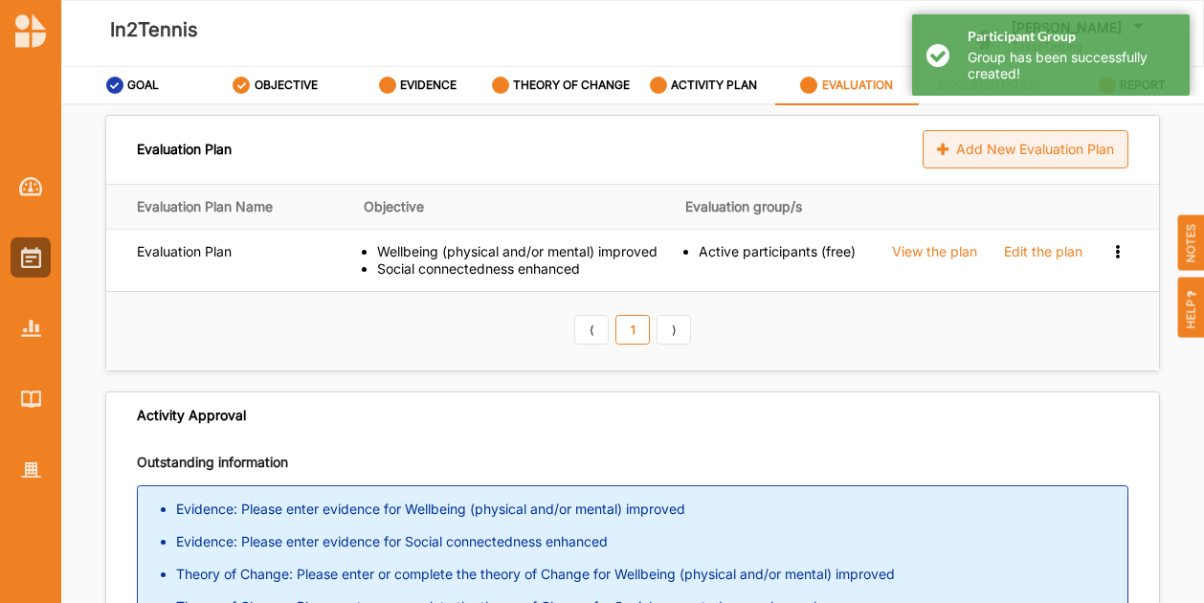
click at [1065, 158] on div "Add New Evaluation Plan" at bounding box center [1026, 149] width 206 height 38
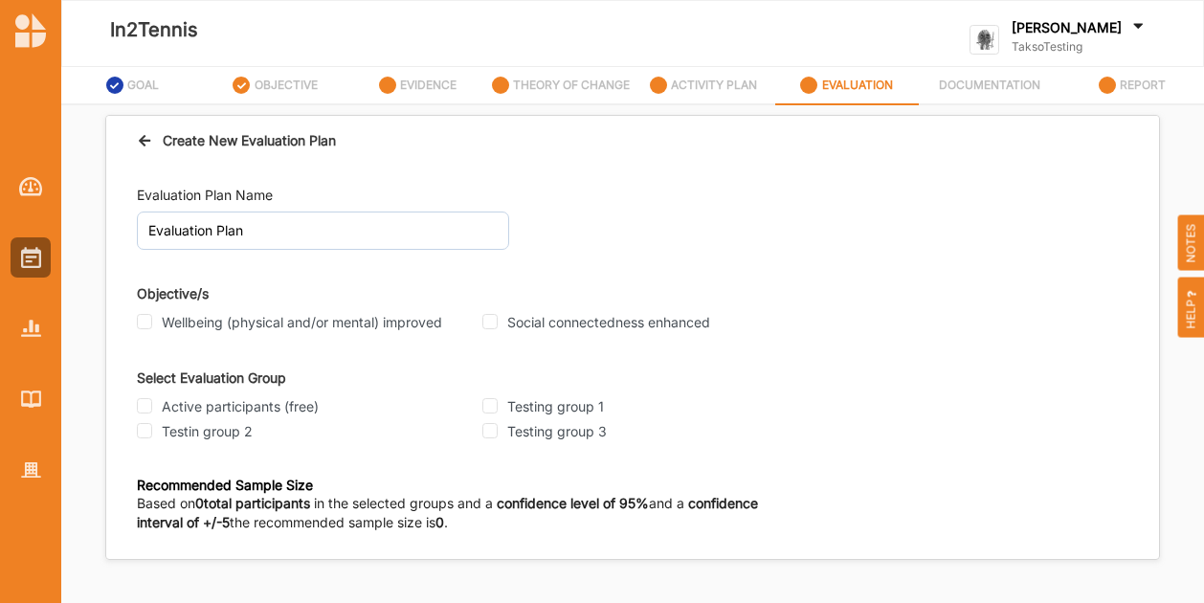
click at [148, 325] on input "Wellbeing (physical and/or mental) improved" at bounding box center [144, 321] width 15 height 15
checkbox input "true"
click at [490, 326] on input "Social connectedness enhanced" at bounding box center [489, 321] width 15 height 15
checkbox input "true"
click at [496, 409] on input "Testing group 1" at bounding box center [489, 405] width 15 height 15
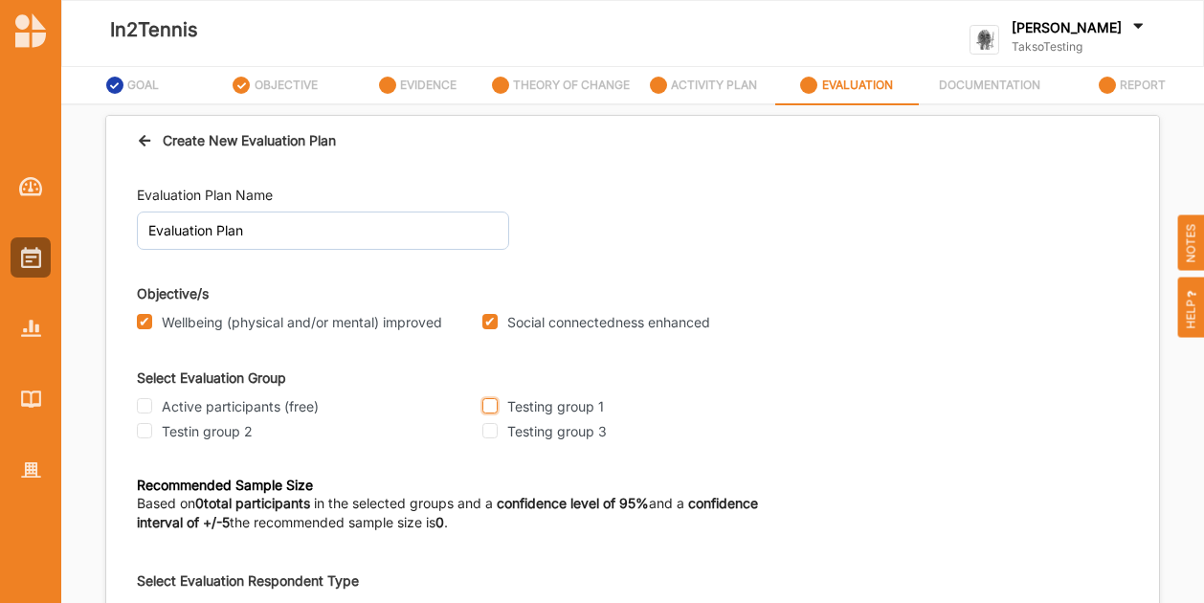
checkbox input "true"
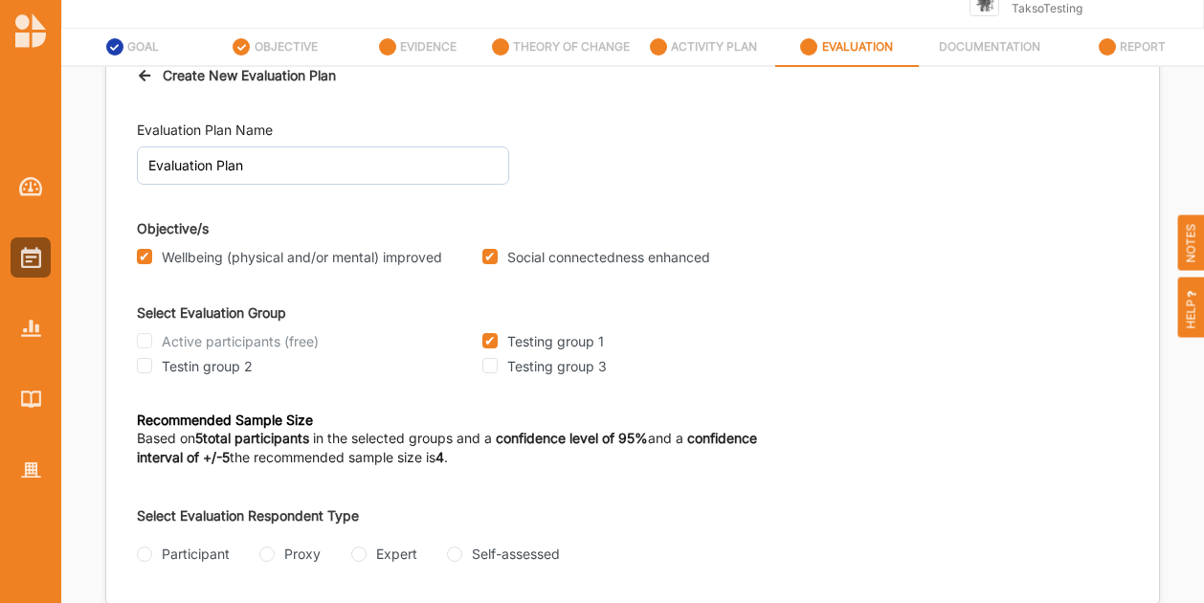
scroll to position [77, 0]
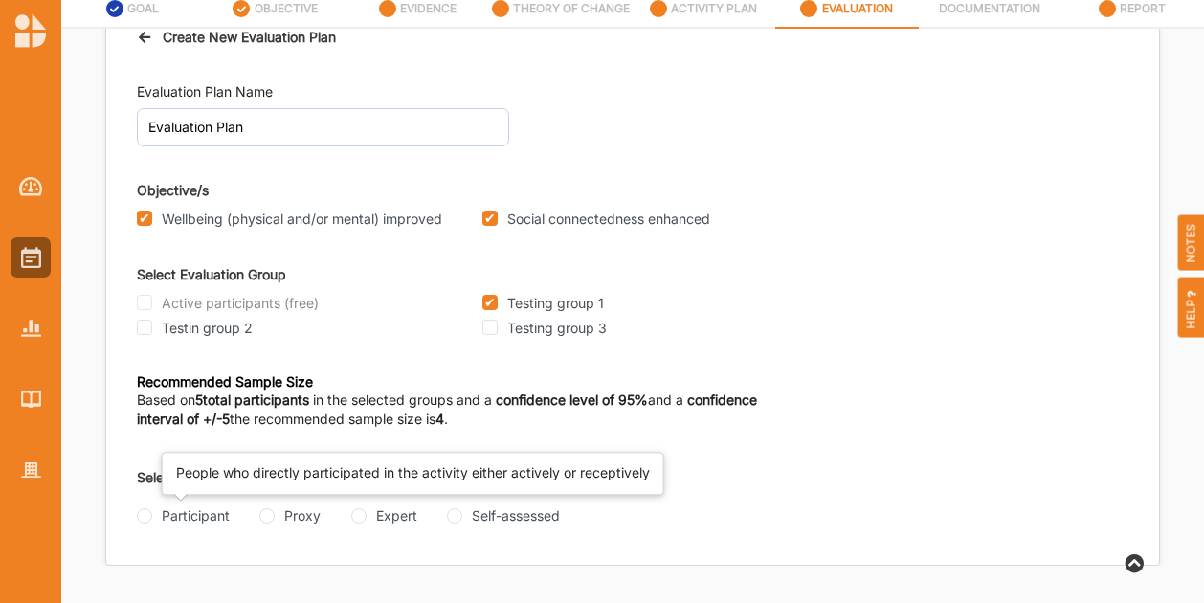
drag, startPoint x: 161, startPoint y: 516, endPoint x: 151, endPoint y: 520, distance: 10.3
click at [156, 518] on div "Participant" at bounding box center [183, 515] width 93 height 20
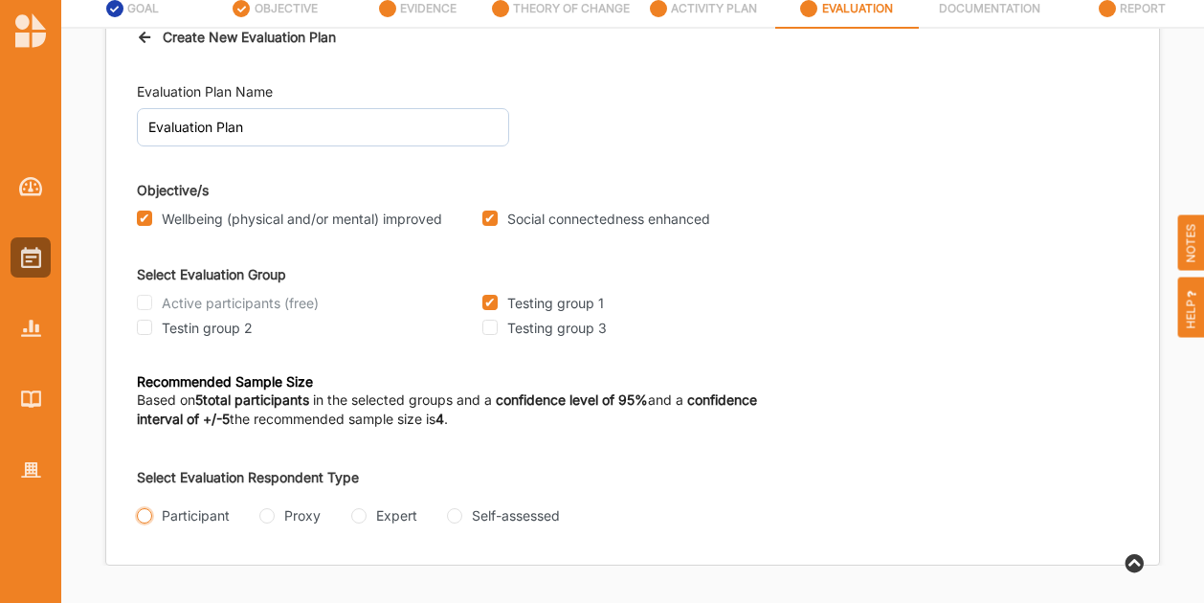
click at [150, 513] on input "Participant" at bounding box center [144, 515] width 15 height 15
radio input "true"
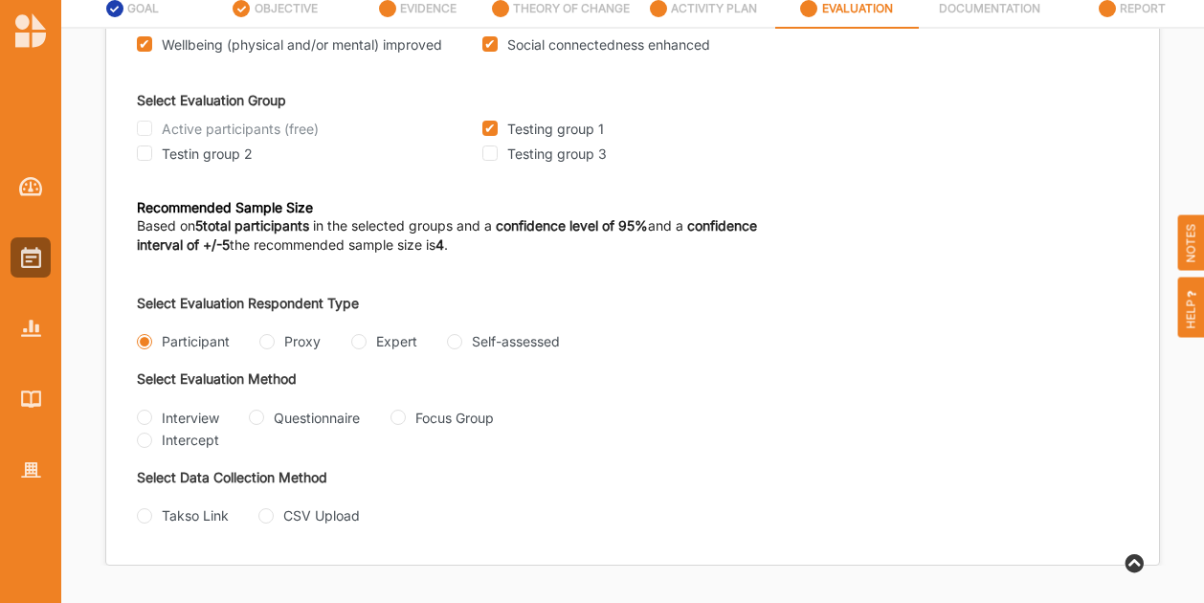
scroll to position [203, 0]
click at [255, 417] on input "Questionnaire" at bounding box center [256, 417] width 15 height 15
radio input "true"
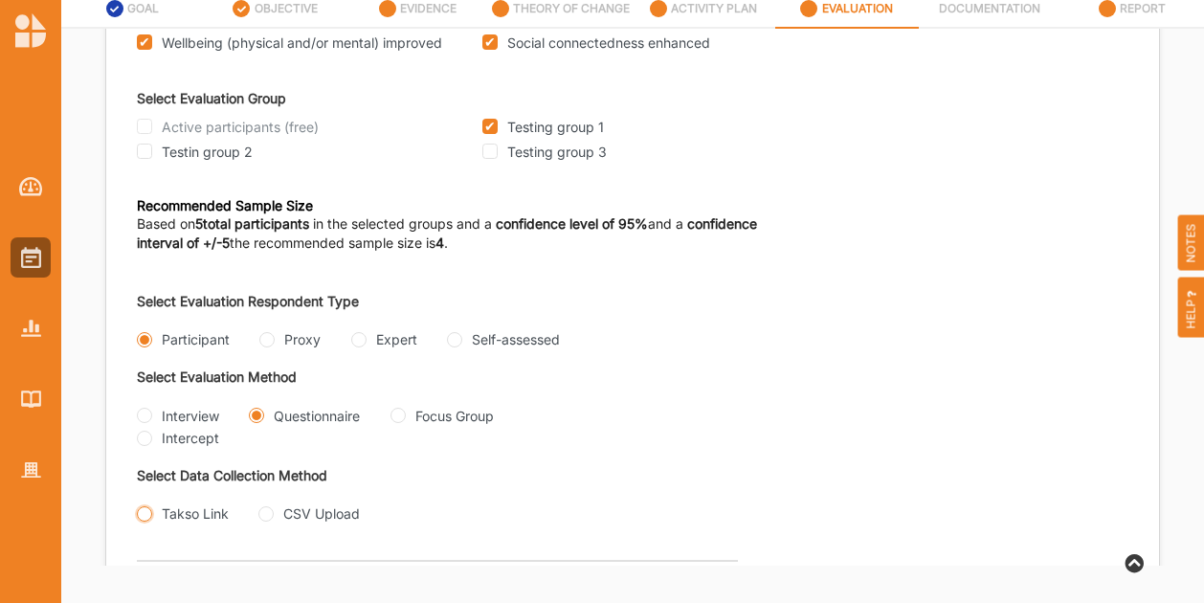
click at [147, 508] on input "Takso Link" at bounding box center [144, 513] width 15 height 15
radio input "true"
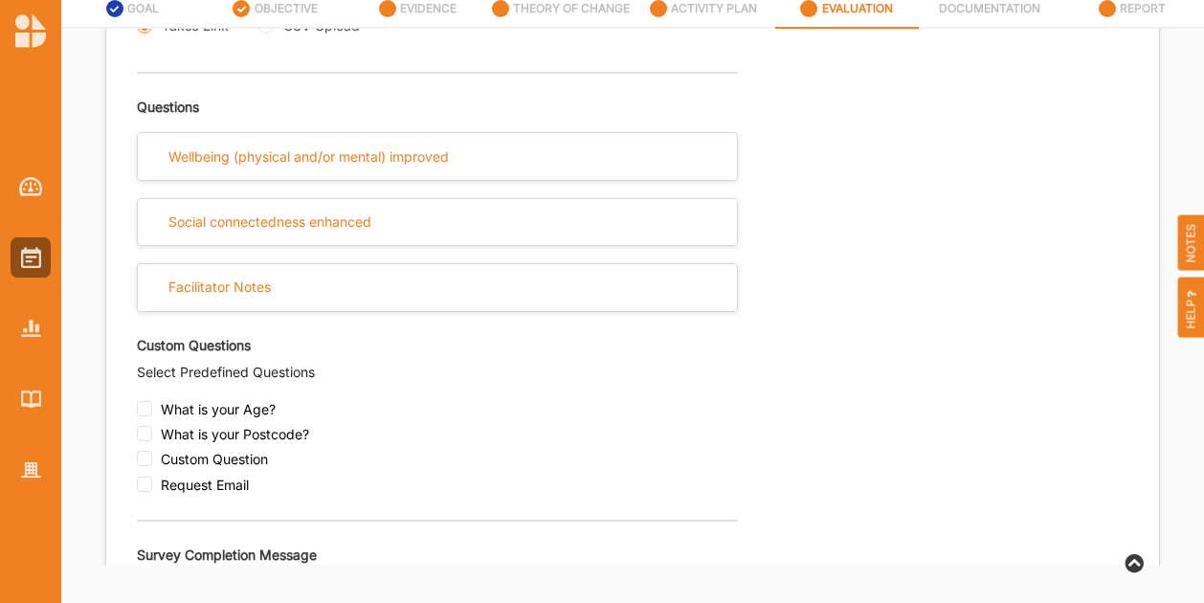
scroll to position [777, 0]
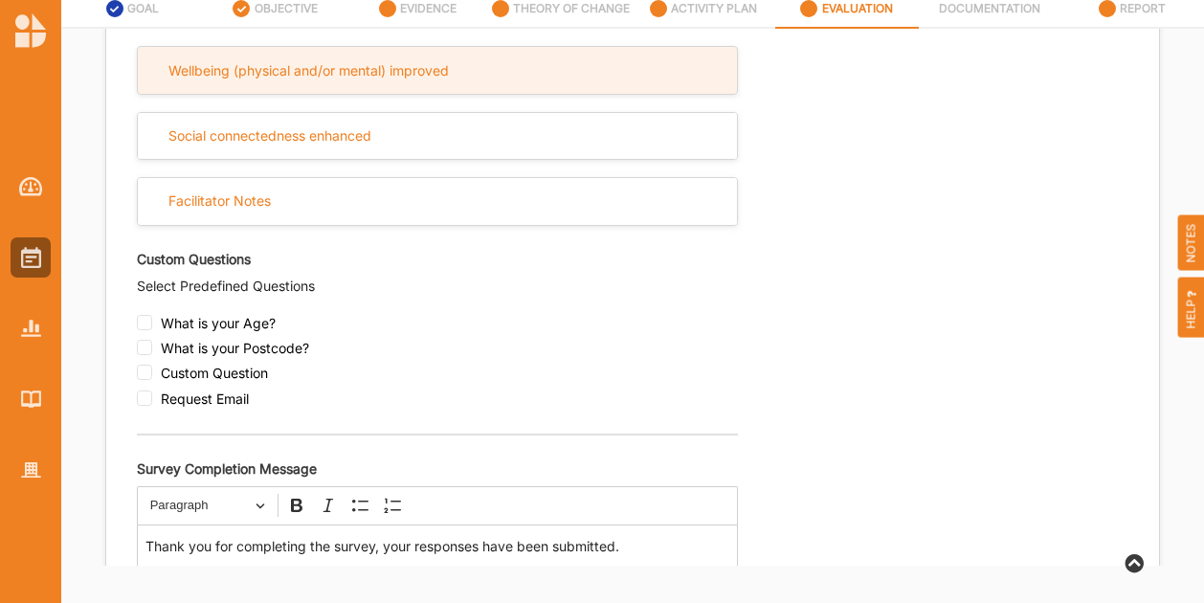
click at [197, 82] on div "Wellbeing (physical and/or mental) improved" at bounding box center [437, 70] width 599 height 47
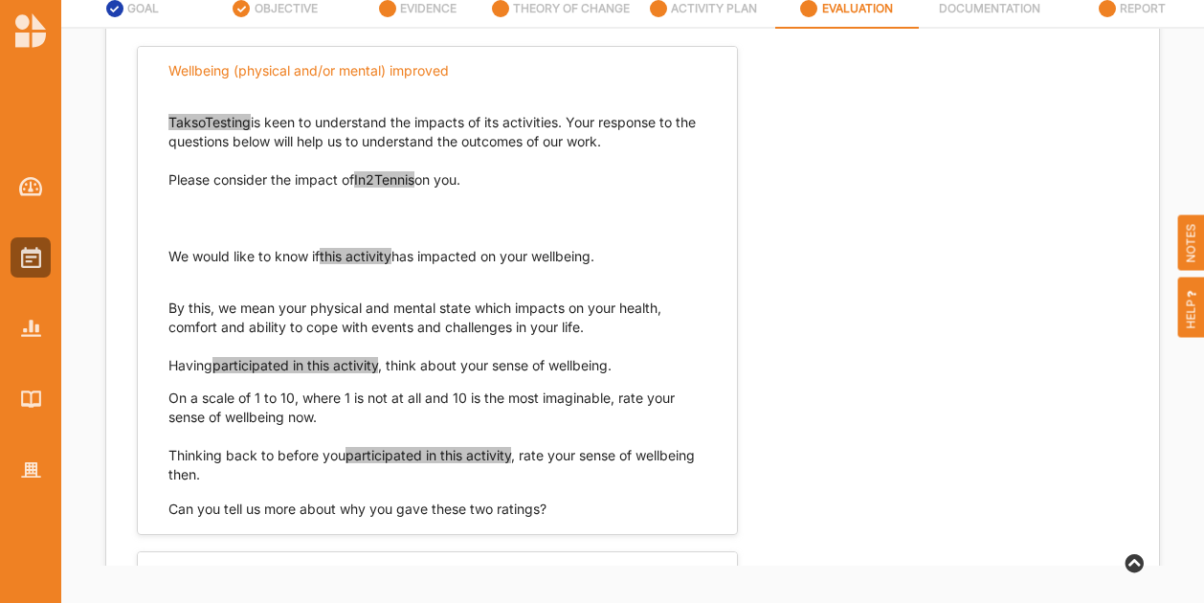
click at [375, 259] on span "this activity" at bounding box center [356, 256] width 72 height 16
click at [371, 257] on span "playing tennis [DATE]" at bounding box center [387, 256] width 135 height 16
click at [430, 255] on span "using the tennis [DATE]" at bounding box center [393, 256] width 146 height 16
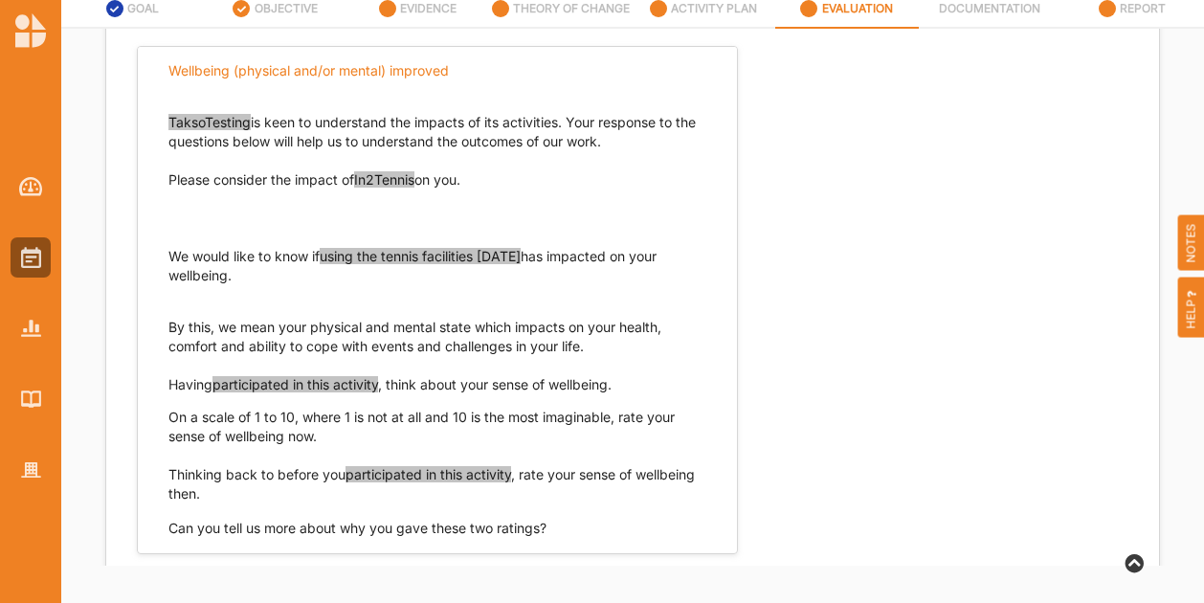
click at [254, 378] on span "participated in this activity" at bounding box center [295, 384] width 166 height 16
click at [488, 473] on span "participated in this activity" at bounding box center [429, 474] width 166 height 16
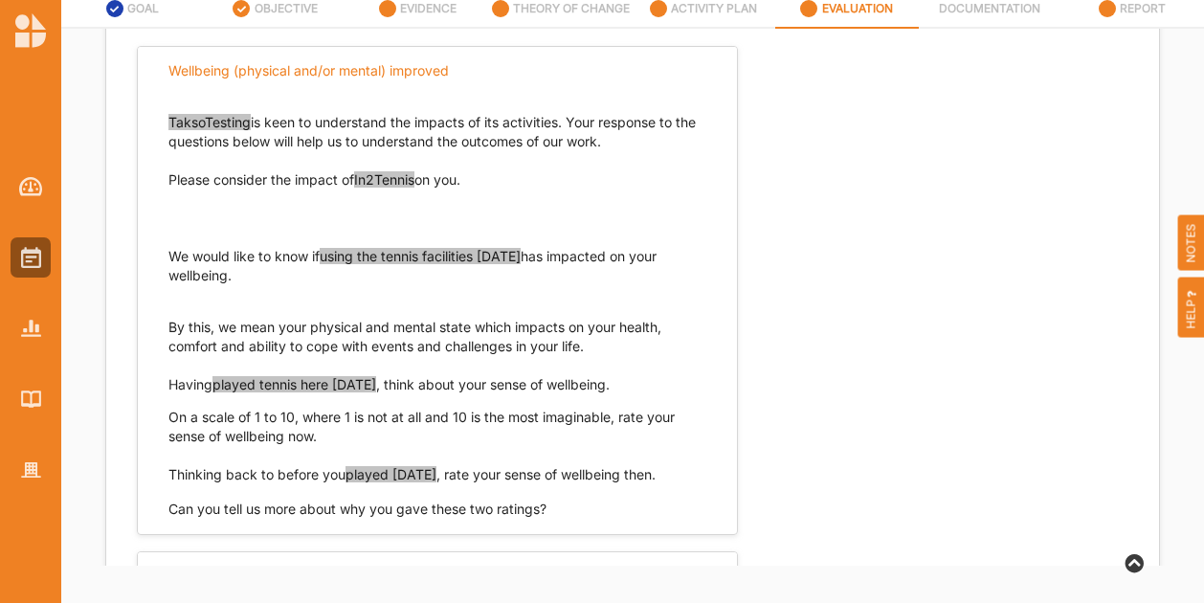
click at [929, 344] on div "Select Evaluation Respondent Type Participant Proxy Expert Self-assessed Select…" at bounding box center [633, 389] width 992 height 1374
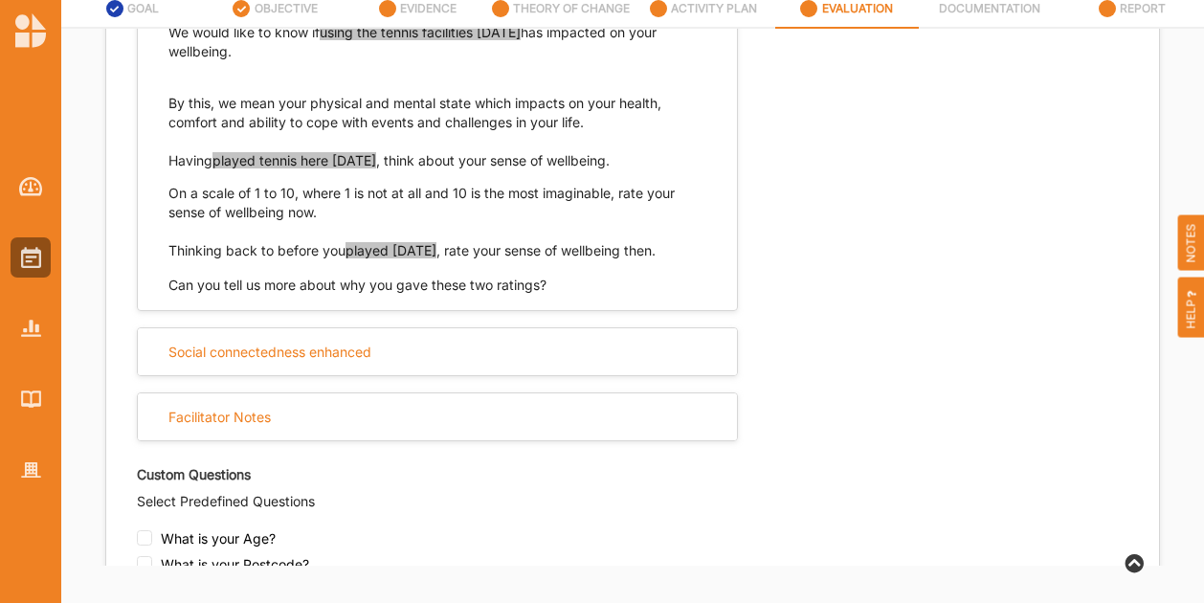
scroll to position [1160, 0]
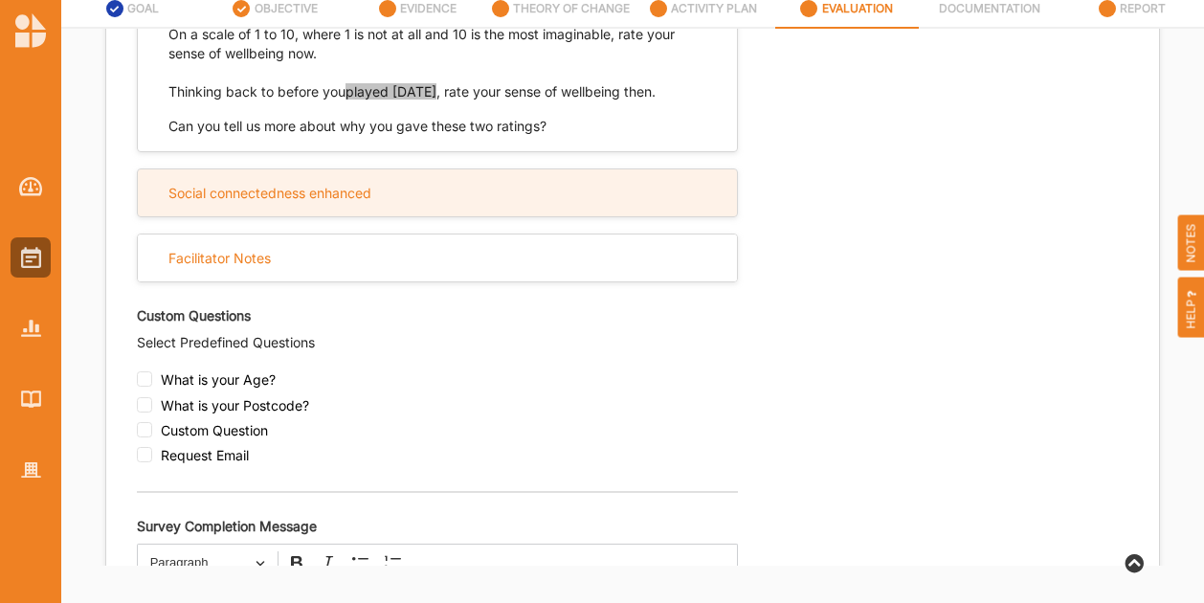
click at [258, 182] on div "Social connectedness enhanced" at bounding box center [437, 192] width 599 height 47
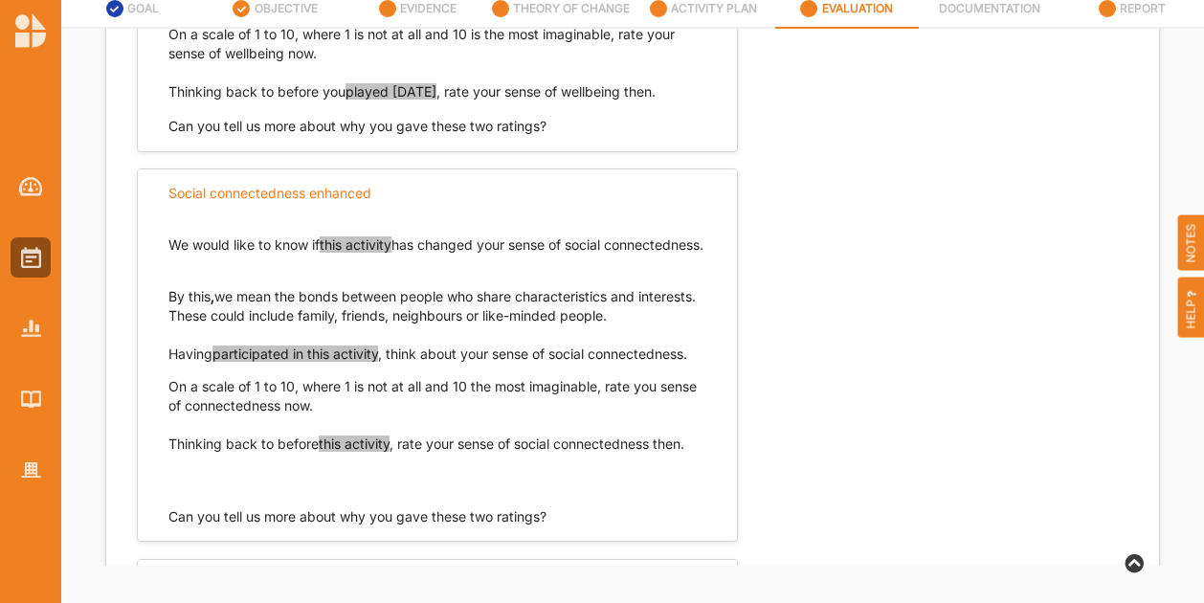
click at [396, 242] on p "We would like to know if this activity has changed your sense of social connect…" at bounding box center [437, 244] width 538 height 19
click at [352, 246] on span "this activity" at bounding box center [356, 244] width 72 height 16
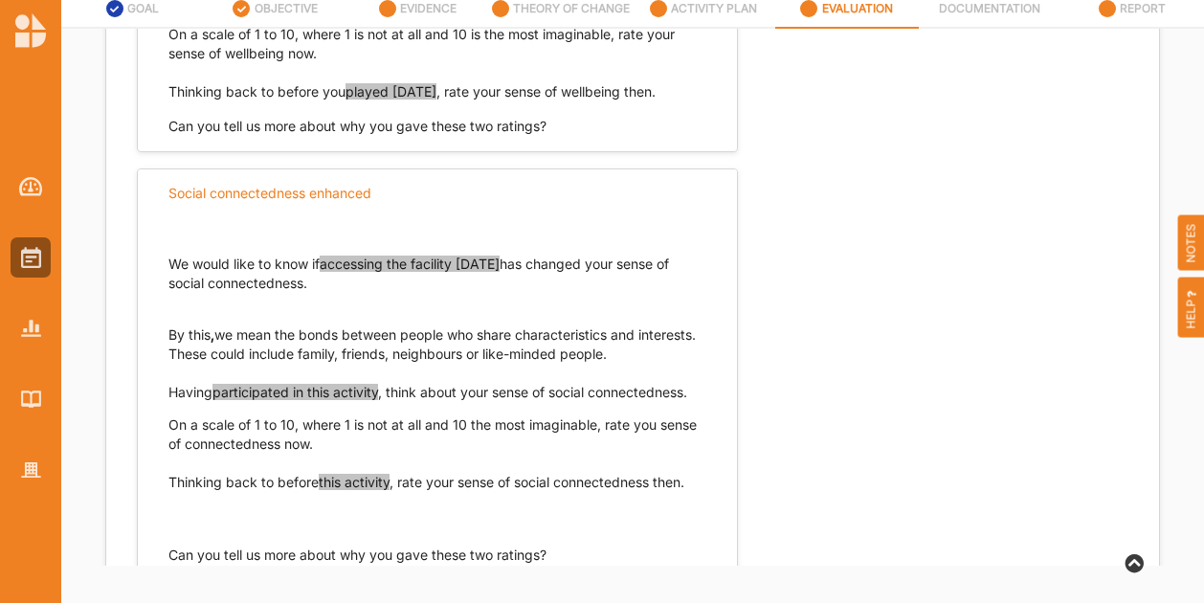
click at [317, 390] on span "participated in this activity" at bounding box center [295, 392] width 166 height 16
click at [369, 474] on div "We would like to know if accessing the facility [DATE] has changed your sense o…" at bounding box center [437, 373] width 538 height 314
click at [369, 482] on span "this activity" at bounding box center [354, 482] width 71 height 16
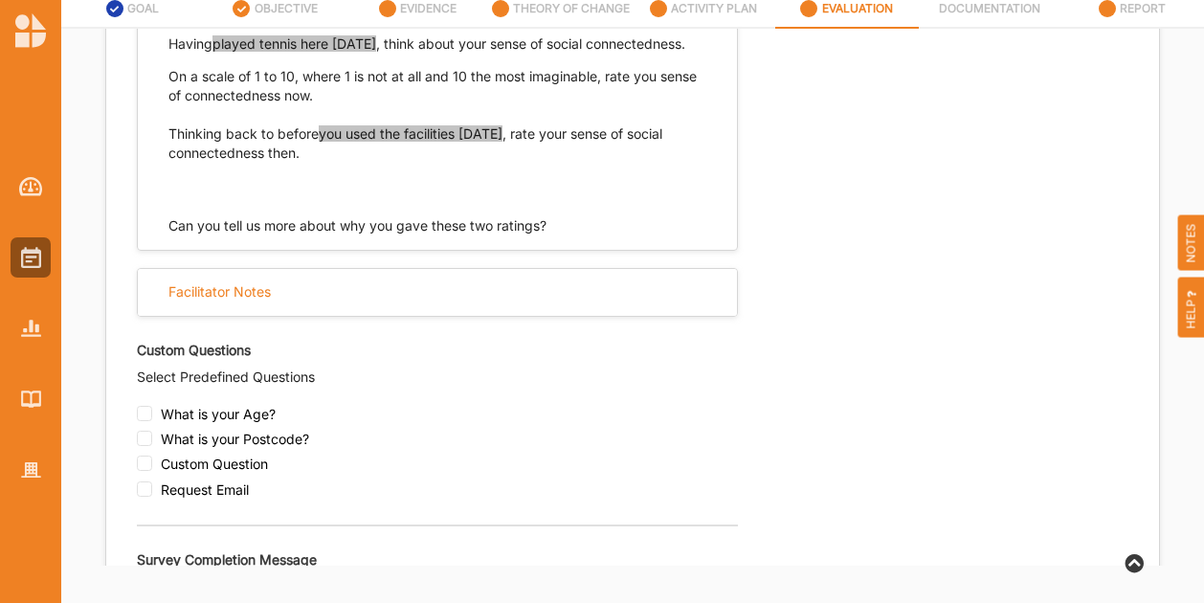
scroll to position [1727, 0]
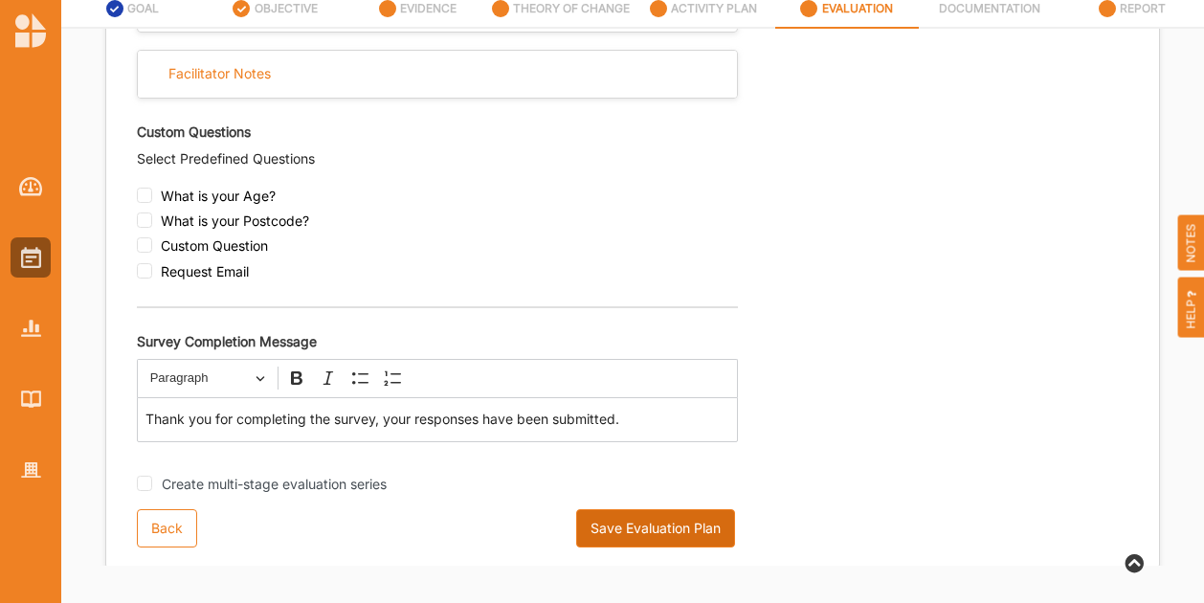
drag, startPoint x: 601, startPoint y: 533, endPoint x: 616, endPoint y: 527, distance: 16.4
click at [603, 533] on button "Save Evaluation Plan" at bounding box center [655, 528] width 159 height 38
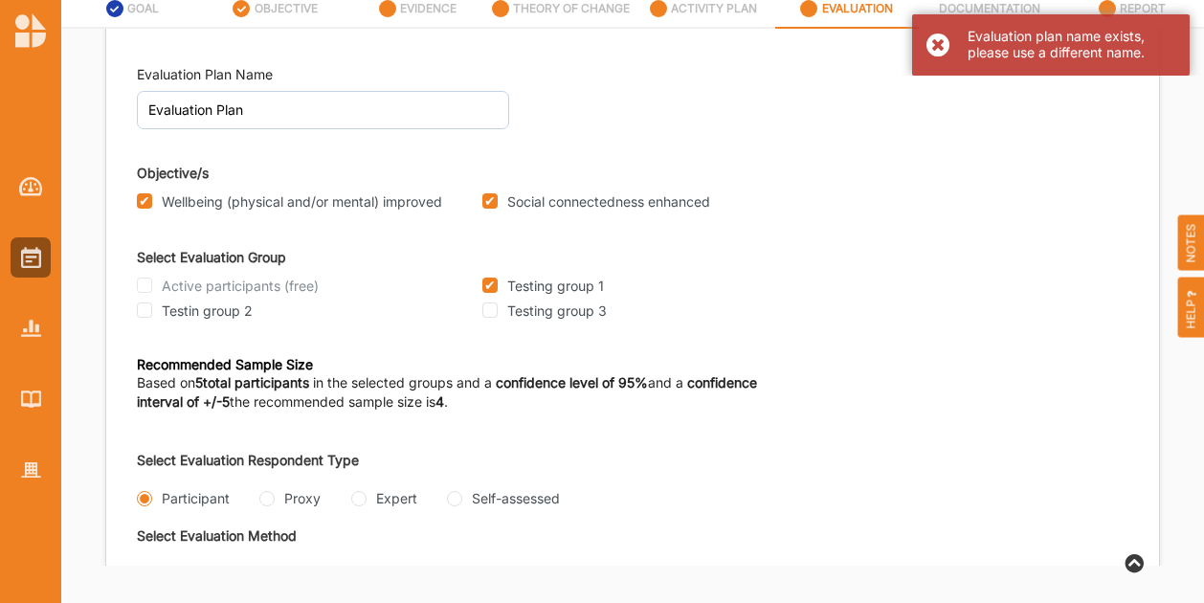
scroll to position [0, 0]
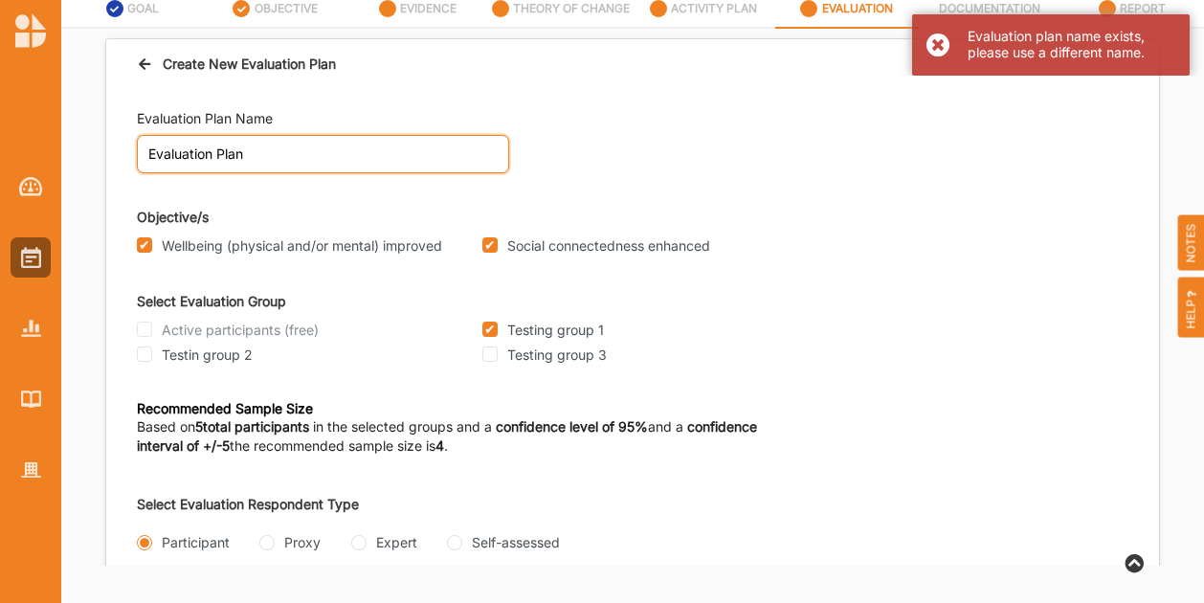
click at [288, 157] on input "Evaluation Plan" at bounding box center [323, 154] width 372 height 38
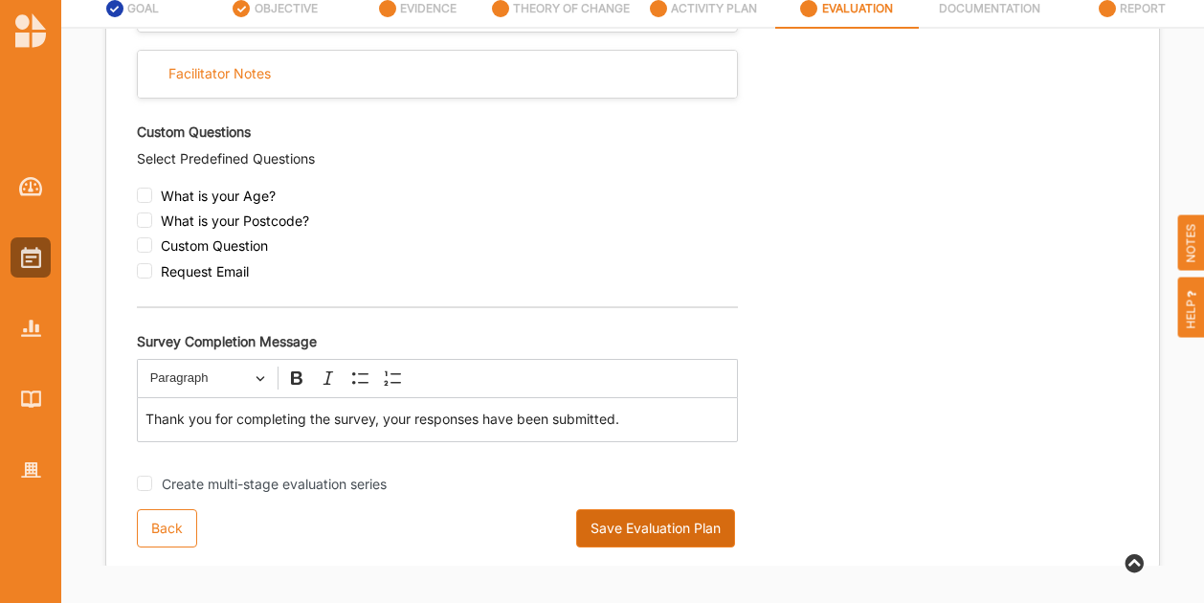
type input "Evaluation Plan 2"
click at [646, 527] on button "Save Evaluation Plan" at bounding box center [655, 528] width 159 height 38
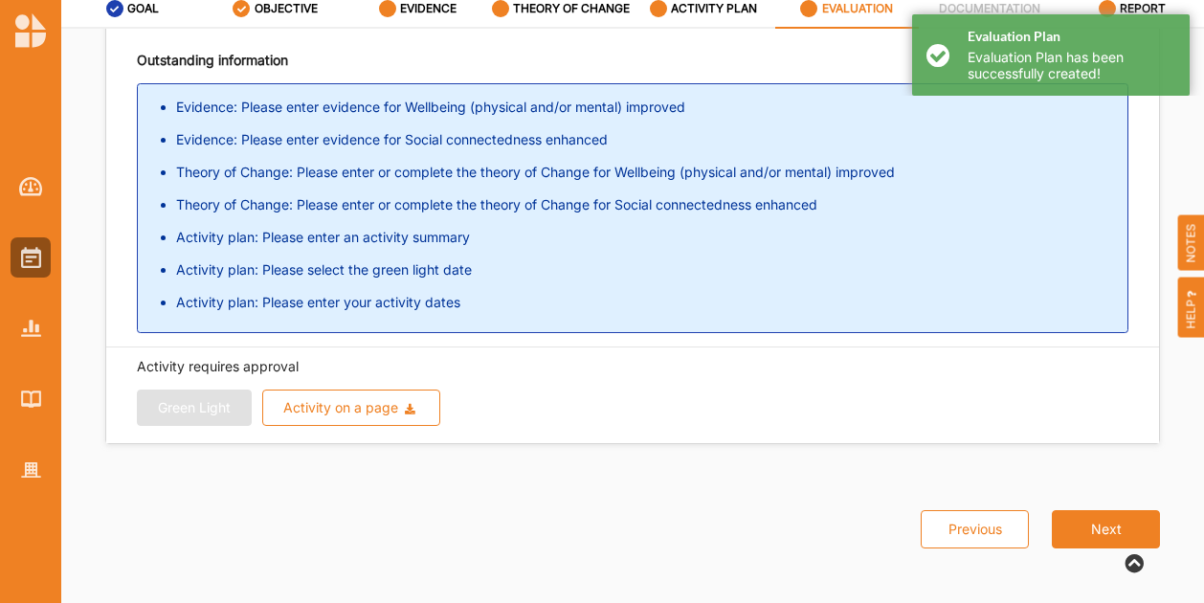
scroll to position [387, 0]
